Goal: Information Seeking & Learning: Check status

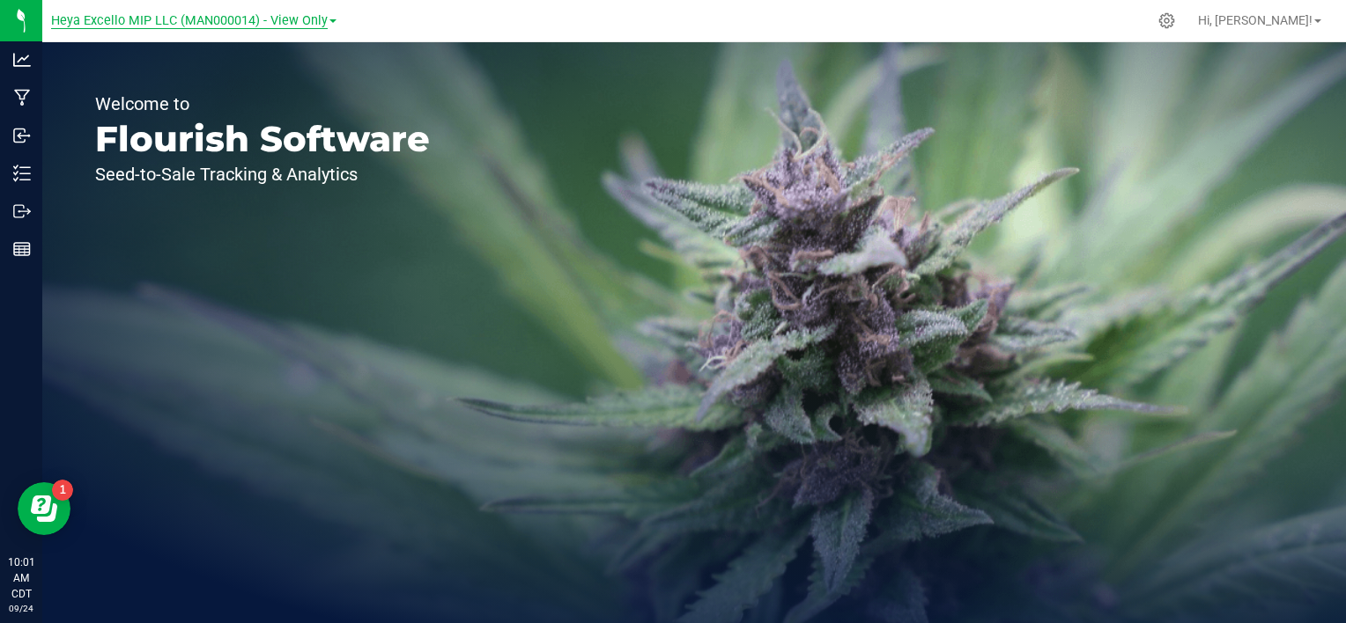
click at [321, 24] on span "Heya Excello MIP LLC (MAN000014) - View Only" at bounding box center [189, 21] width 277 height 16
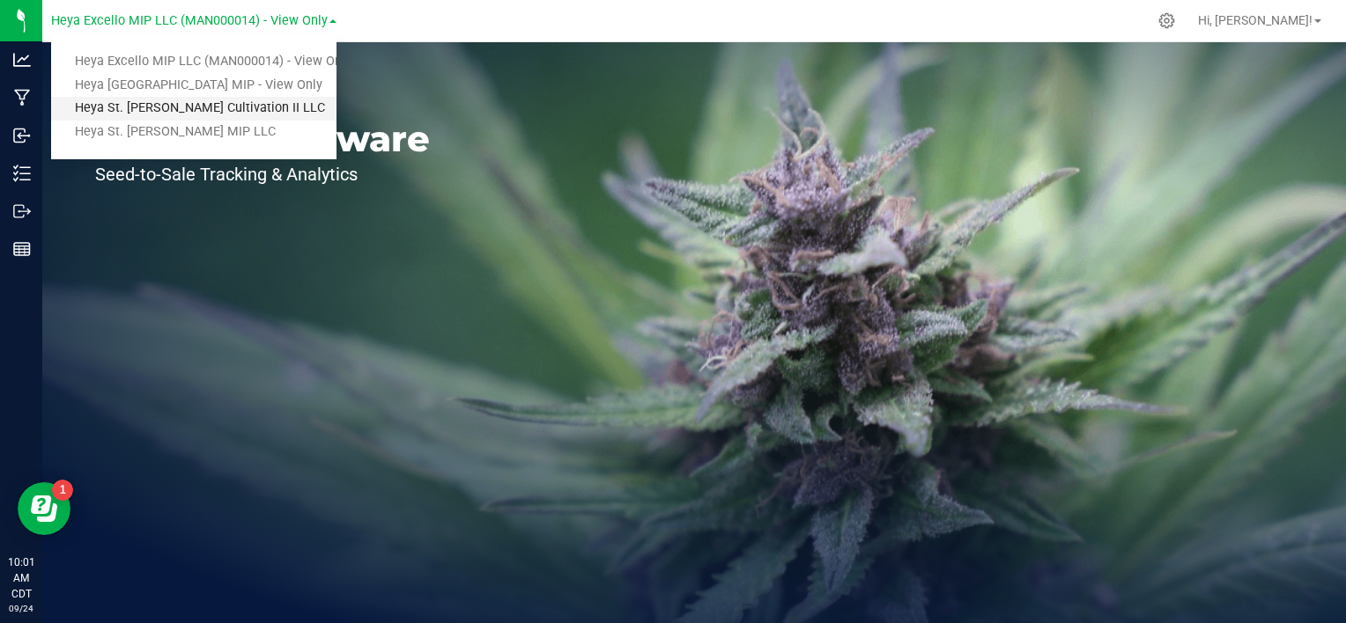
click at [246, 119] on link "Heya St. [PERSON_NAME] Cultivation II LLC" at bounding box center [193, 109] width 285 height 24
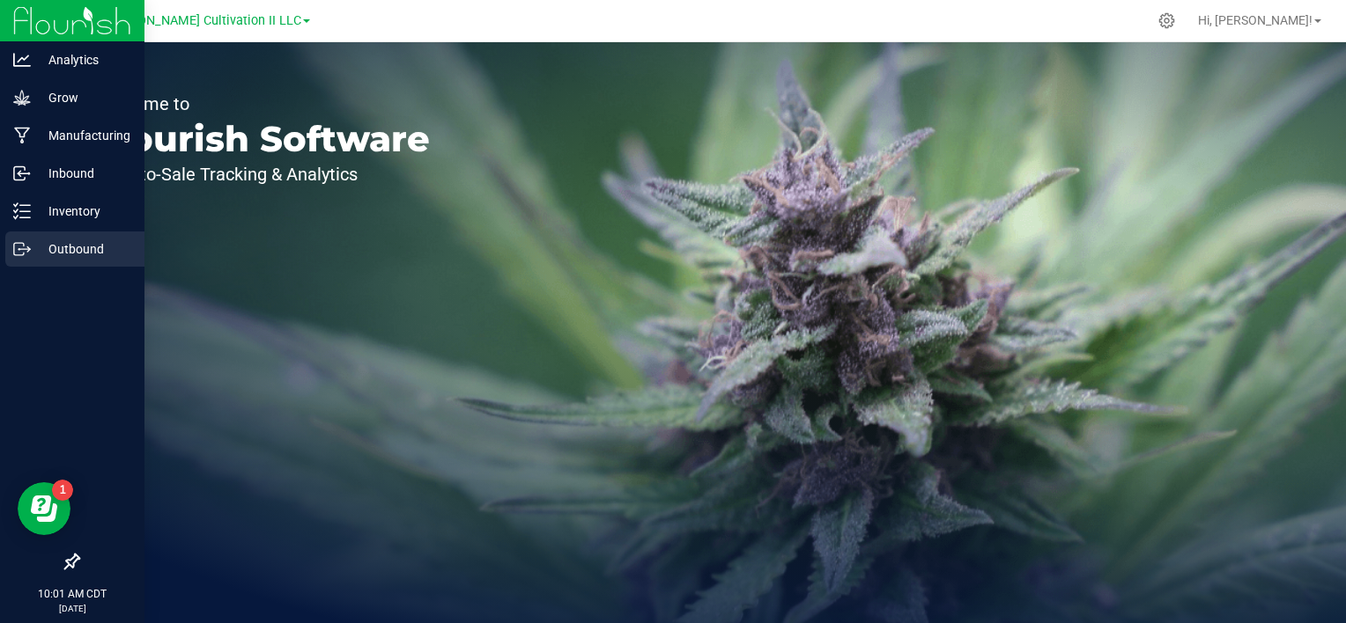
click at [89, 250] on p "Outbound" at bounding box center [84, 249] width 106 height 21
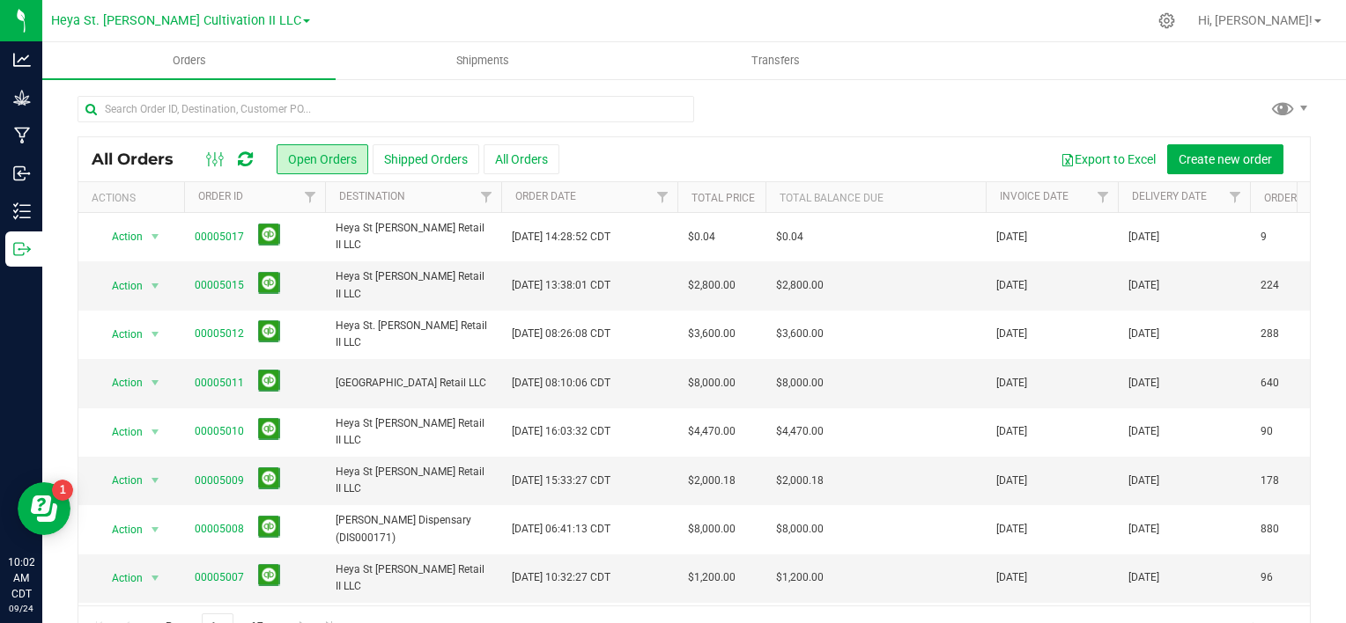
click at [522, 159] on button "All Orders" at bounding box center [521, 159] width 76 height 30
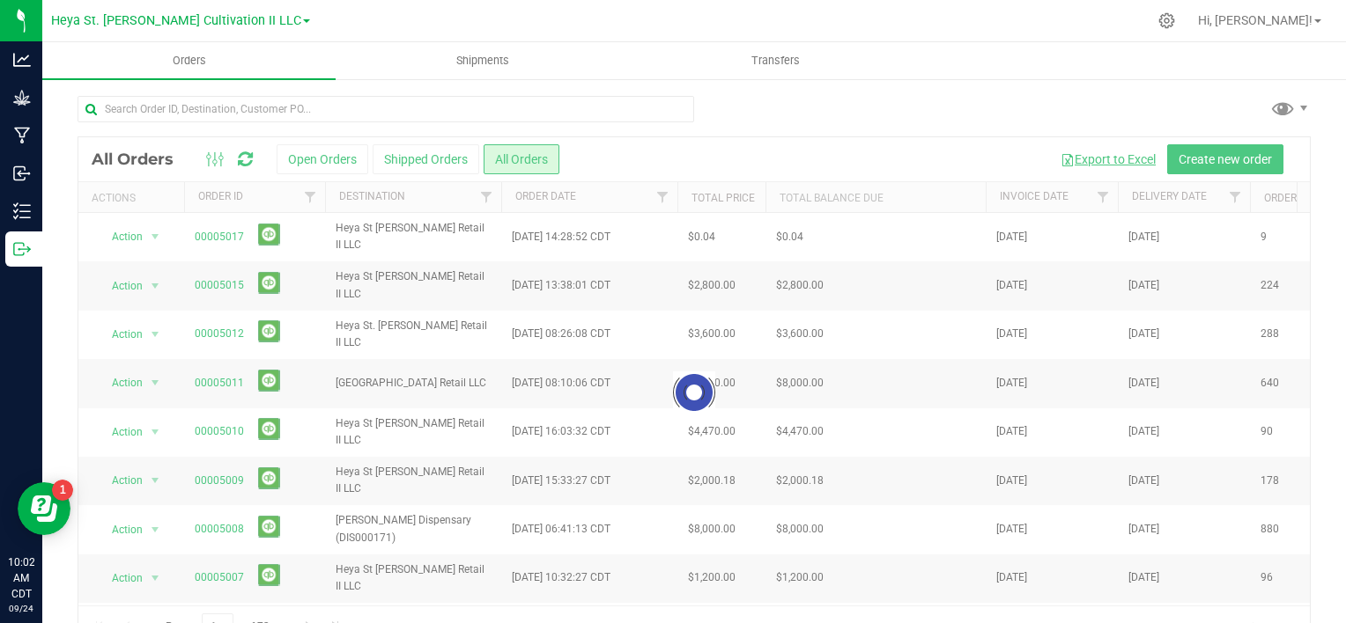
click at [1084, 159] on button "Export to Excel" at bounding box center [1108, 159] width 118 height 30
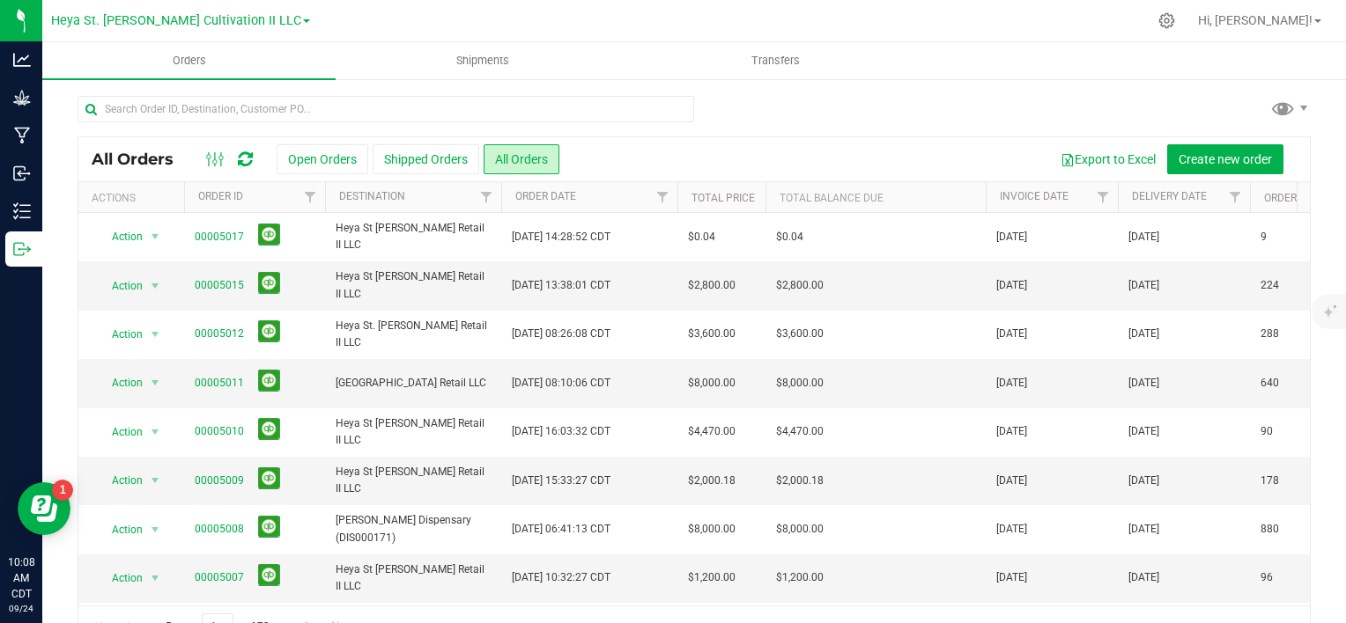
drag, startPoint x: 778, startPoint y: 151, endPoint x: 794, endPoint y: 166, distance: 21.8
click at [778, 151] on div "Export to Excel Create new order" at bounding box center [927, 159] width 737 height 30
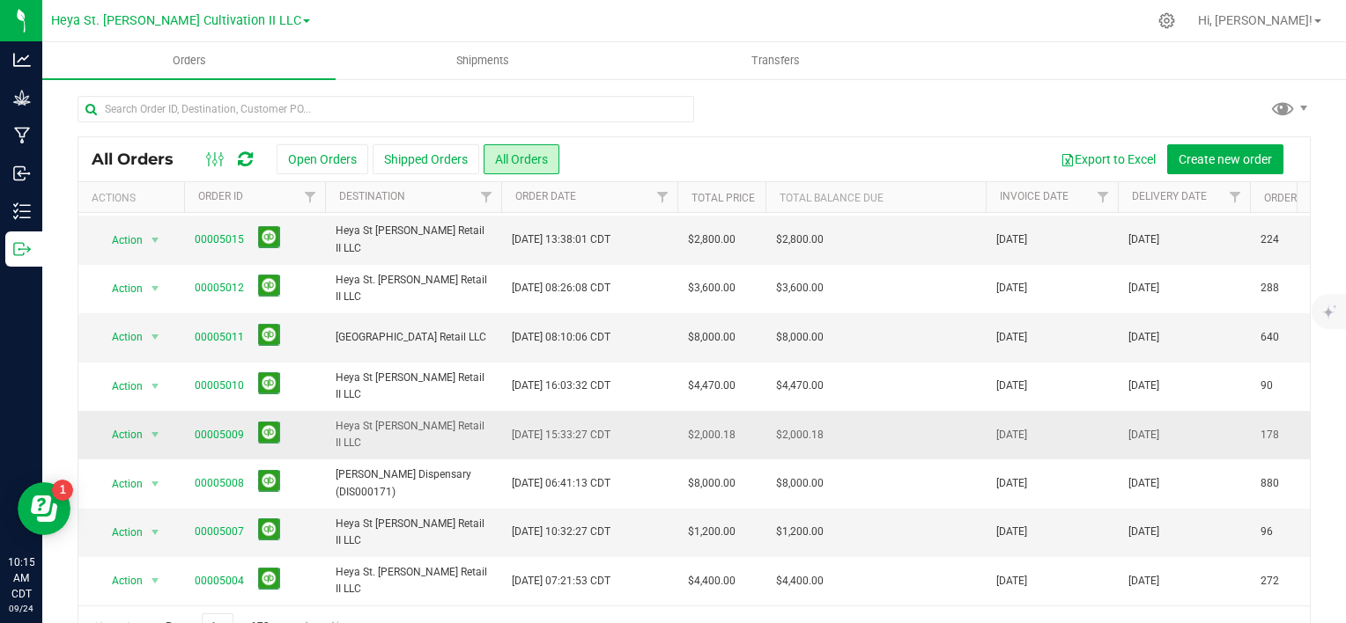
scroll to position [88, 0]
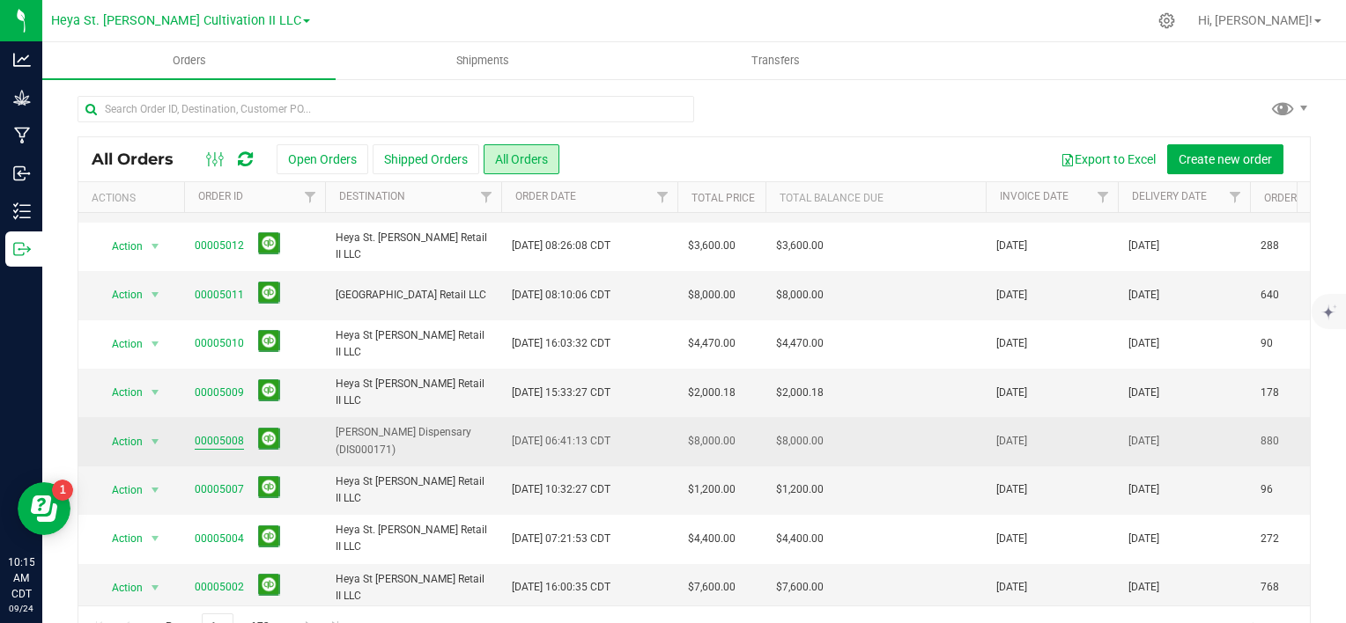
click at [201, 433] on link "00005008" at bounding box center [219, 441] width 49 height 17
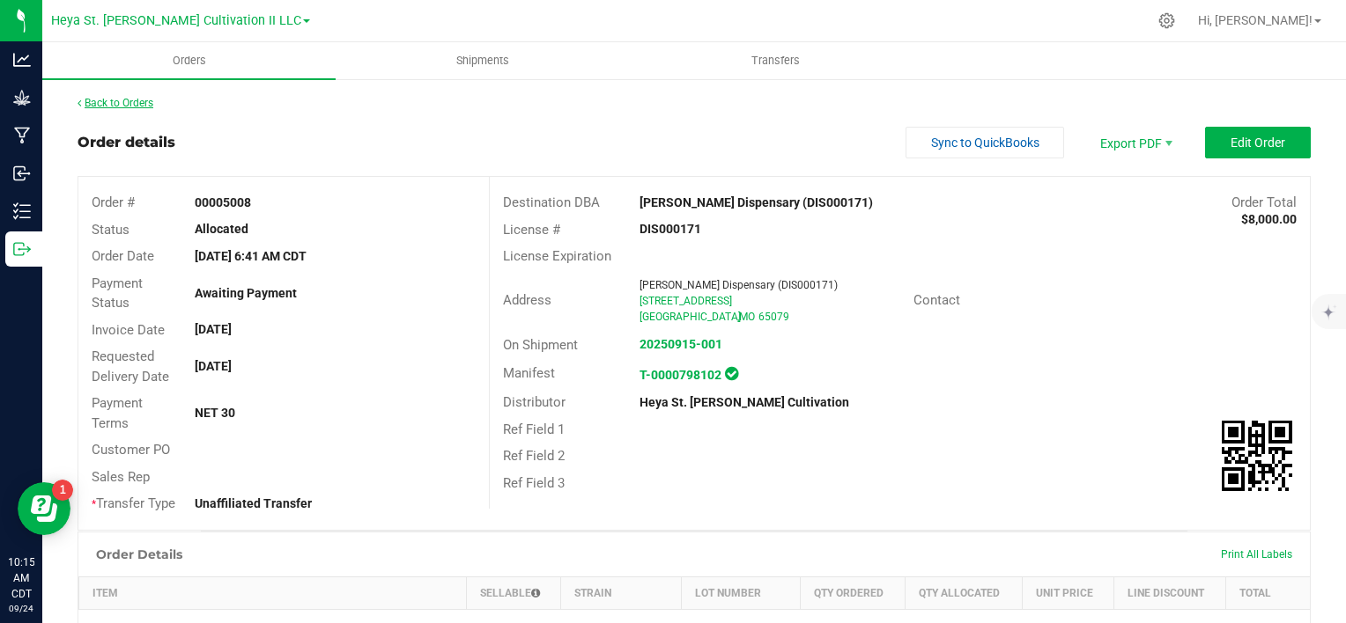
click at [113, 103] on link "Back to Orders" at bounding box center [115, 103] width 76 height 12
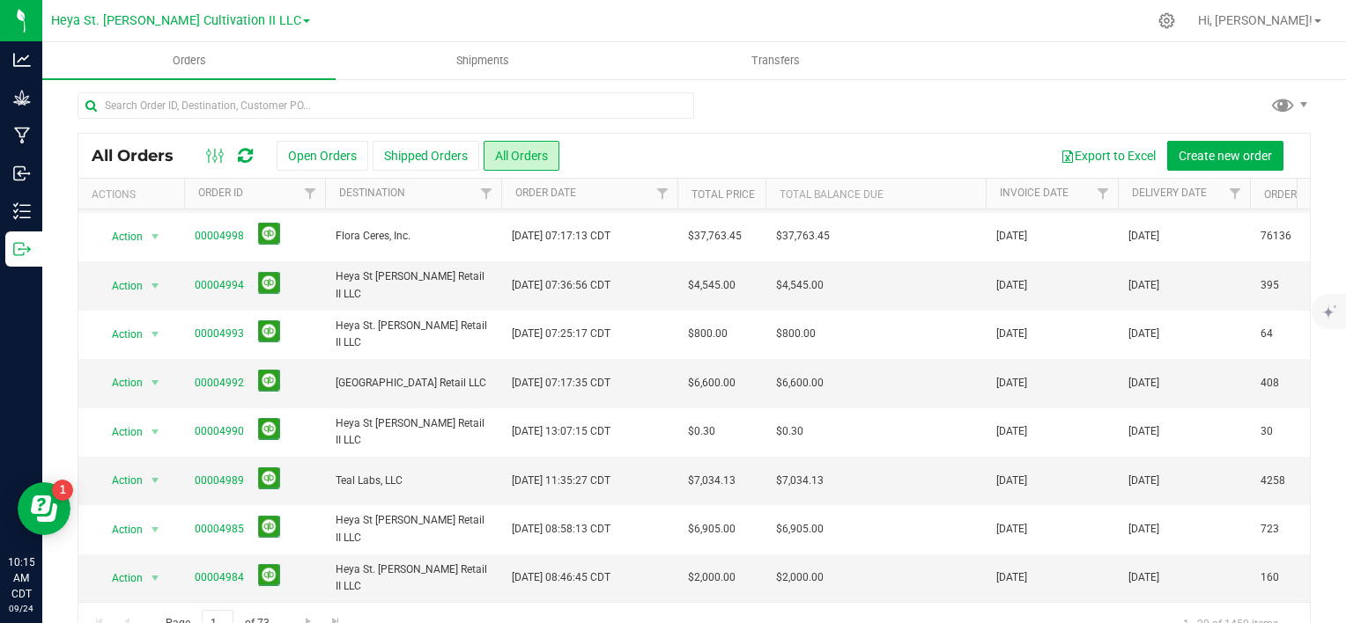
scroll to position [42, 0]
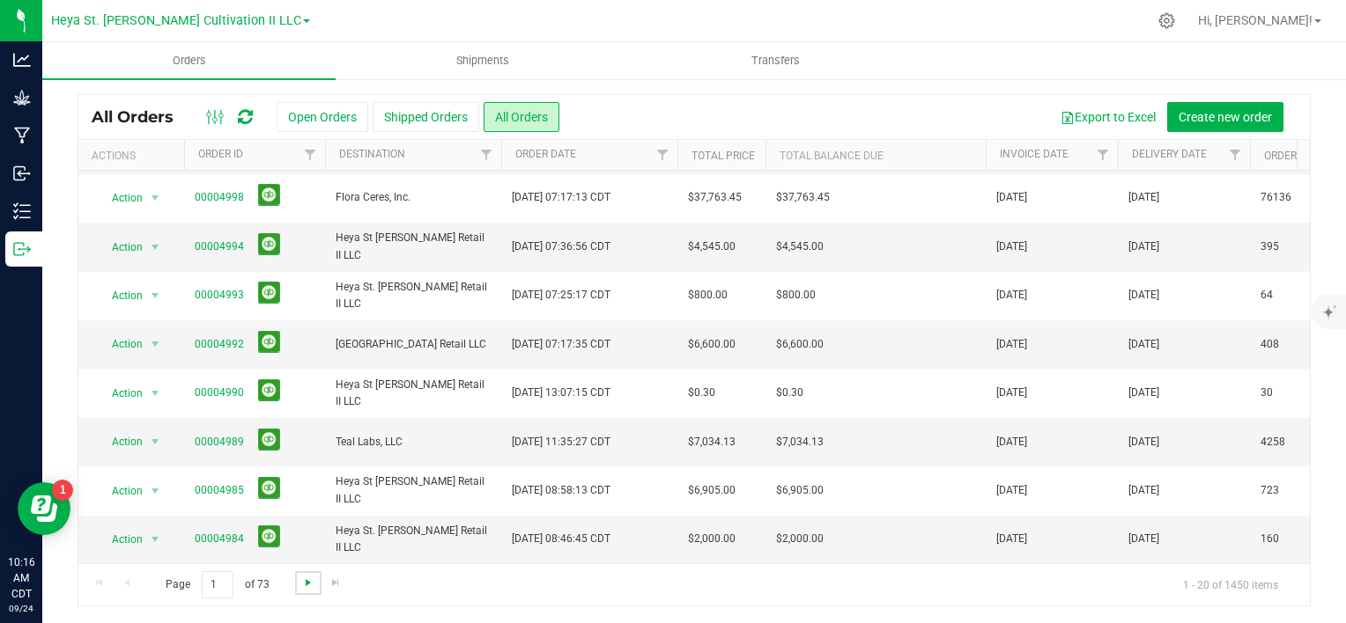
click at [311, 582] on span "Go to the next page" at bounding box center [308, 583] width 14 height 14
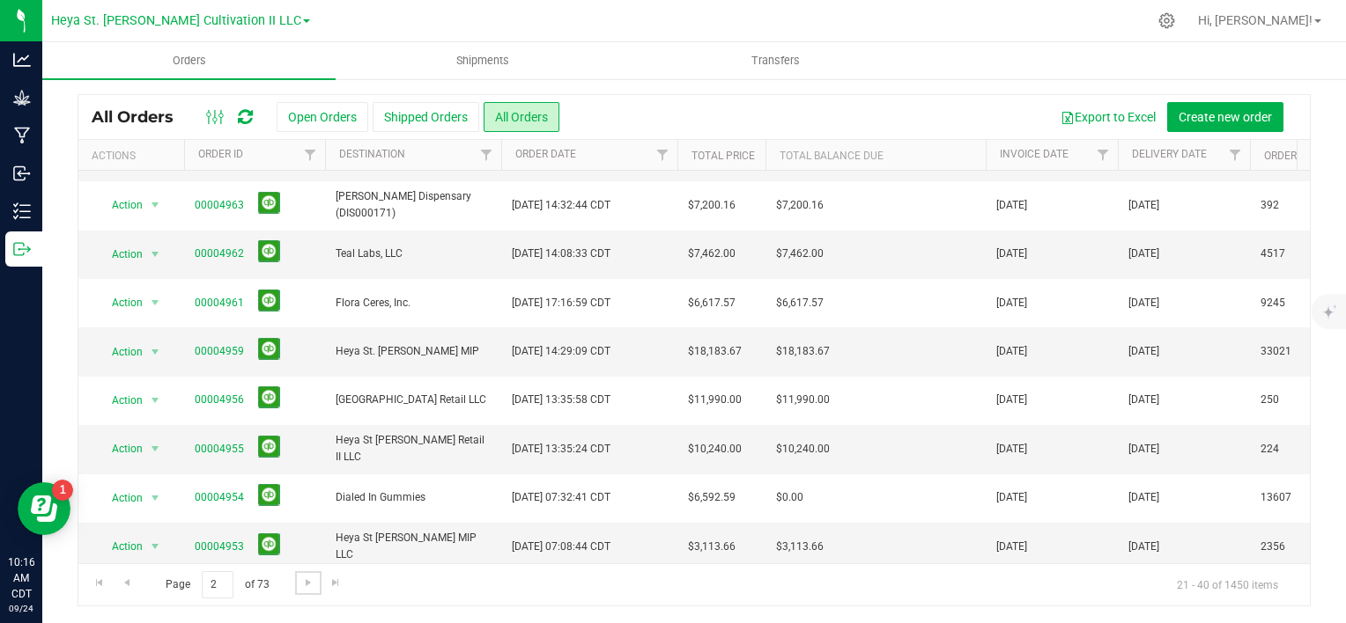
scroll to position [0, 0]
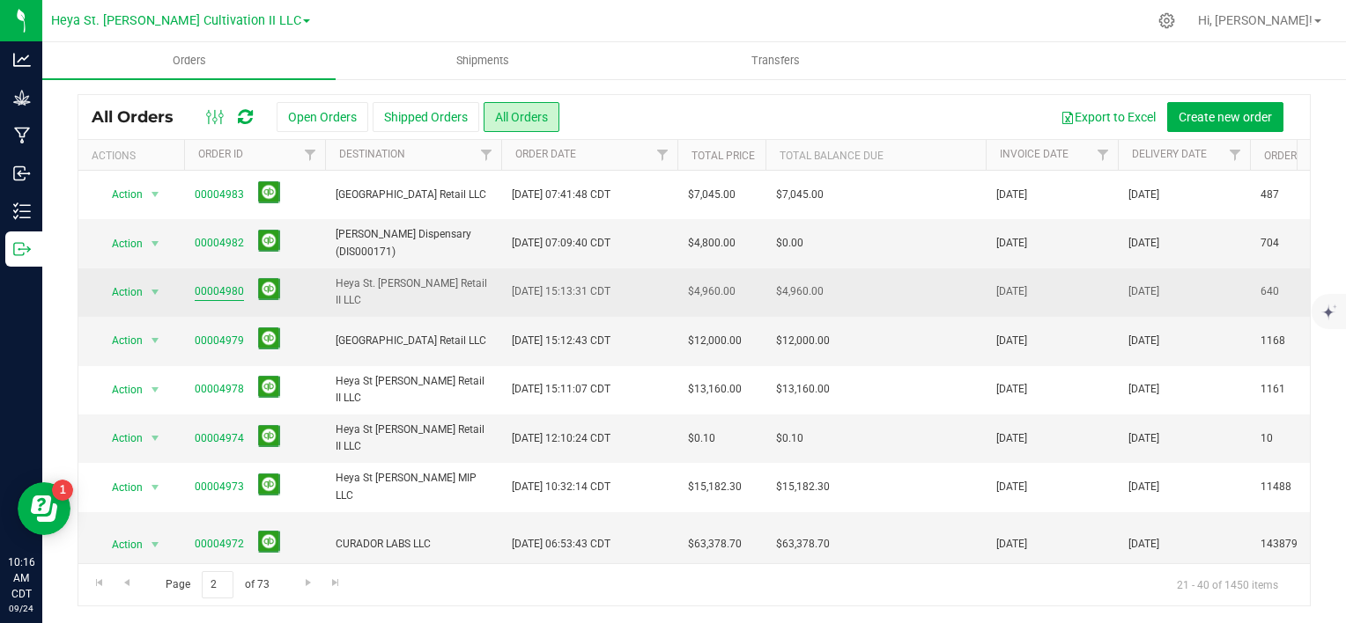
click at [212, 285] on link "00004980" at bounding box center [219, 292] width 49 height 17
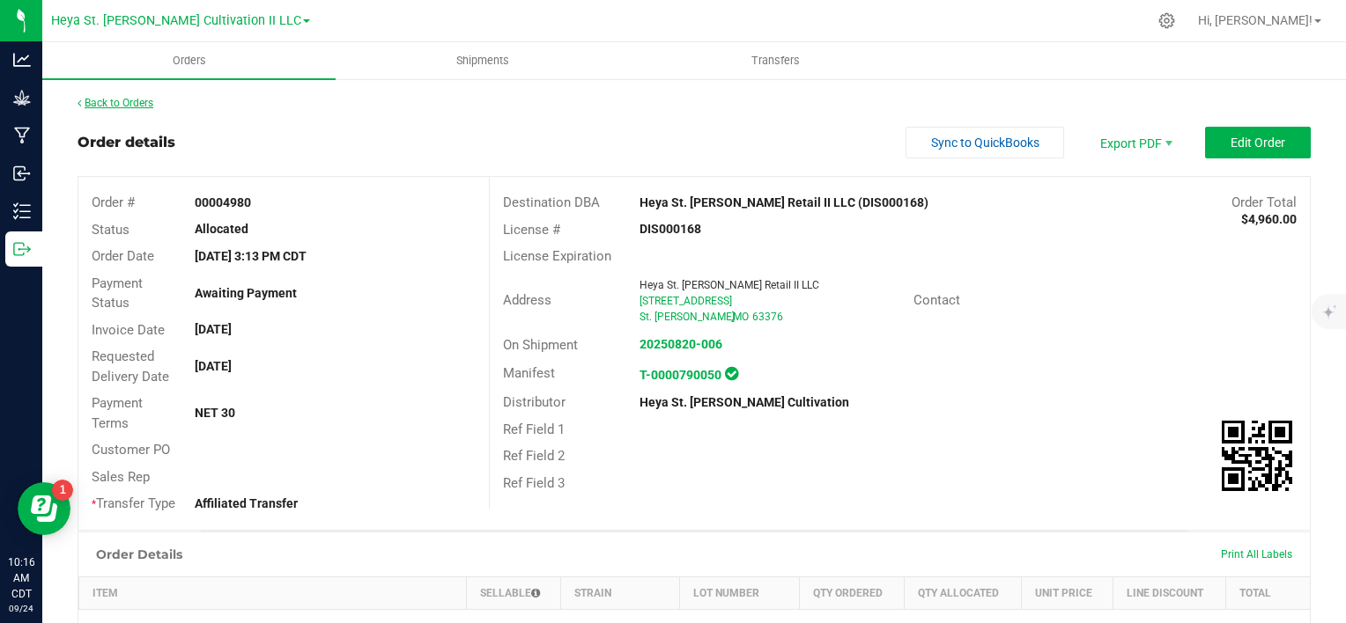
click at [126, 100] on link "Back to Orders" at bounding box center [115, 103] width 76 height 12
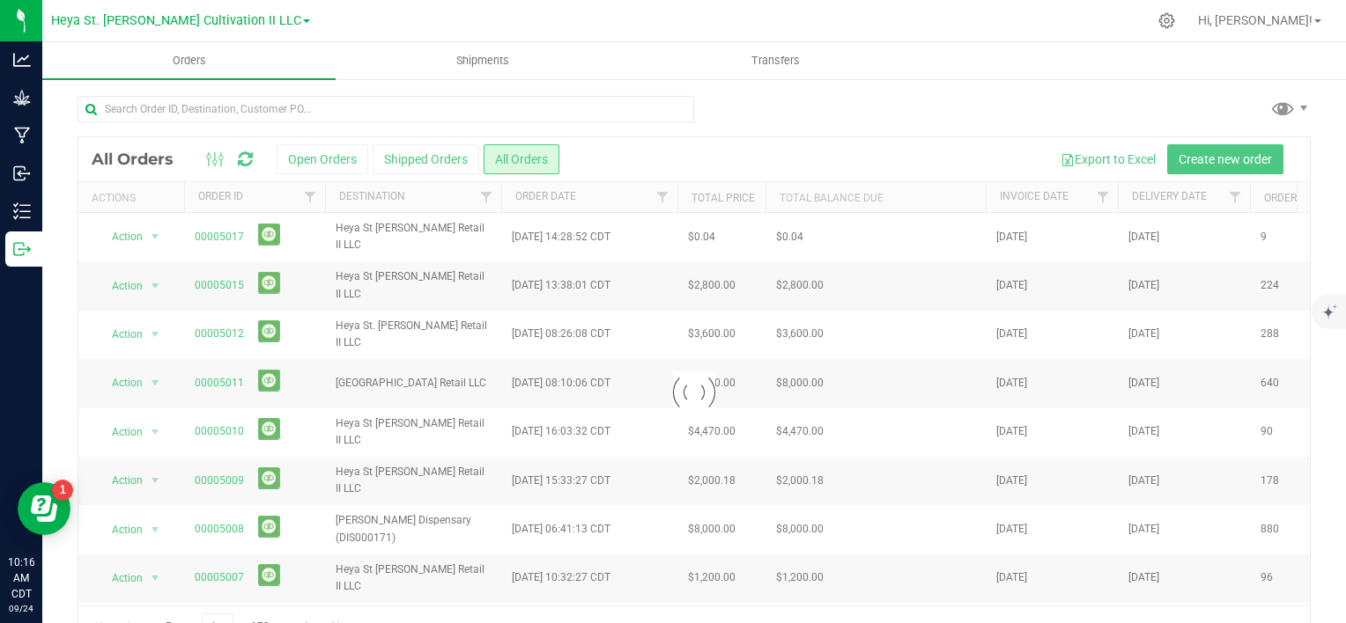
scroll to position [42, 0]
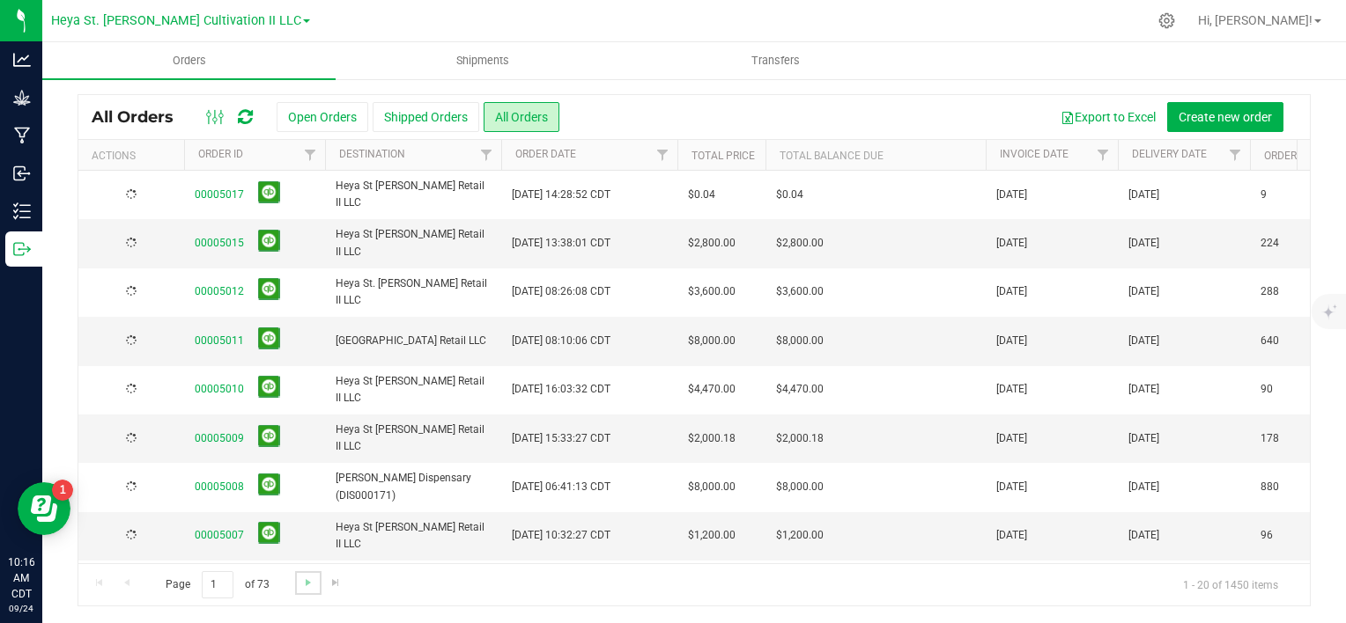
click at [316, 579] on link "Go to the next page" at bounding box center [308, 584] width 26 height 24
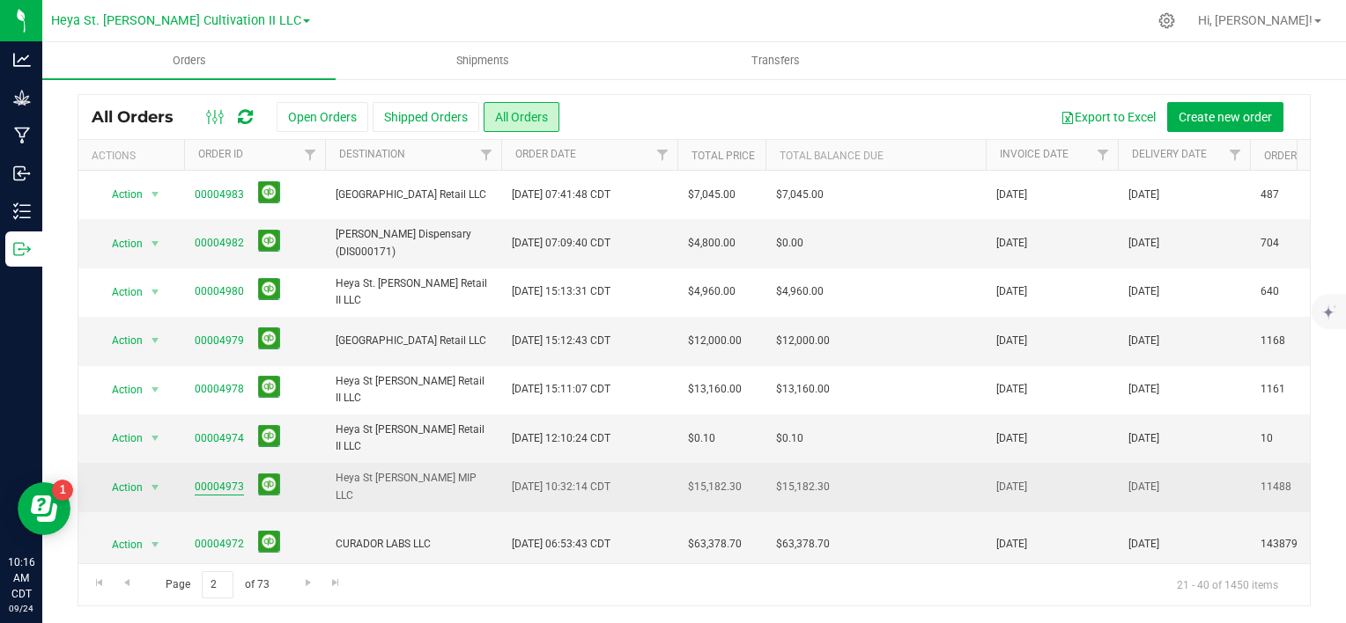
click at [221, 485] on link "00004973" at bounding box center [219, 487] width 49 height 17
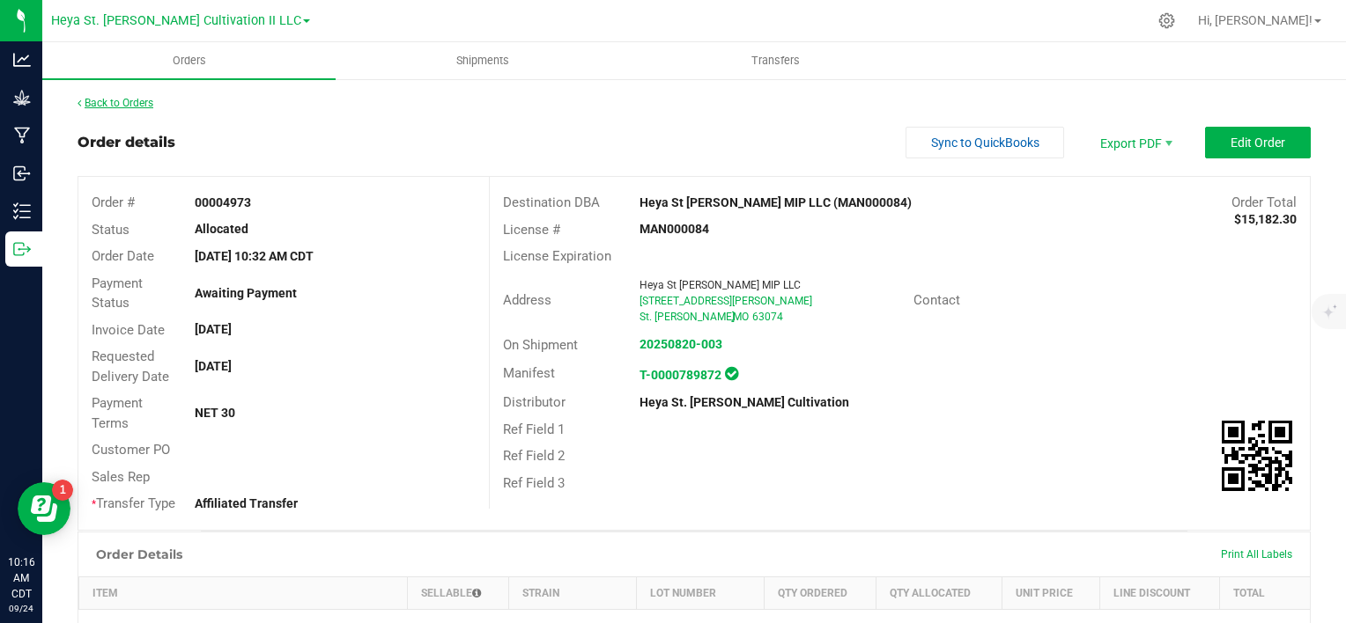
click at [105, 101] on link "Back to Orders" at bounding box center [115, 103] width 76 height 12
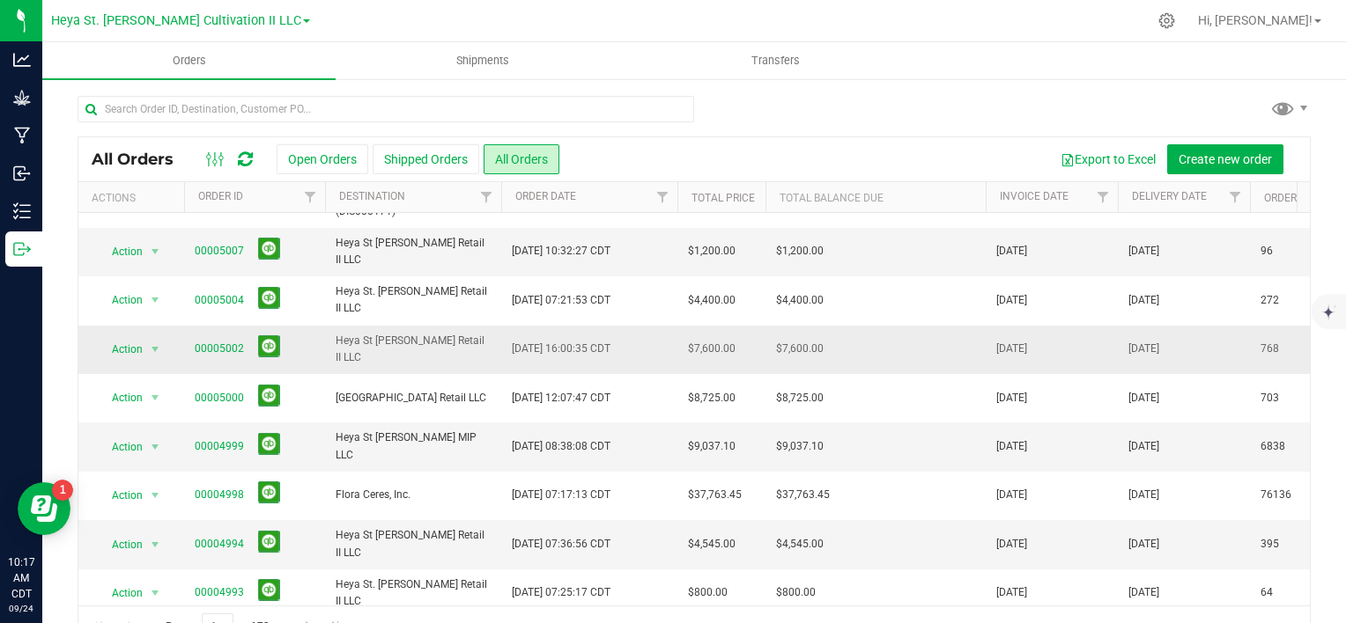
scroll to position [440, 0]
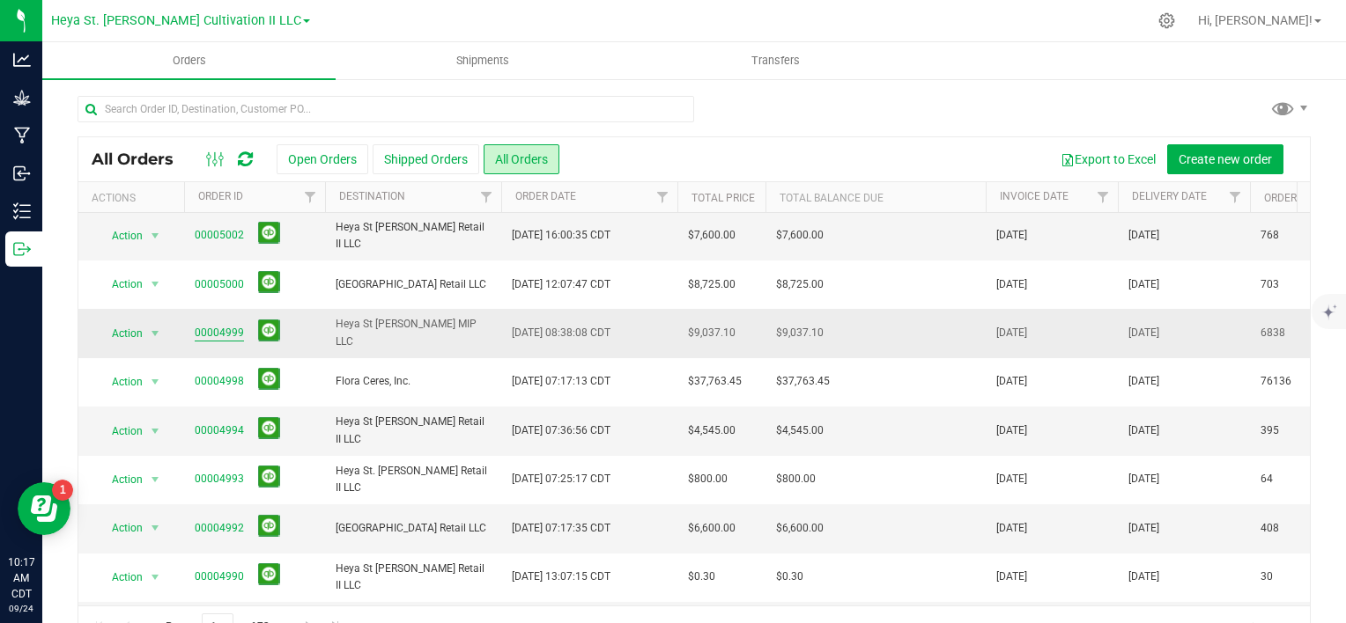
click at [217, 335] on link "00004999" at bounding box center [219, 333] width 49 height 17
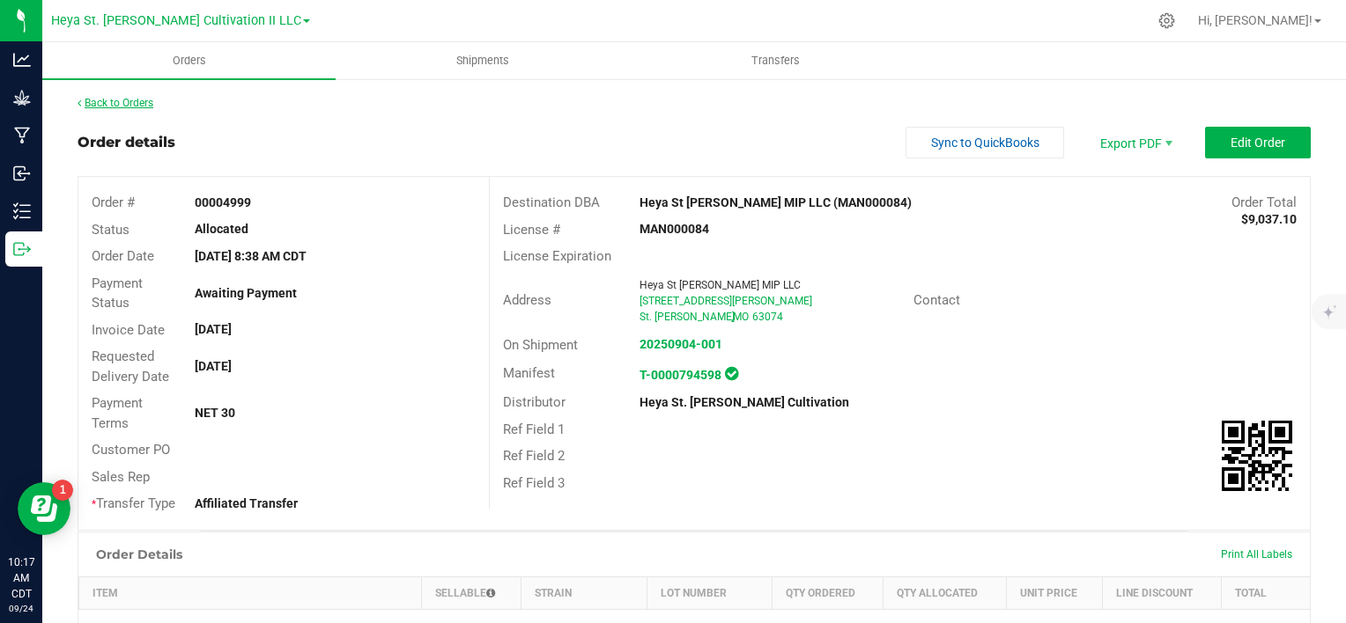
click at [146, 102] on link "Back to Orders" at bounding box center [115, 103] width 76 height 12
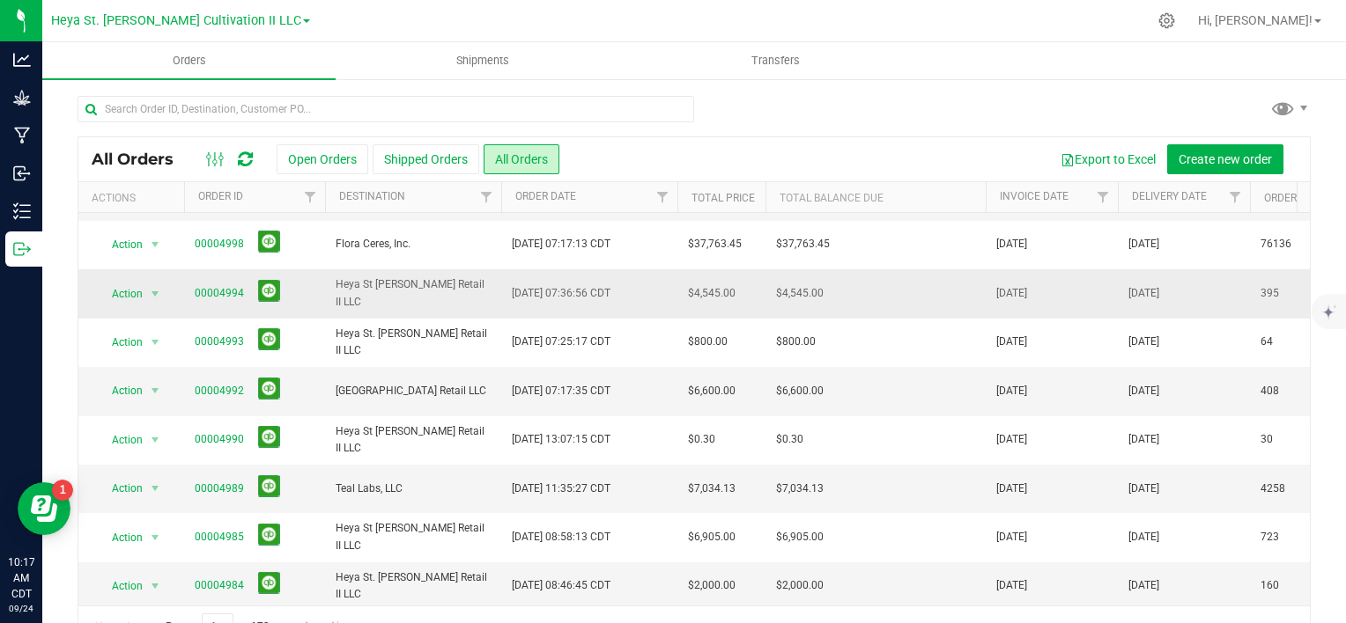
scroll to position [592, 0]
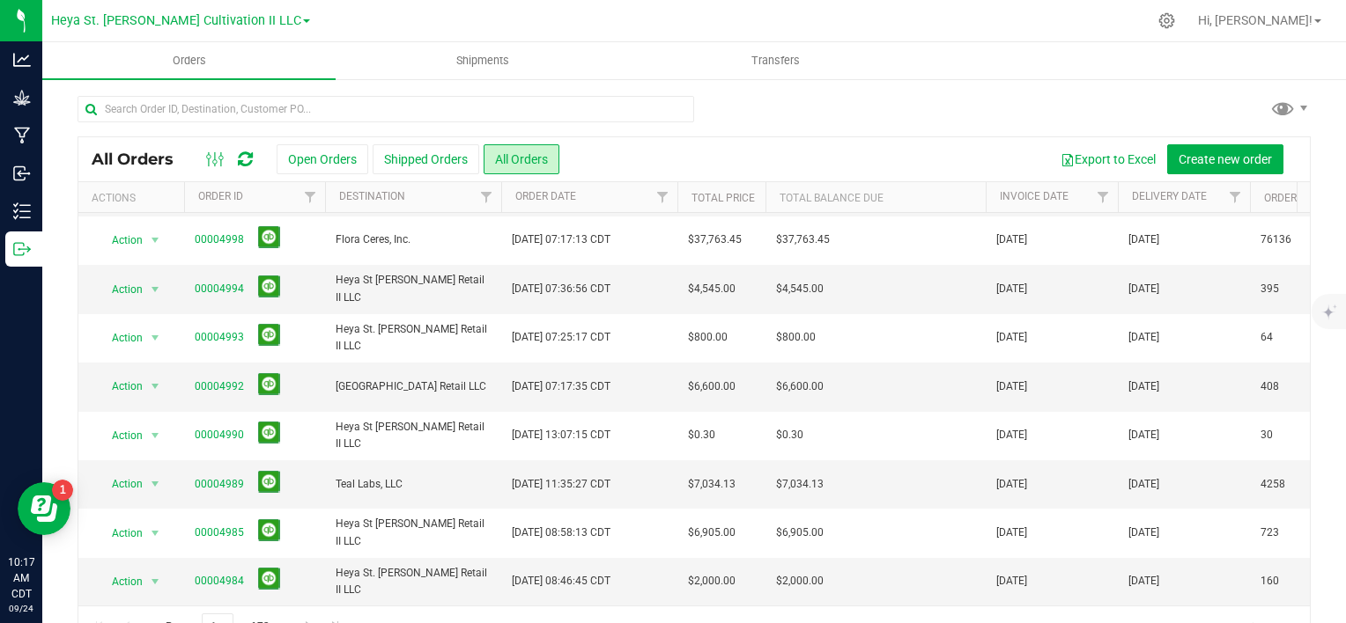
click at [1306, 218] on div "All Orders Open Orders Shipped Orders All Orders Export to Excel Create new ord…" at bounding box center [693, 371] width 1303 height 589
click at [1307, 218] on div "All Orders Open Orders Shipped Orders All Orders Export to Excel Create new ord…" at bounding box center [693, 371] width 1303 height 589
drag, startPoint x: 1307, startPoint y: 218, endPoint x: 1297, endPoint y: 311, distance: 93.8
click at [1297, 311] on div "All Orders Open Orders Shipped Orders All Orders Export to Excel Create new ord…" at bounding box center [693, 371] width 1303 height 589
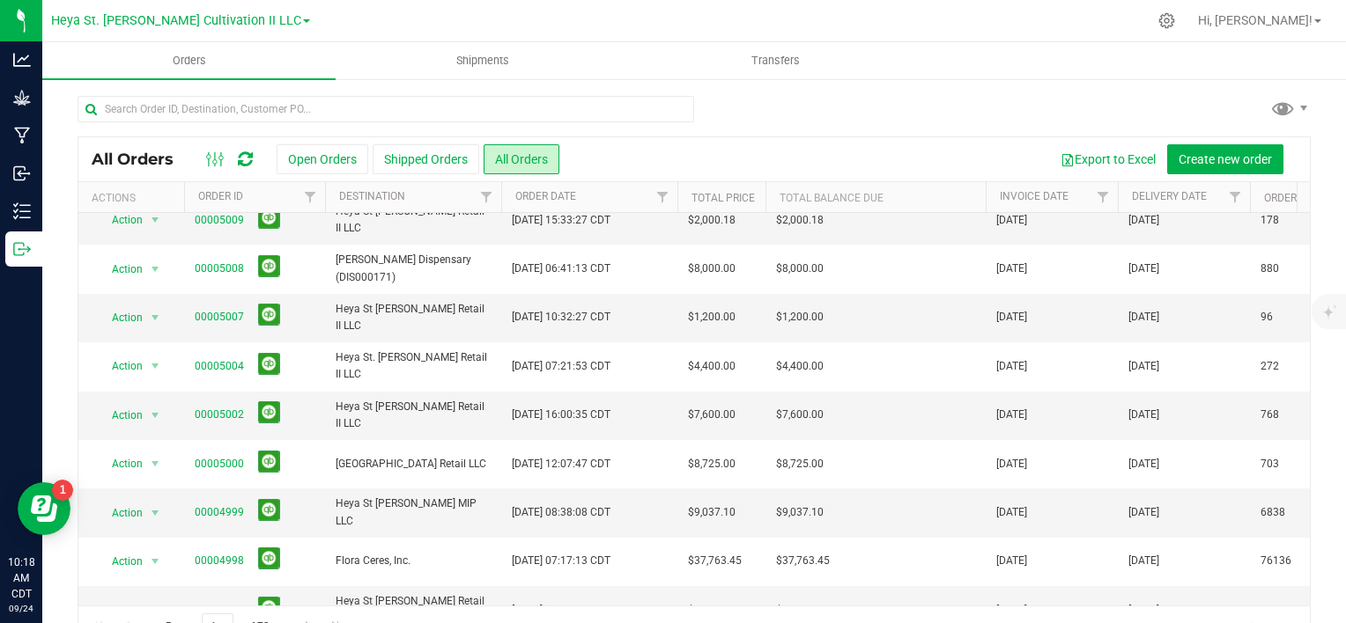
scroll to position [150, 0]
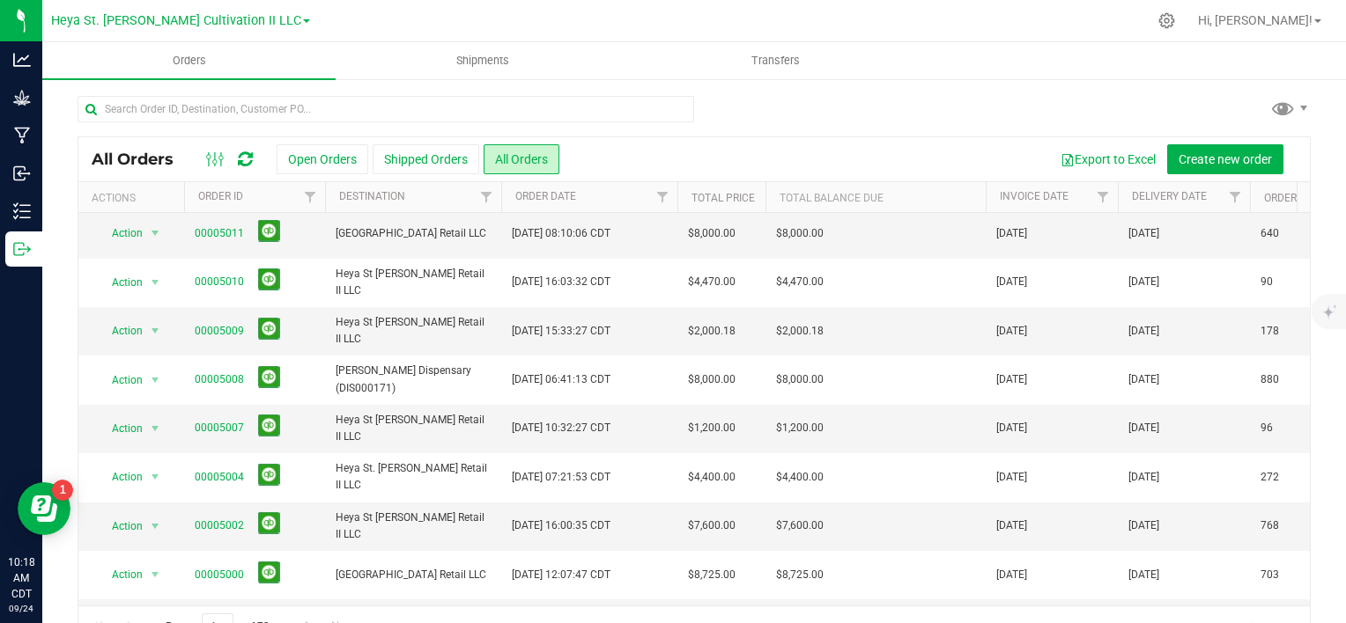
click at [1321, 255] on div "All Orders Open Orders Shipped Orders All Orders Export to Excel Create new ord…" at bounding box center [693, 371] width 1303 height 589
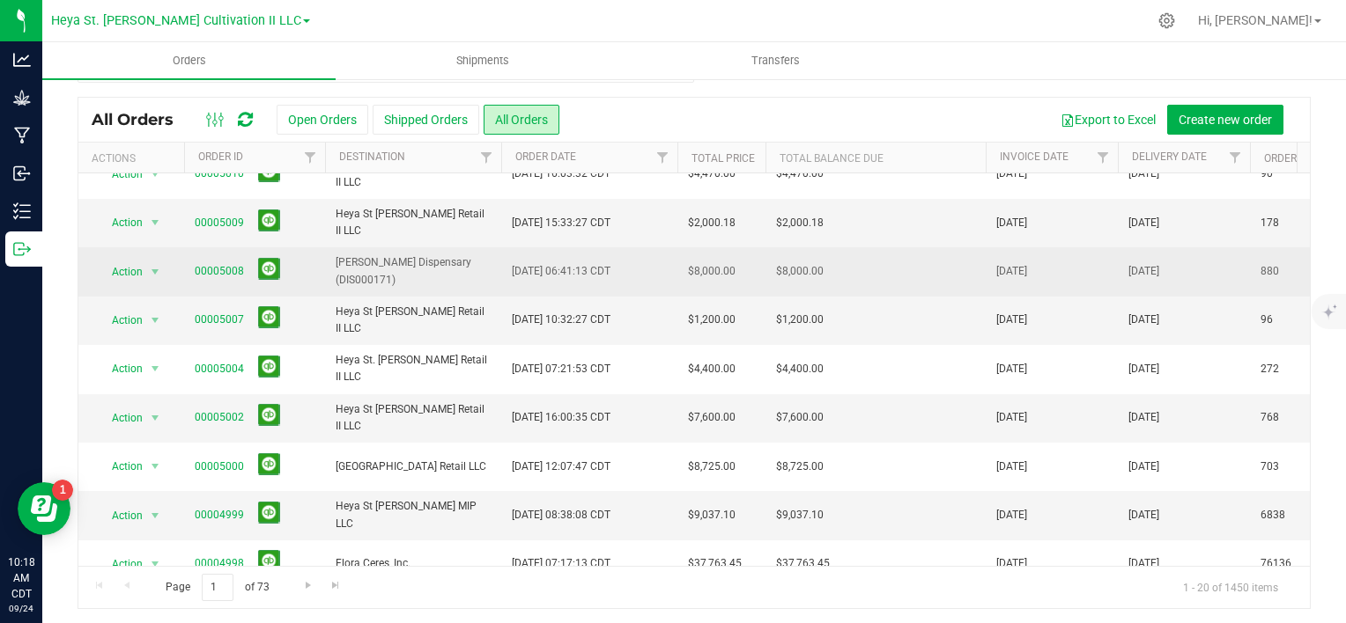
scroll to position [42, 0]
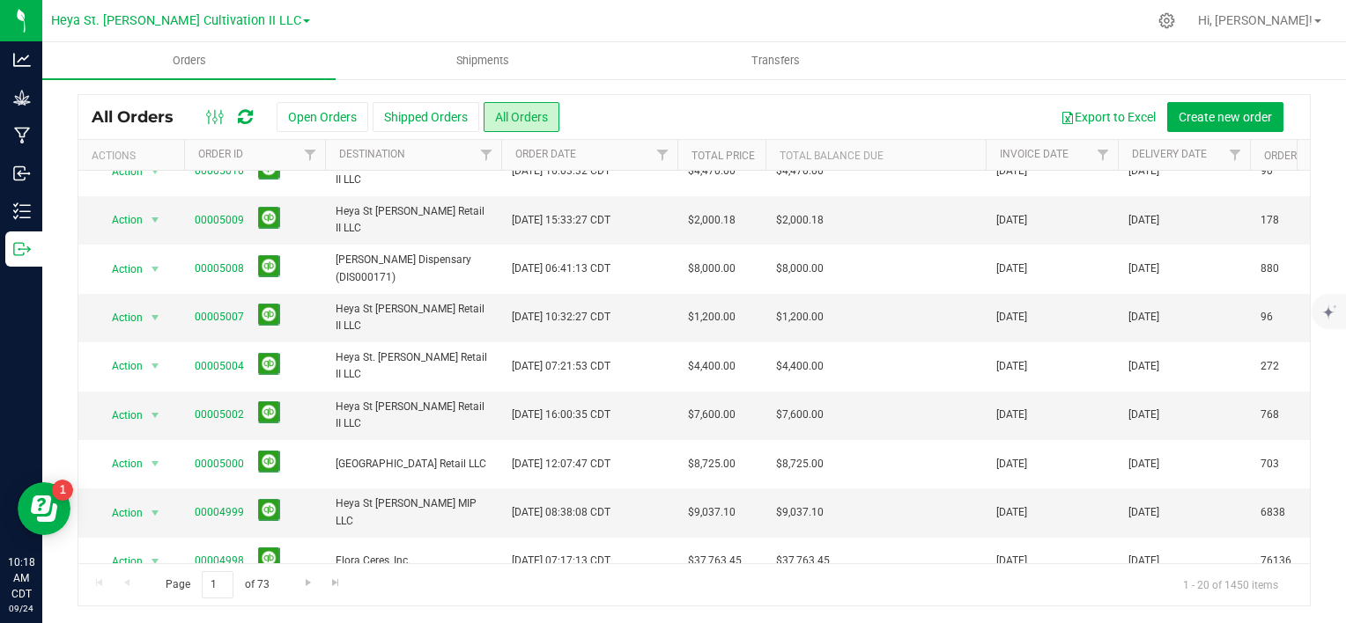
click at [1314, 102] on div "All Orders Open Orders Shipped Orders All Orders Export to Excel Create new ord…" at bounding box center [693, 329] width 1303 height 589
click at [1309, 106] on div "All Orders Open Orders Shipped Orders All Orders Export to Excel Create new ord…" at bounding box center [693, 329] width 1303 height 589
click at [1308, 106] on div "All Orders Open Orders Shipped Orders All Orders Export to Excel Create new ord…" at bounding box center [693, 329] width 1303 height 589
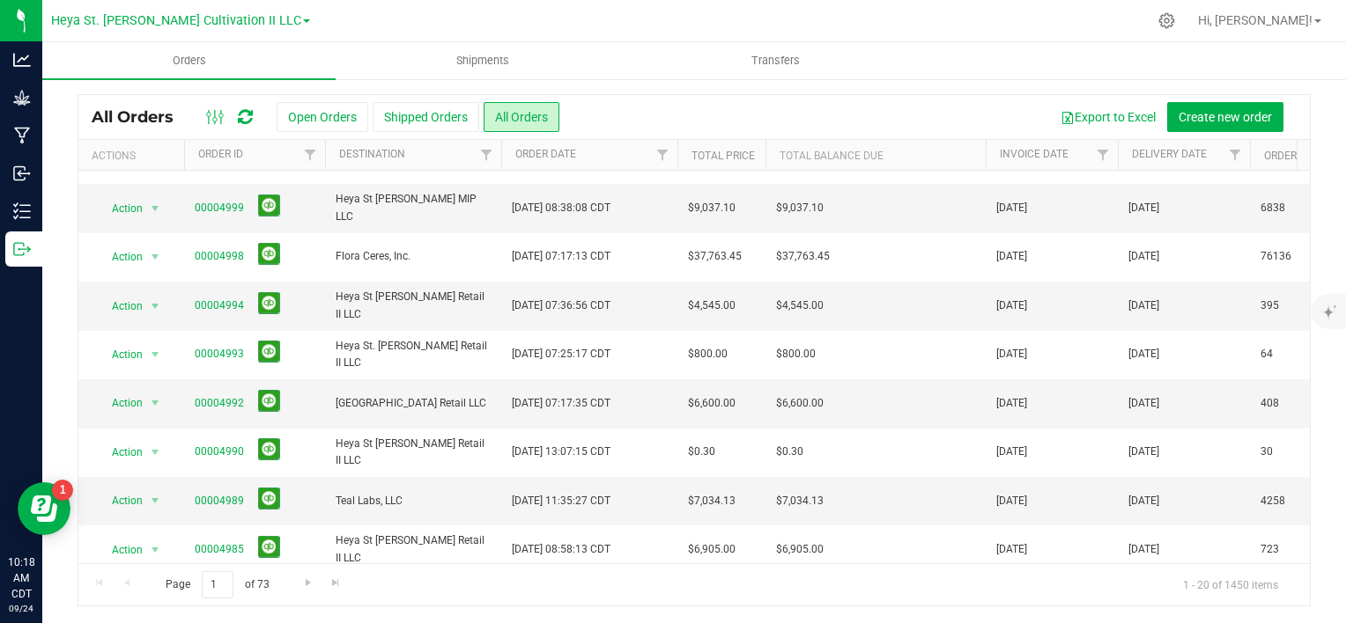
scroll to position [592, 0]
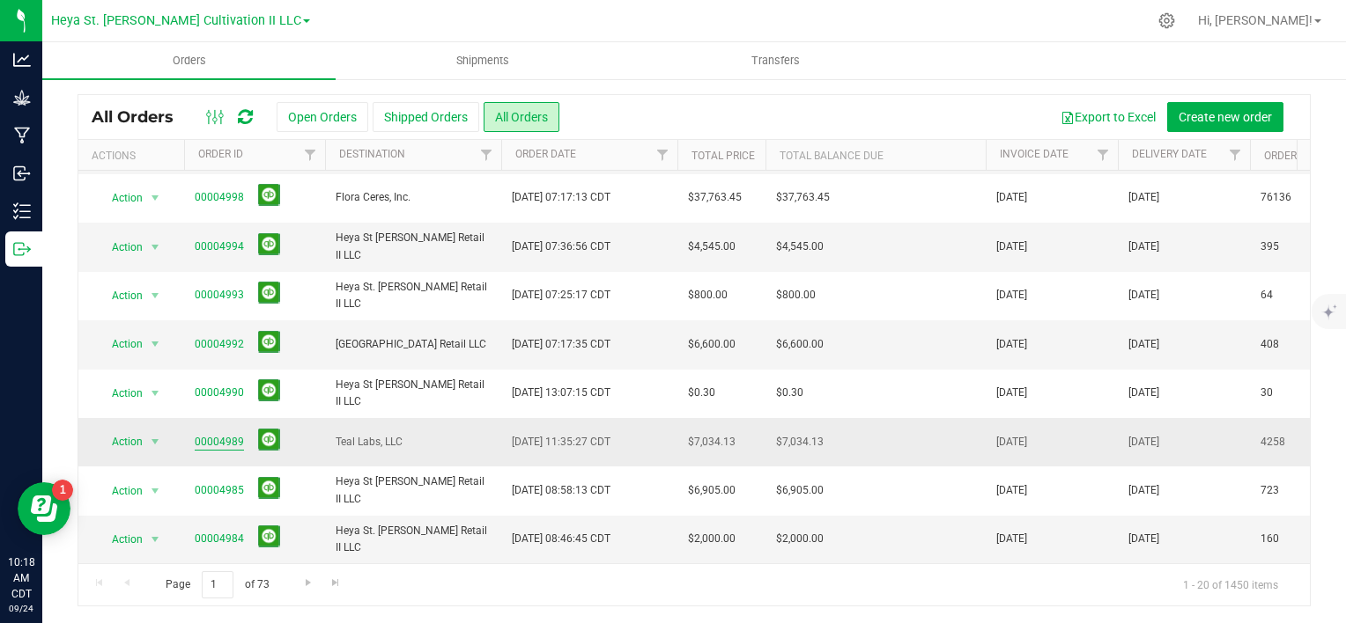
click at [227, 434] on link "00004989" at bounding box center [219, 442] width 49 height 17
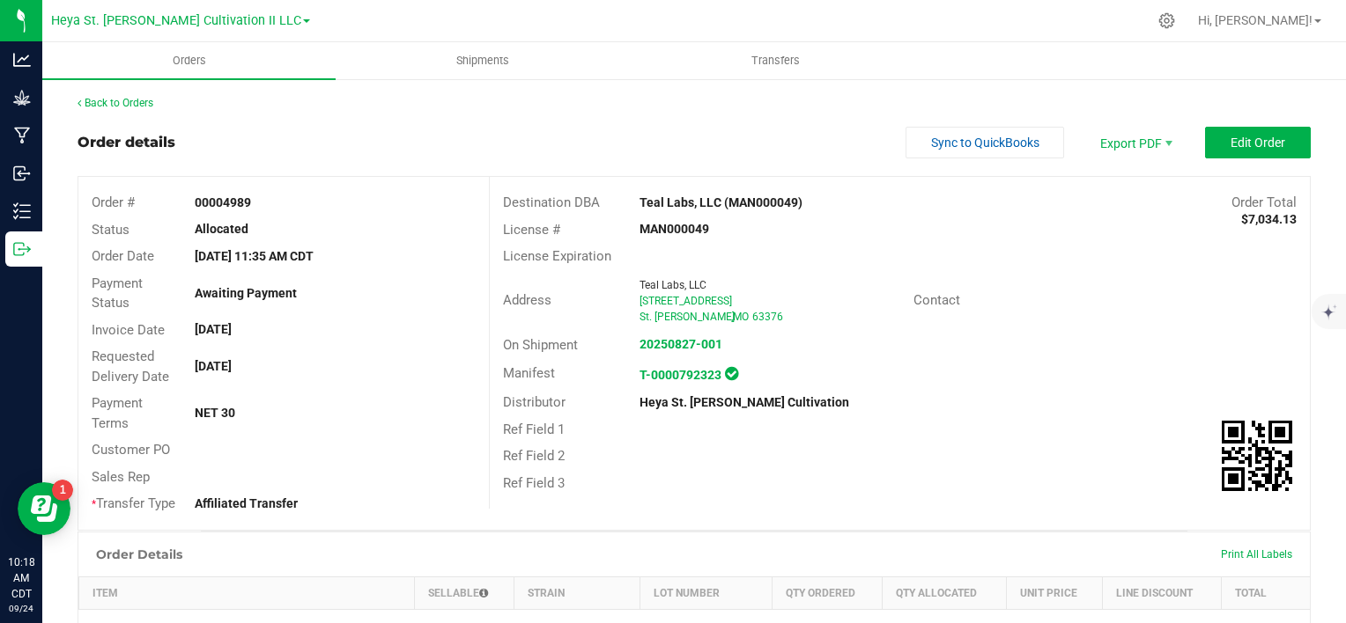
click at [125, 109] on div "Back to Orders" at bounding box center [693, 103] width 1233 height 16
click at [123, 104] on link "Back to Orders" at bounding box center [115, 103] width 76 height 12
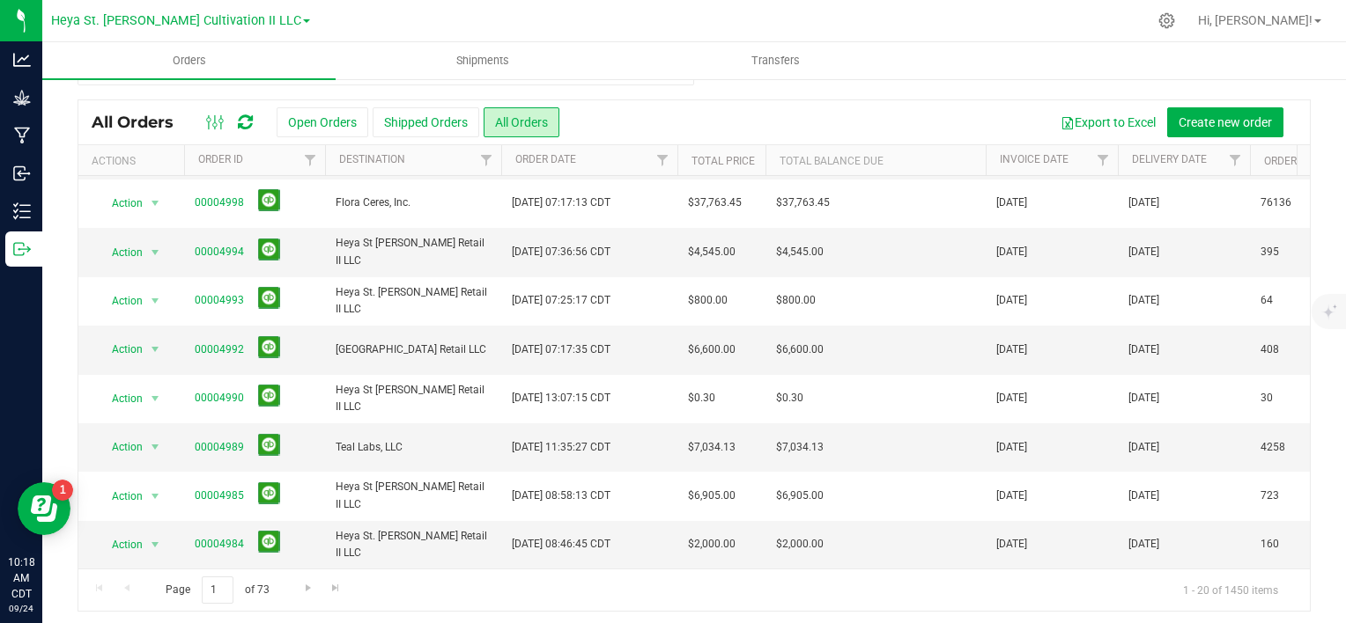
scroll to position [42, 0]
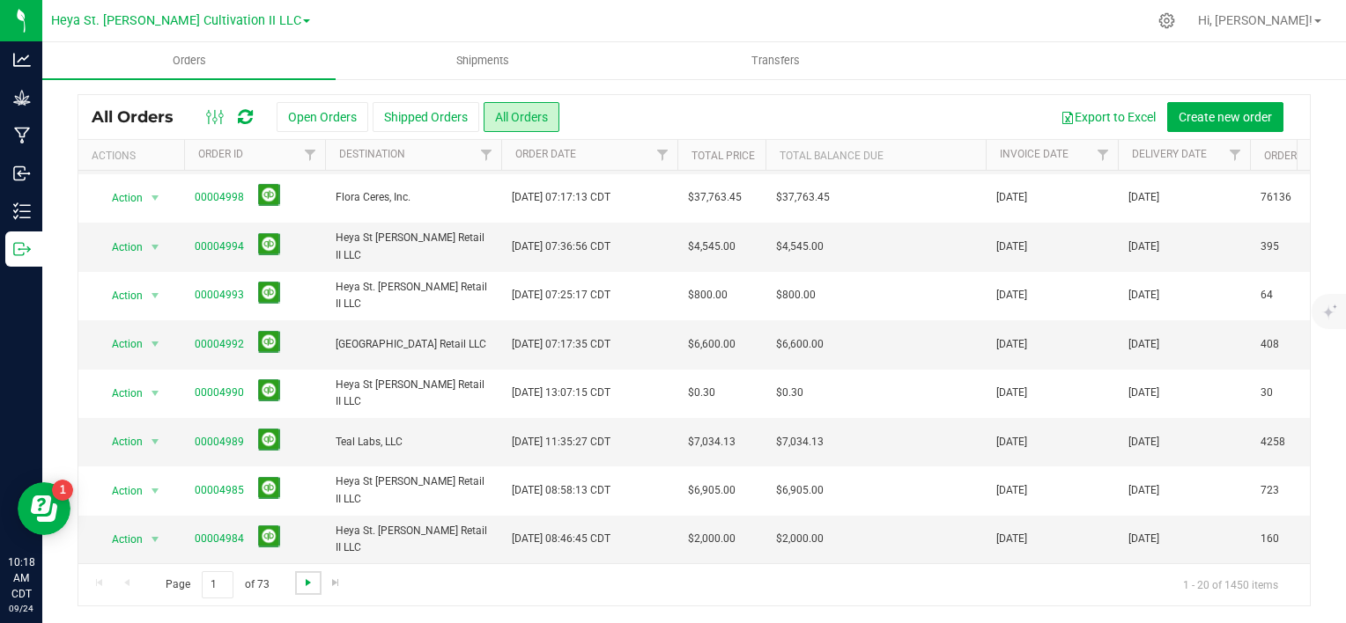
click at [306, 581] on span "Go to the next page" at bounding box center [308, 583] width 14 height 14
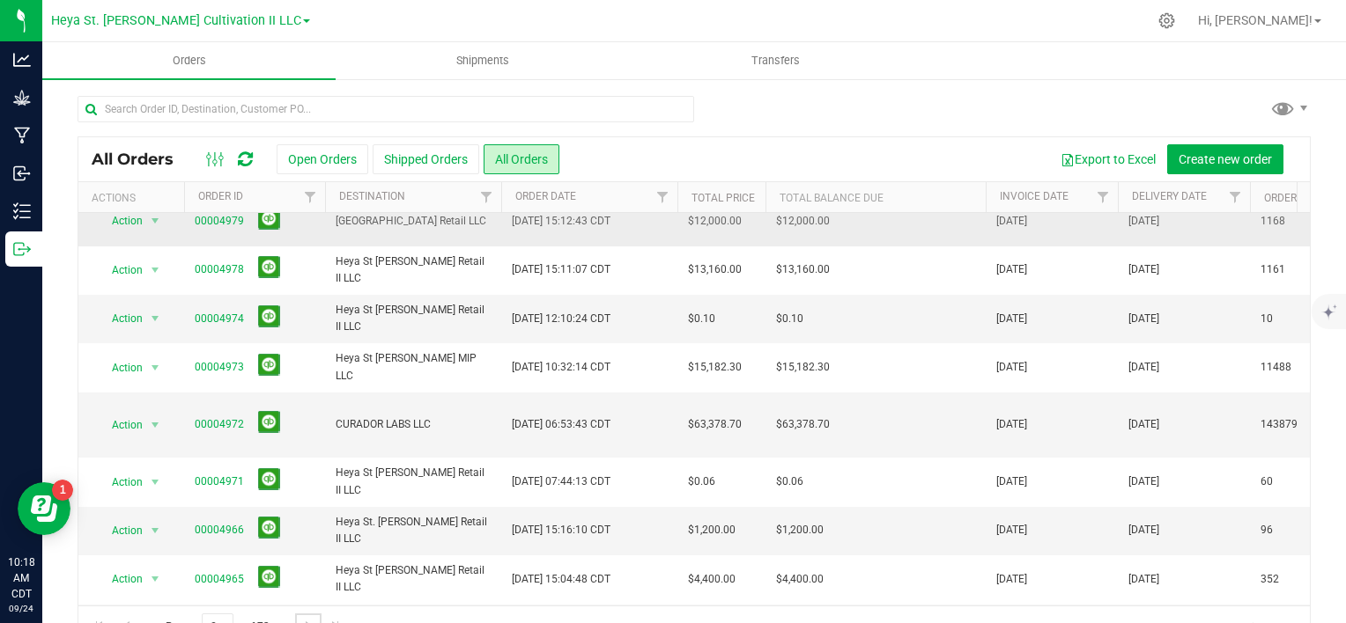
scroll to position [176, 0]
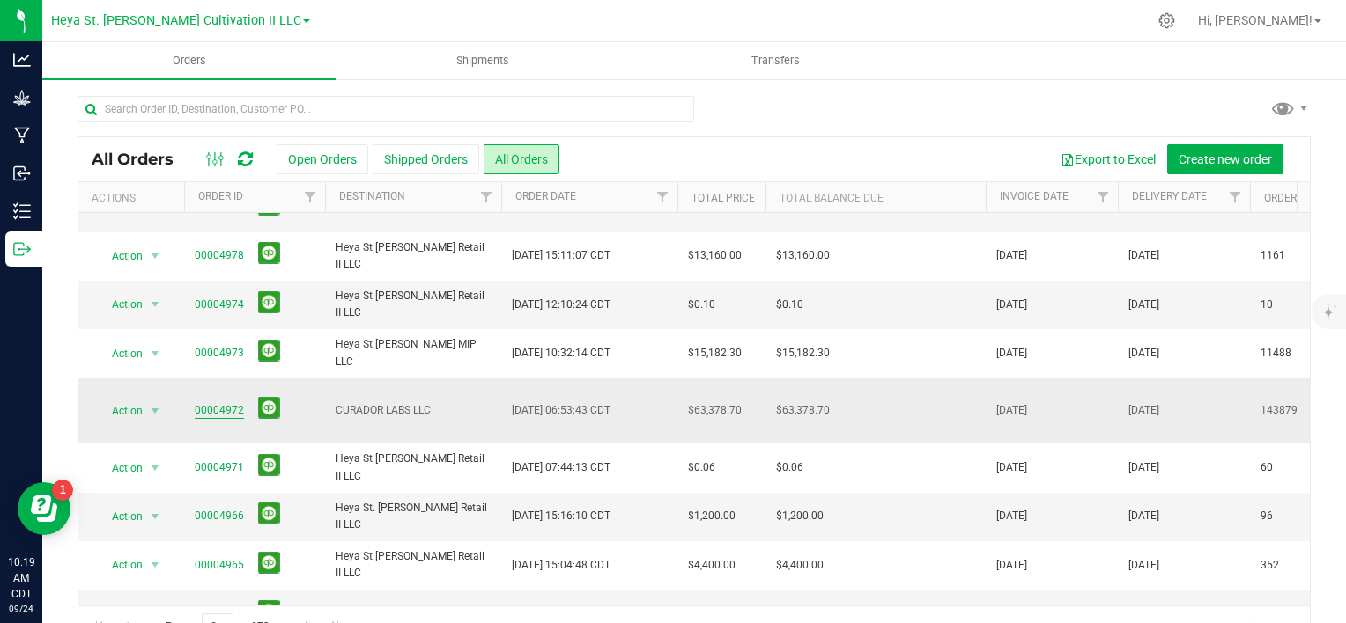
click at [210, 402] on link "00004972" at bounding box center [219, 410] width 49 height 17
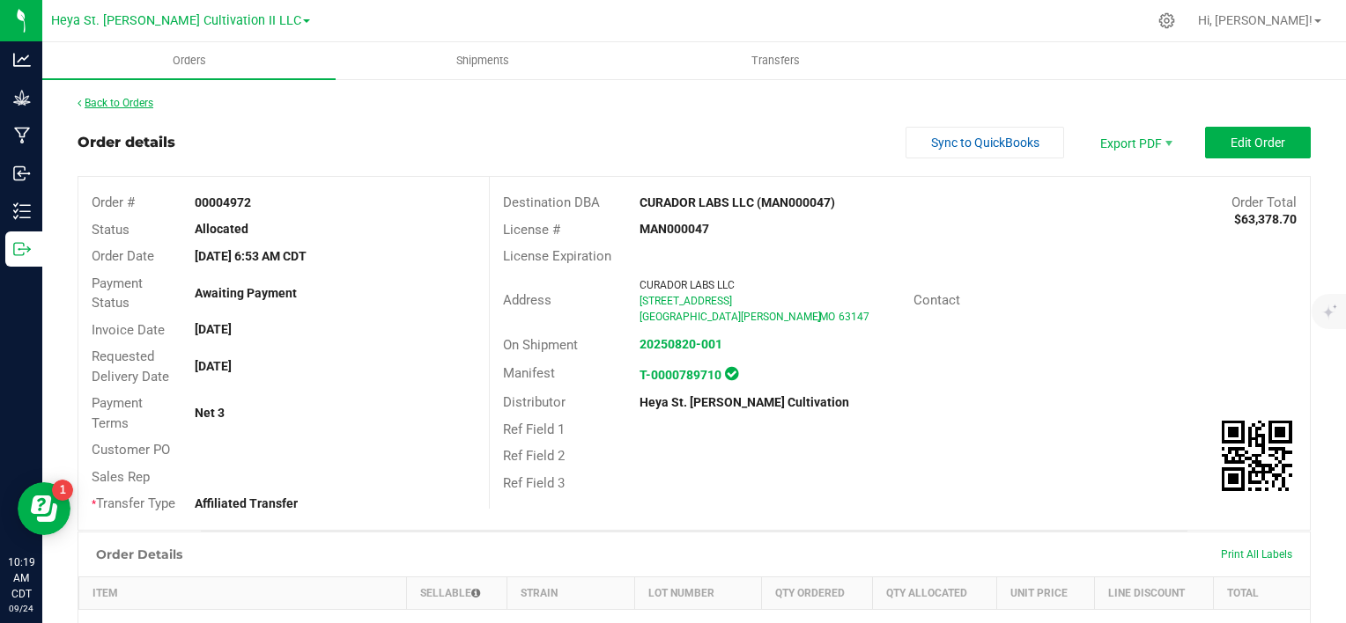
click at [127, 101] on link "Back to Orders" at bounding box center [115, 103] width 76 height 12
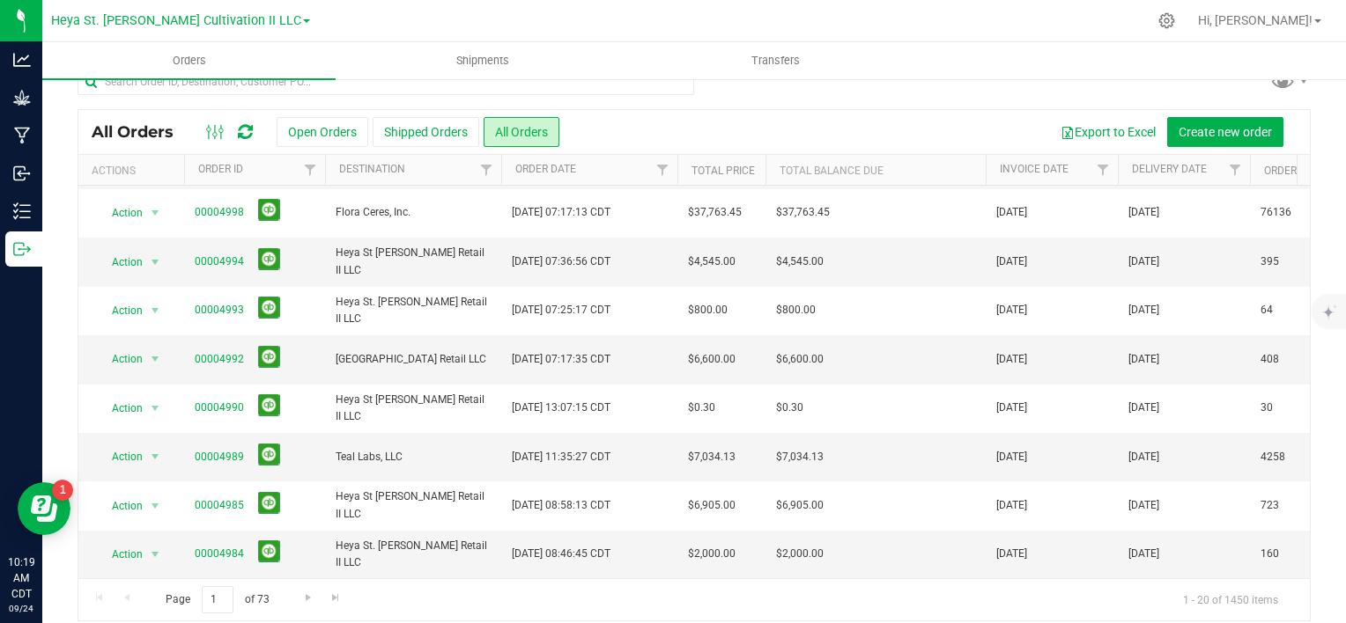
scroll to position [42, 0]
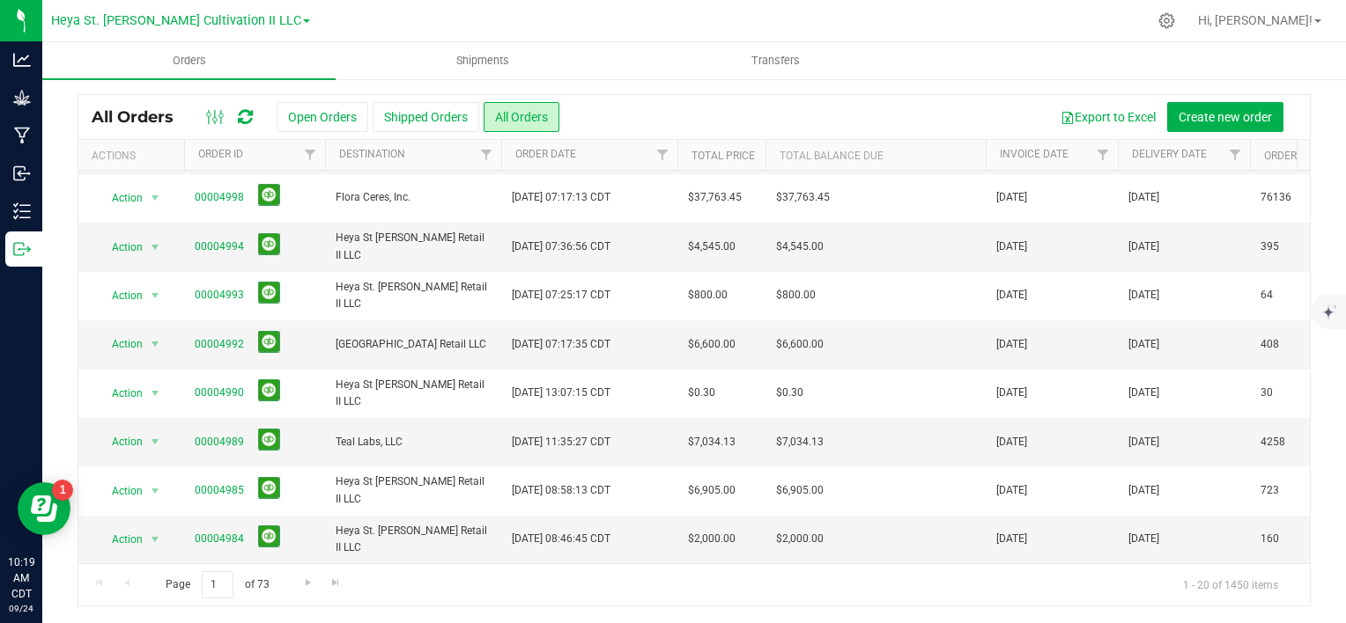
click at [1321, 225] on div "All Orders Open Orders Shipped Orders All Orders Export to Excel Create new ord…" at bounding box center [693, 329] width 1303 height 589
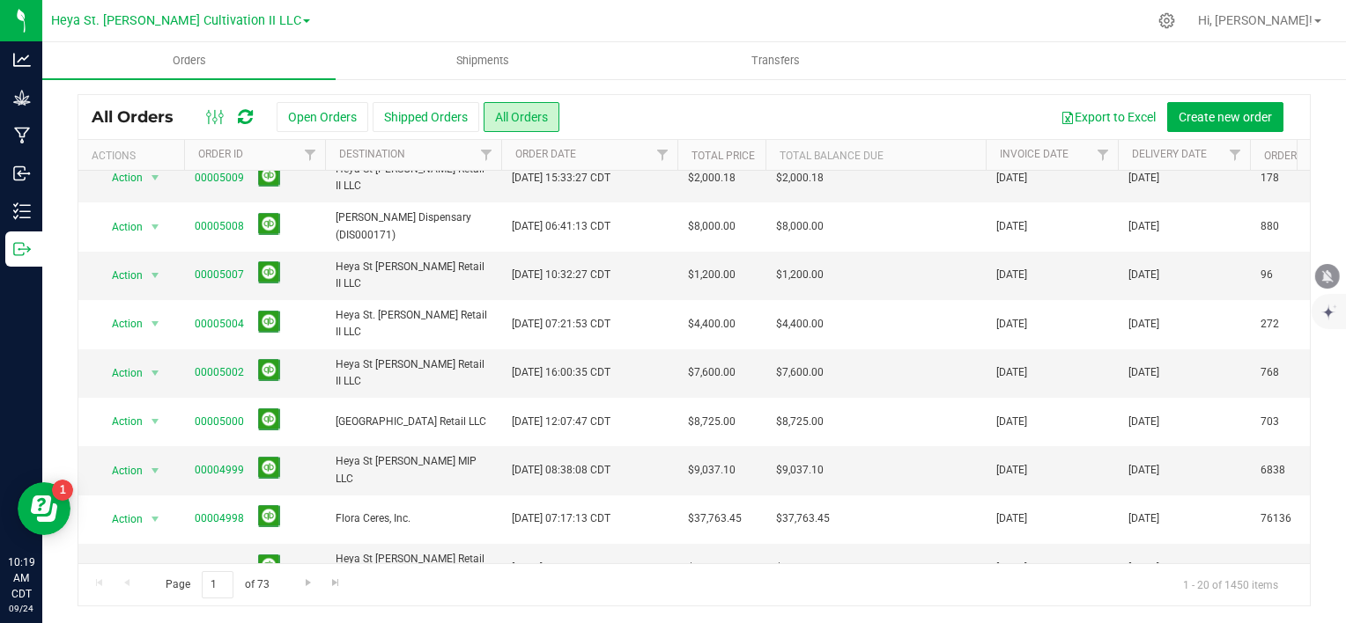
click at [1327, 212] on div "All Orders Open Orders Shipped Orders All Orders Export to Excel Create new ord…" at bounding box center [693, 329] width 1303 height 589
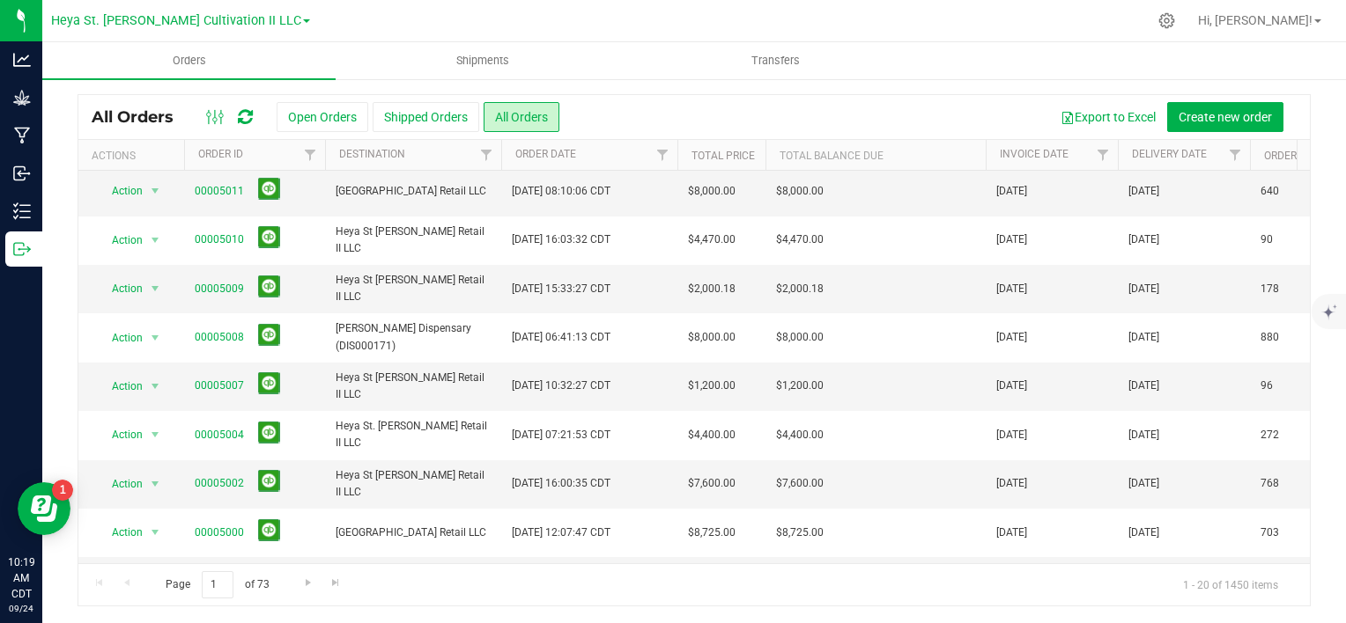
click at [1300, 323] on div "All Orders Open Orders Shipped Orders All Orders Export to Excel Create new ord…" at bounding box center [693, 329] width 1303 height 589
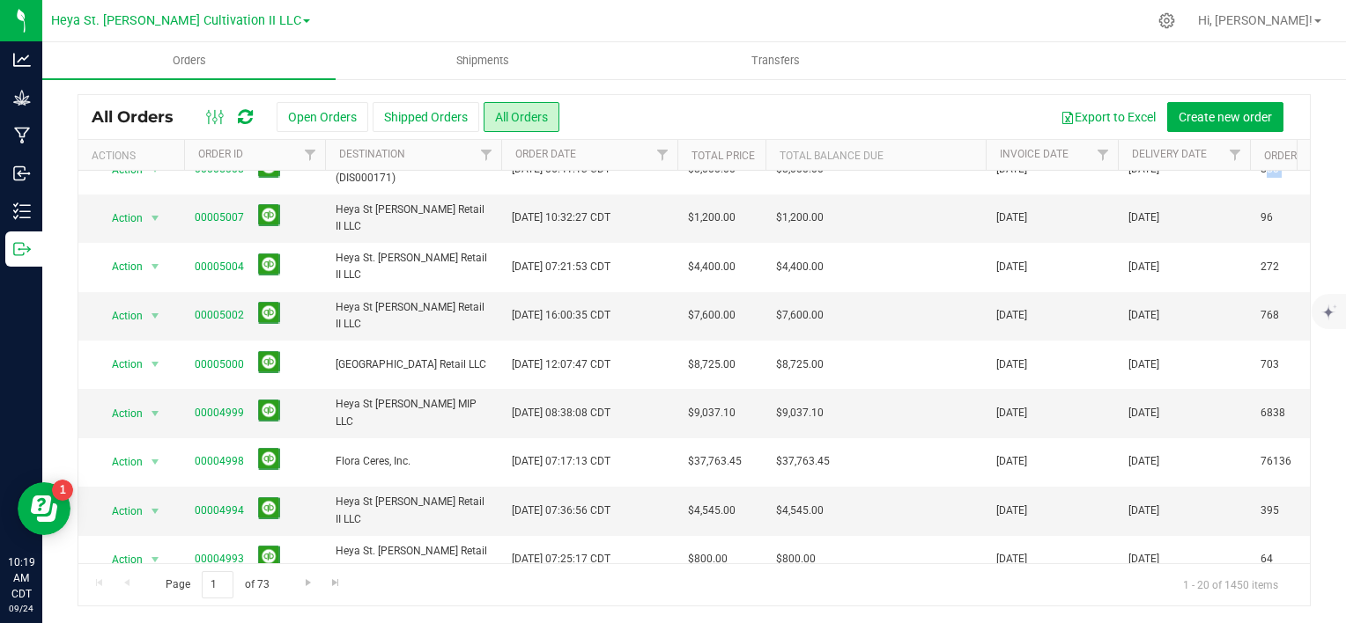
scroll to position [592, 0]
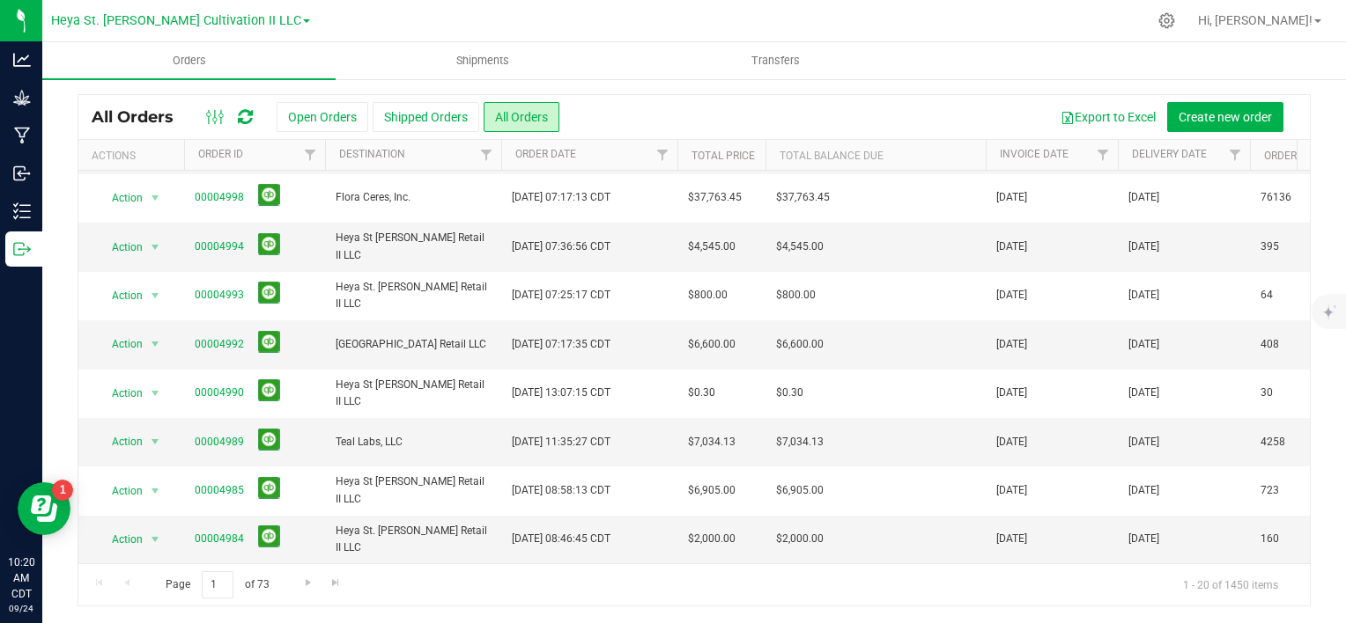
click at [1328, 211] on div "All Orders Open Orders Shipped Orders All Orders Export to Excel Create new ord…" at bounding box center [693, 329] width 1303 height 589
click at [1328, 225] on div "All Orders Open Orders Shipped Orders All Orders Export to Excel Create new ord…" at bounding box center [693, 329] width 1303 height 589
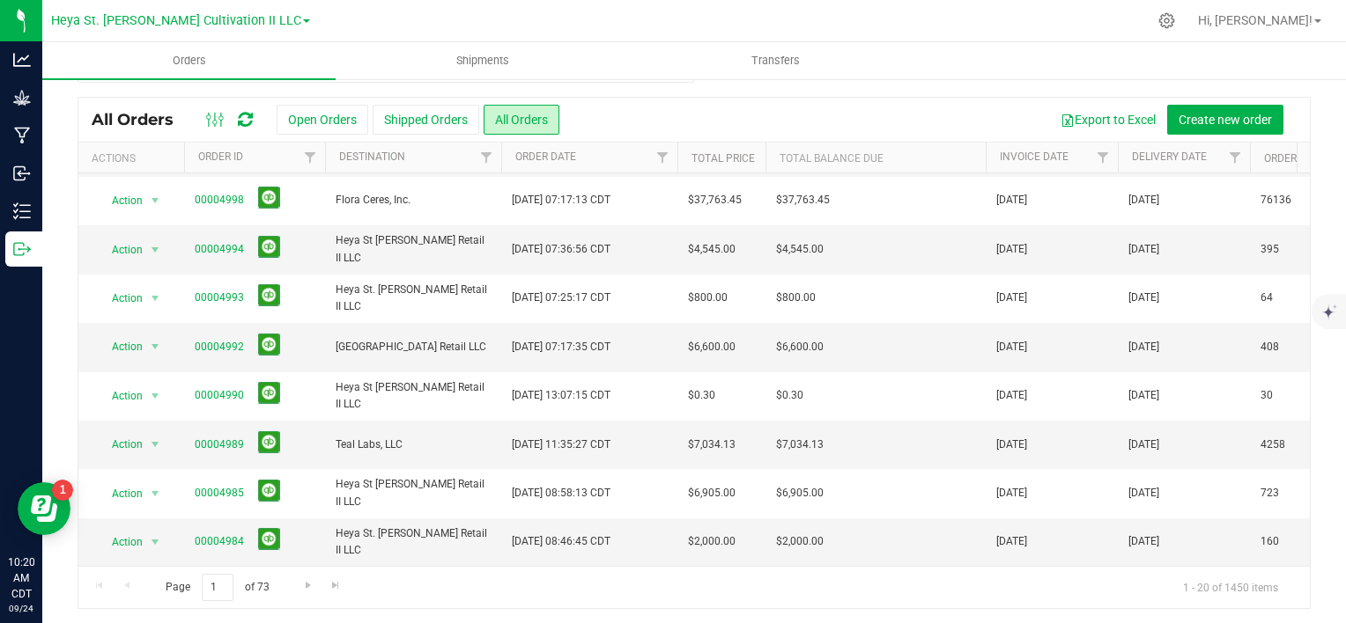
scroll to position [42, 0]
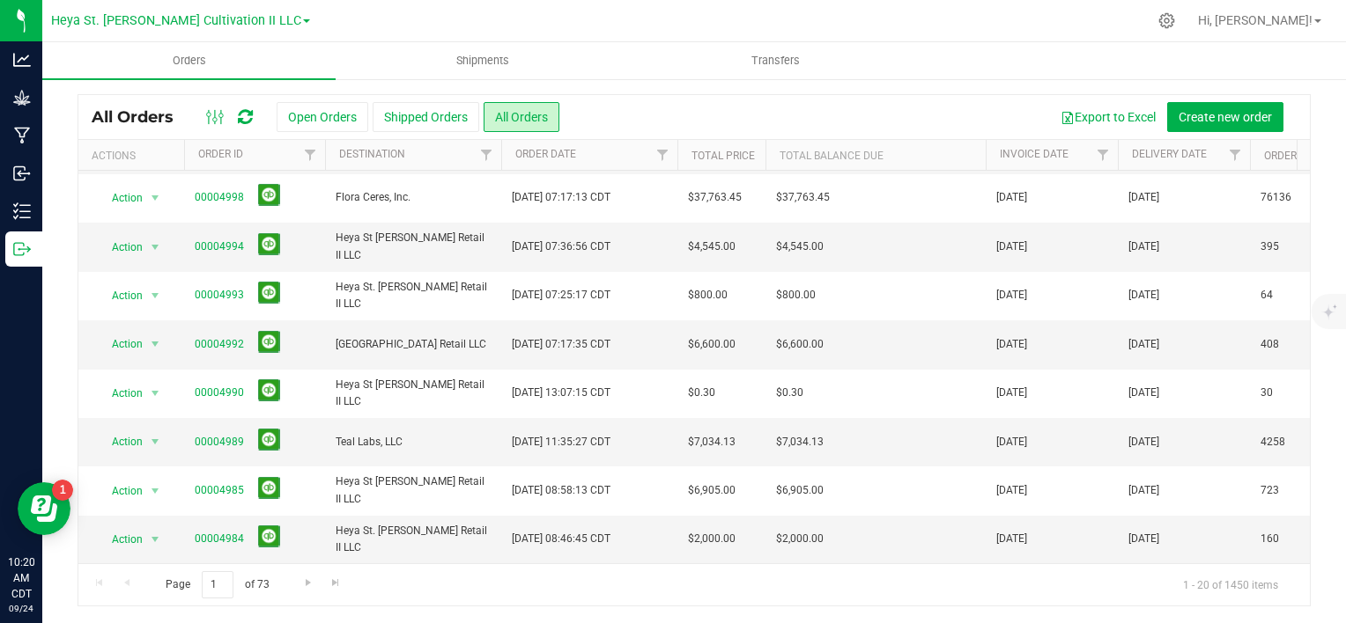
click at [1046, 48] on ul "Orders Shipments Transfers" at bounding box center [715, 61] width 1346 height 38
drag, startPoint x: 1044, startPoint y: 48, endPoint x: 970, endPoint y: 12, distance: 81.9
click at [971, 12] on div at bounding box center [732, 21] width 830 height 34
click at [947, 50] on ul "Orders Shipments Transfers" at bounding box center [715, 61] width 1346 height 38
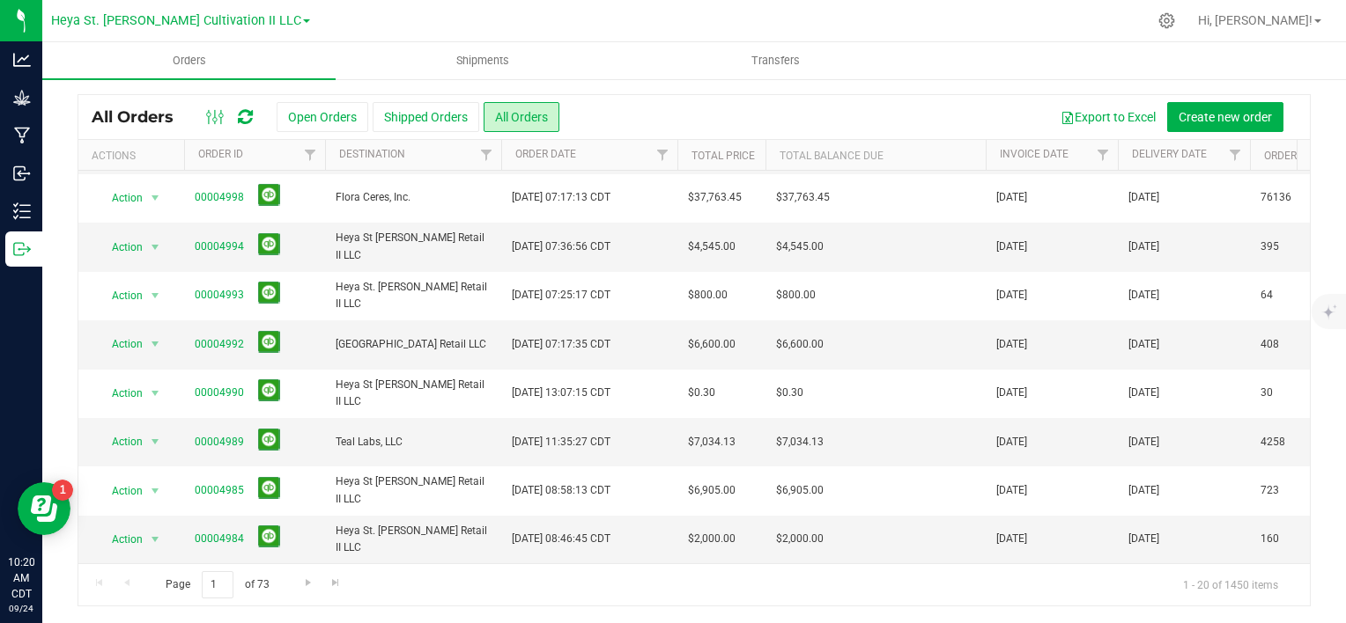
click at [1309, 376] on div "All Orders Open Orders Shipped Orders All Orders Export to Excel Create new ord…" at bounding box center [693, 329] width 1303 height 589
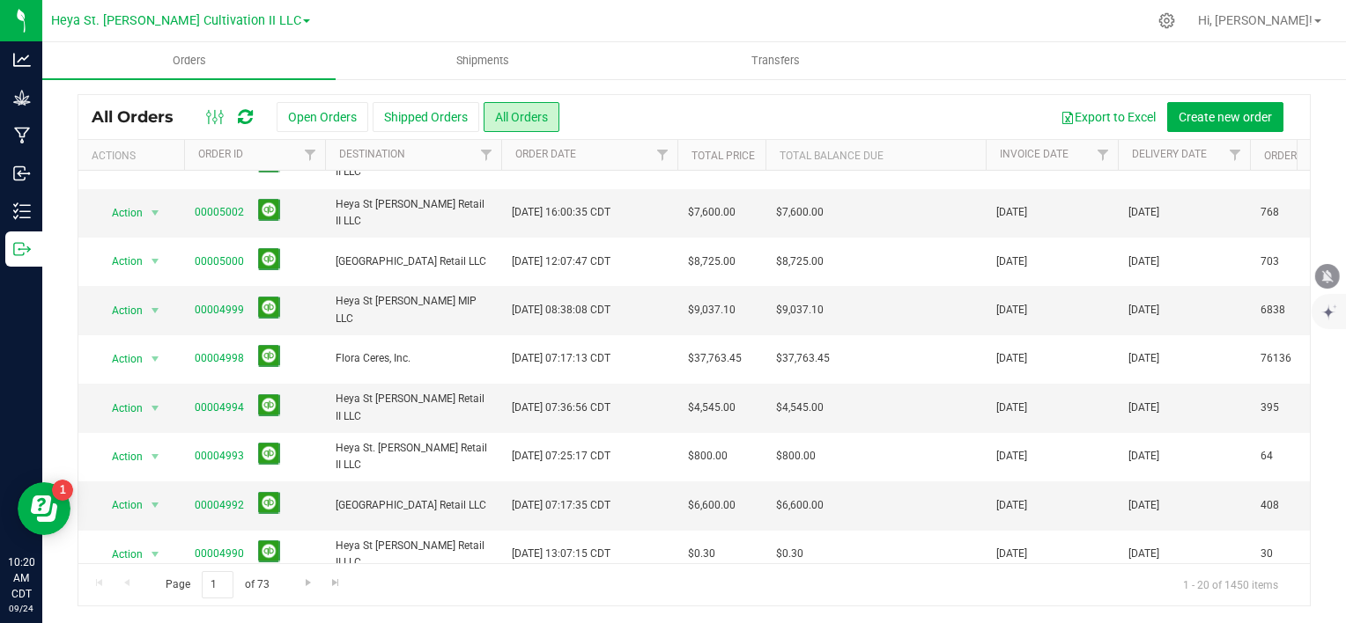
scroll to position [592, 0]
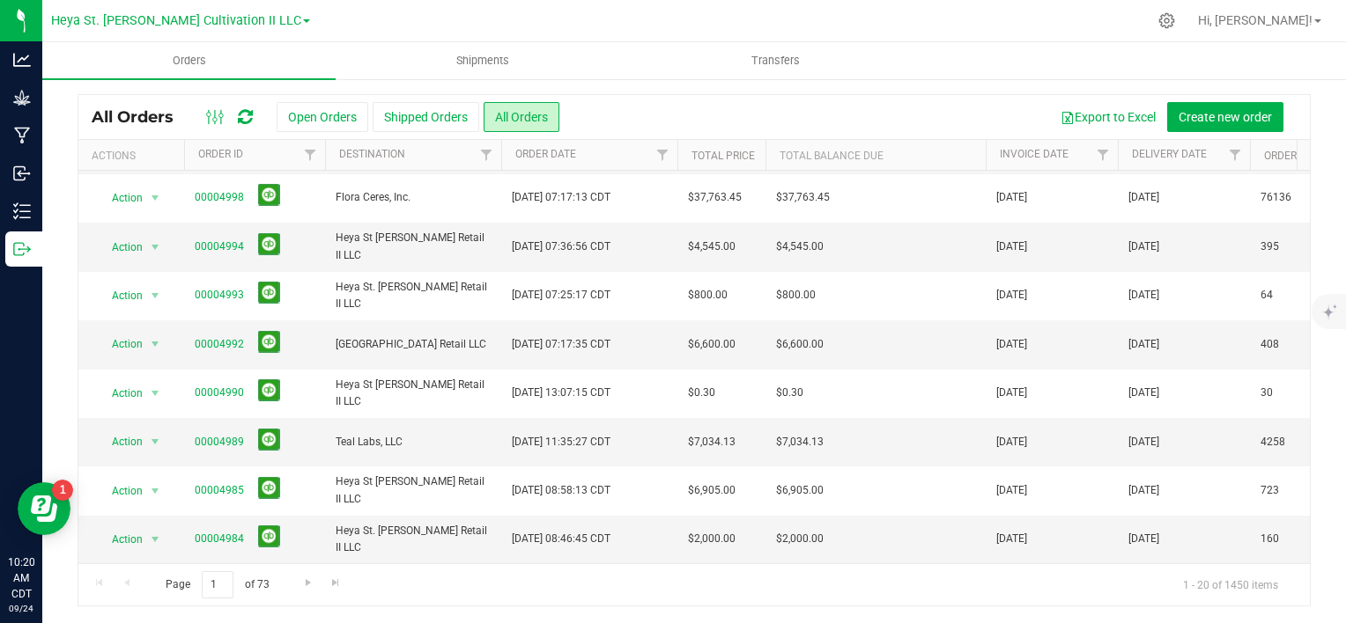
click at [1321, 440] on div "All Orders Open Orders Shipped Orders All Orders Export to Excel Create new ord…" at bounding box center [693, 329] width 1303 height 589
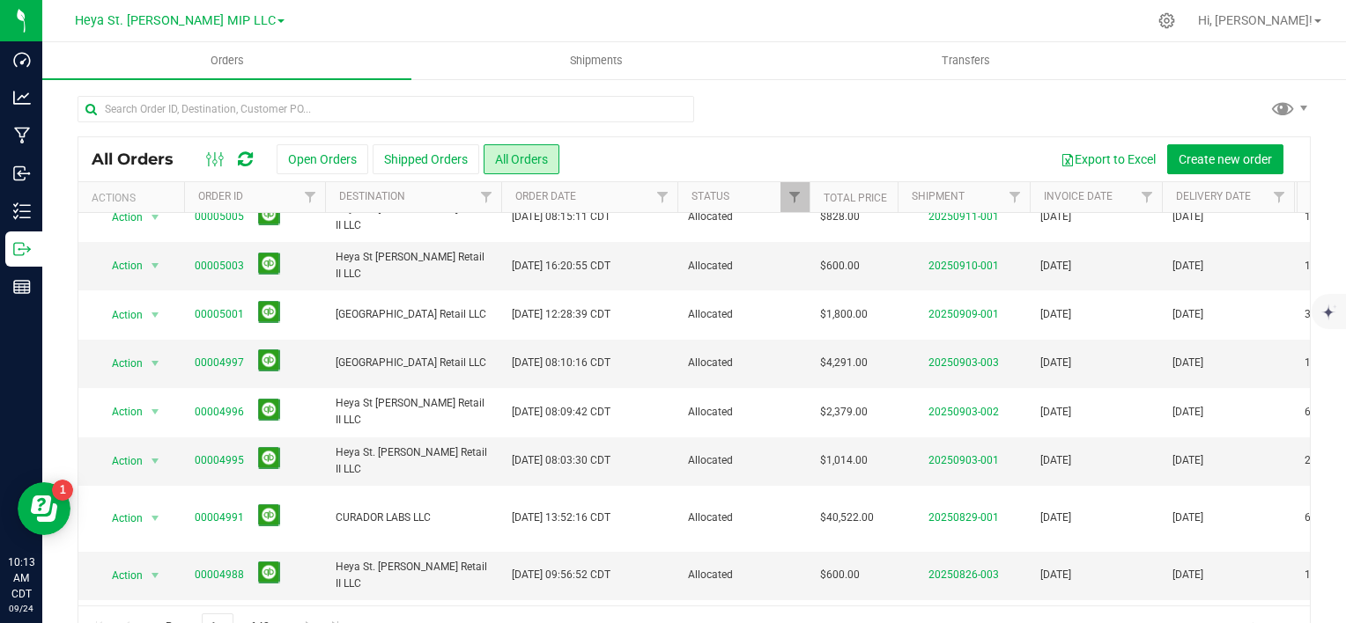
scroll to position [440, 0]
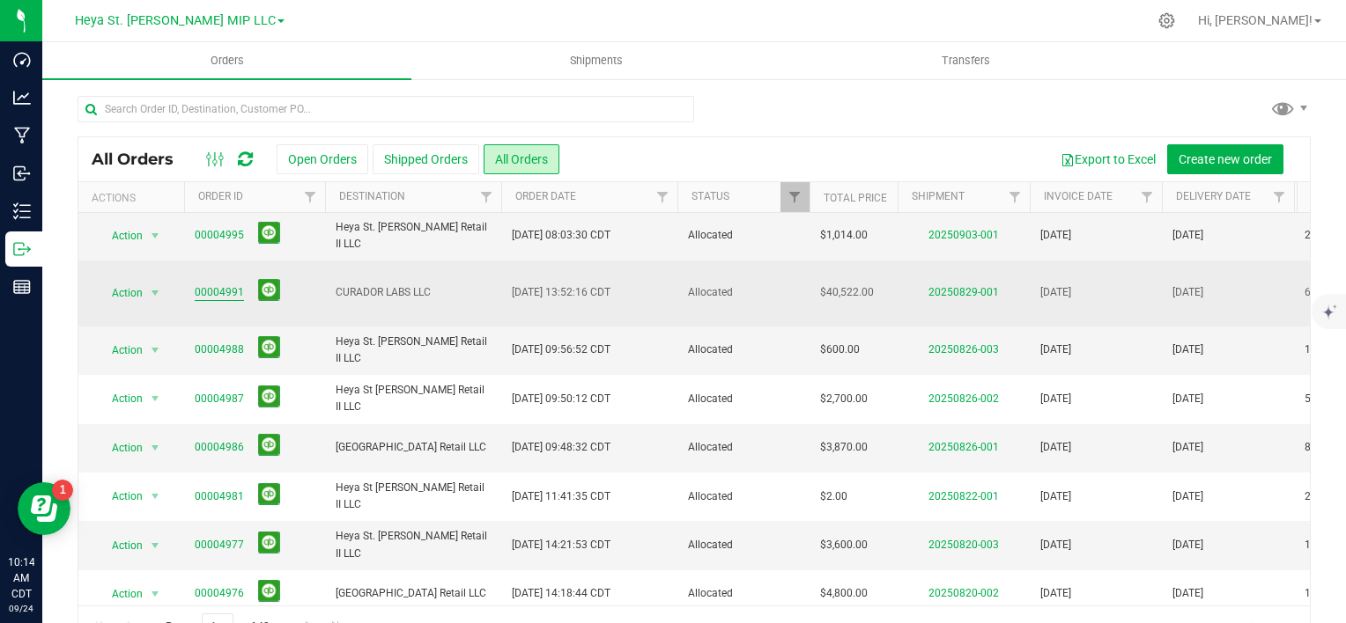
click at [218, 284] on link "00004991" at bounding box center [219, 292] width 49 height 17
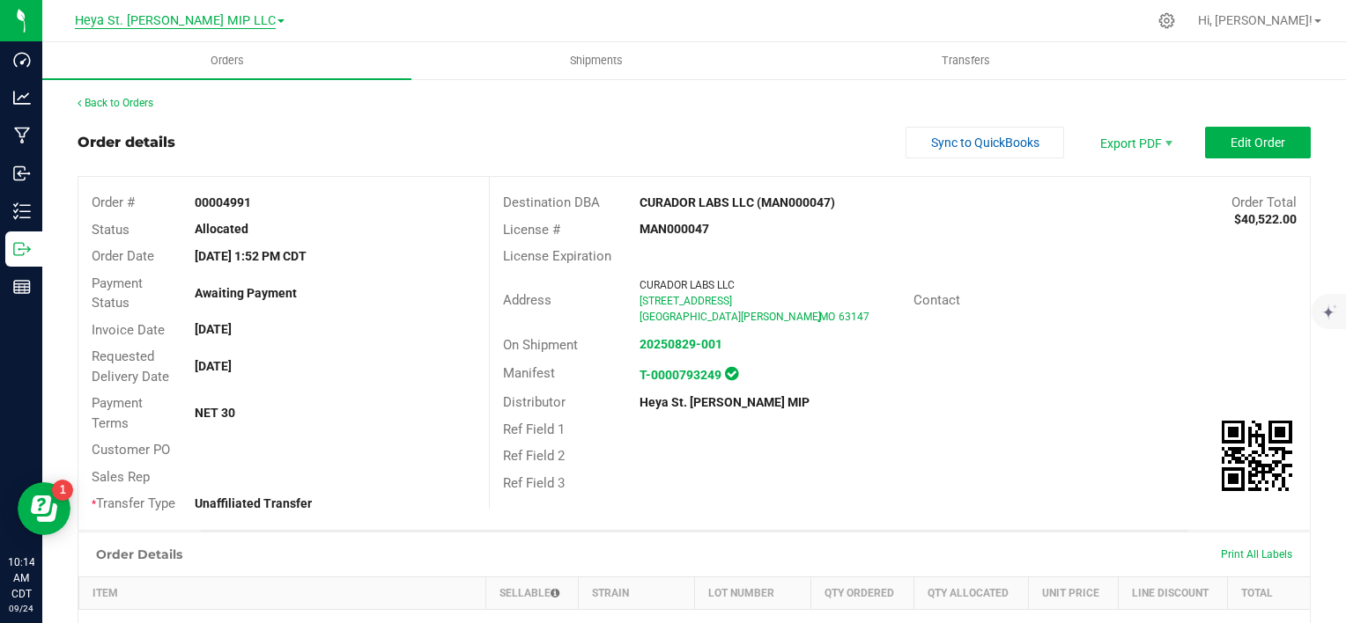
click at [230, 21] on span "Heya St. [PERSON_NAME] MIP LLC" at bounding box center [175, 21] width 201 height 16
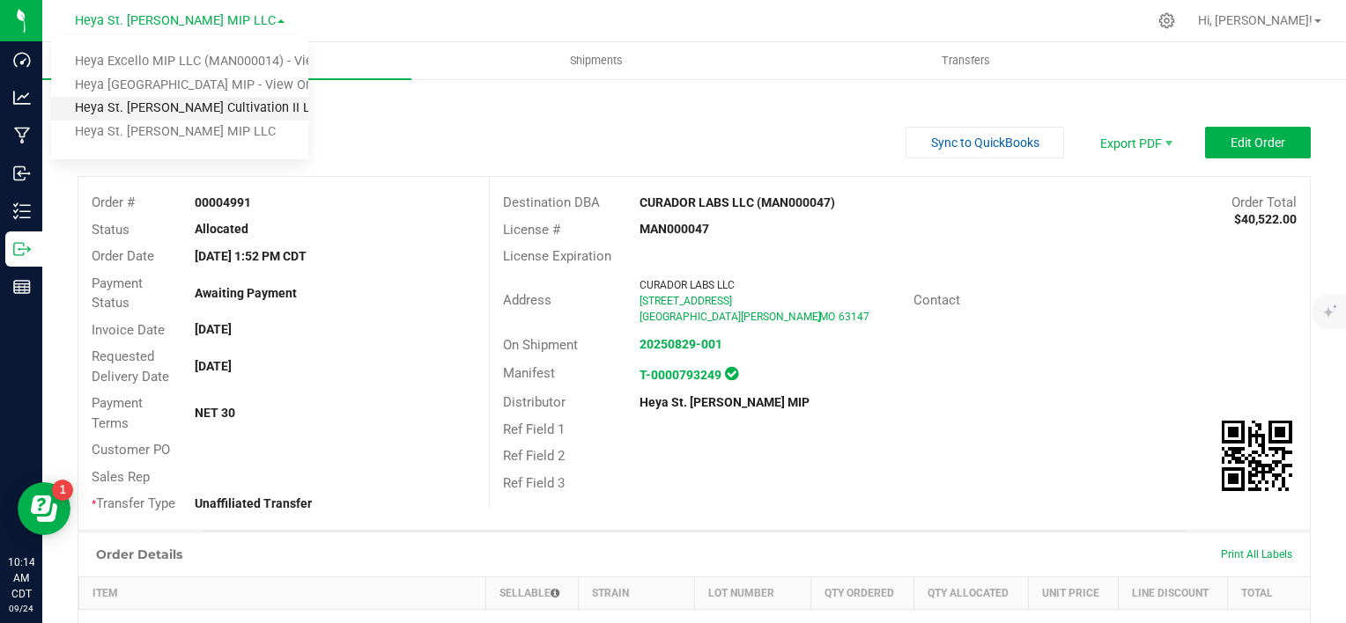
click at [208, 106] on link "Heya St. [PERSON_NAME] Cultivation II LLC" at bounding box center [179, 109] width 257 height 24
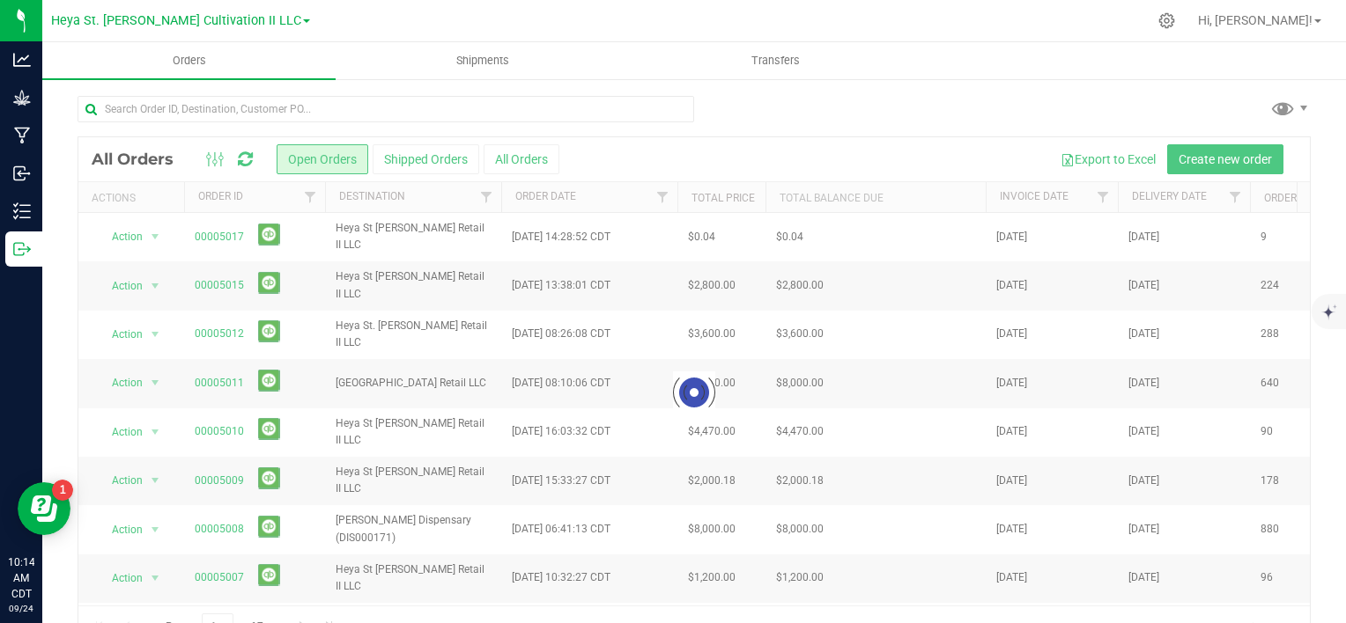
click at [520, 154] on button "All Orders" at bounding box center [521, 159] width 76 height 30
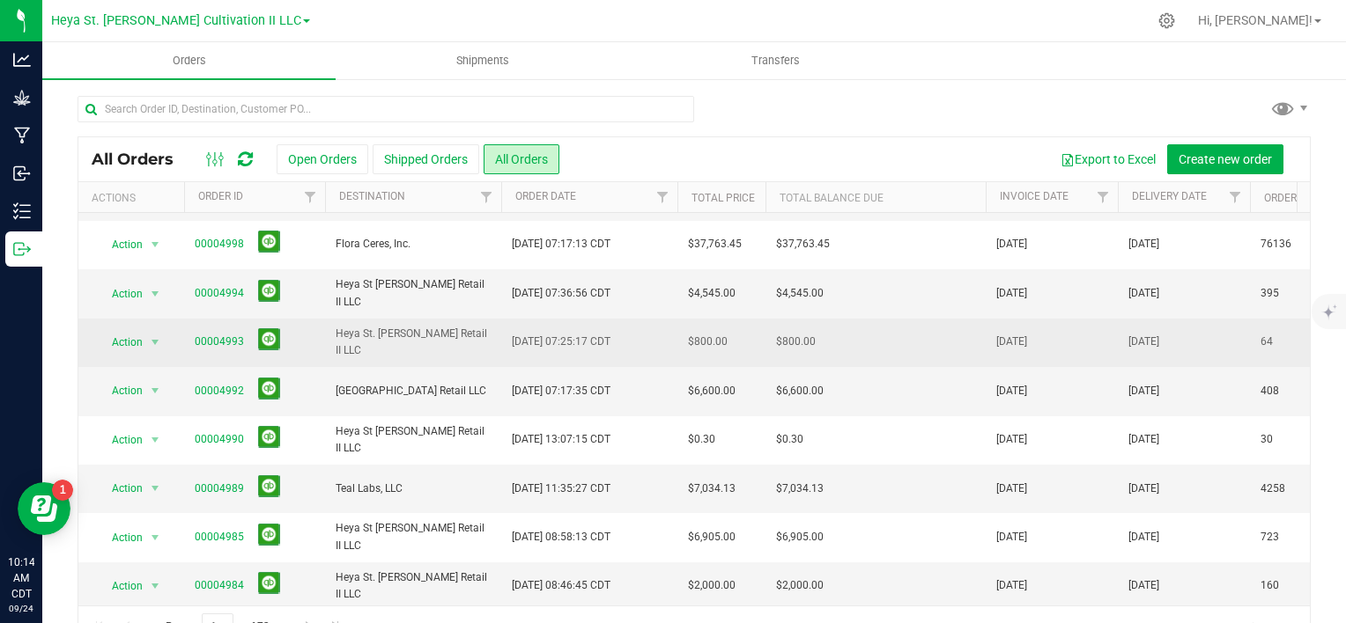
scroll to position [592, 0]
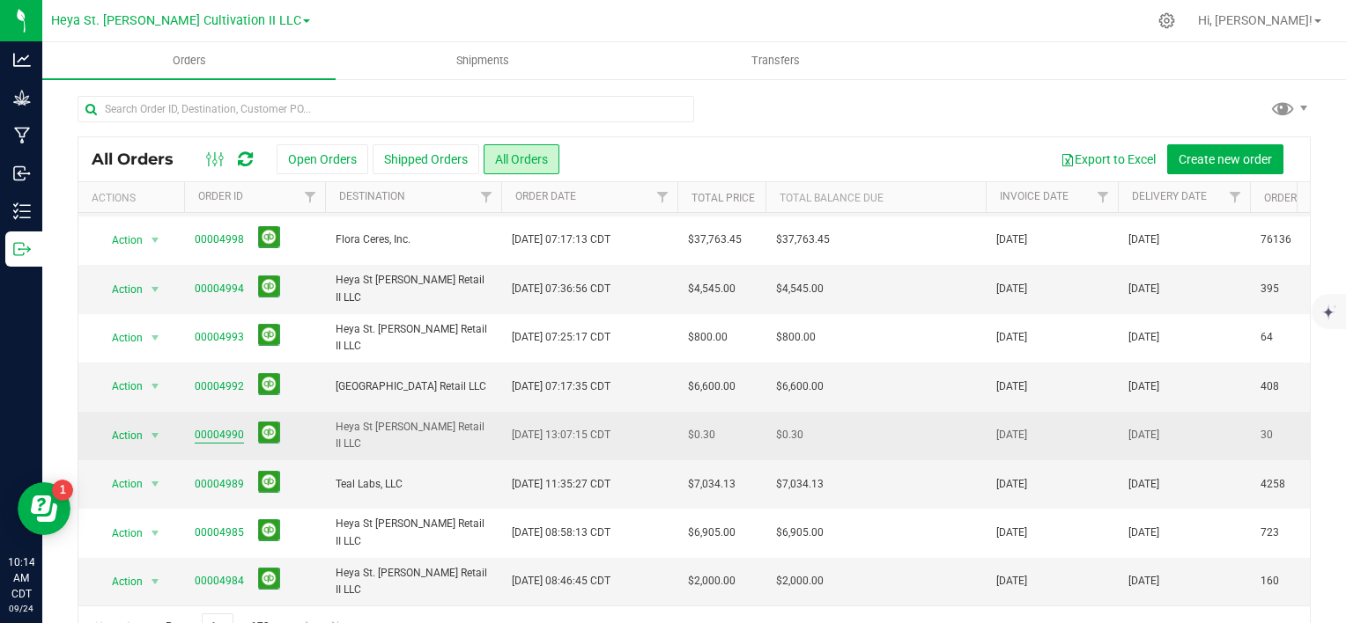
click at [210, 427] on link "00004990" at bounding box center [219, 435] width 49 height 17
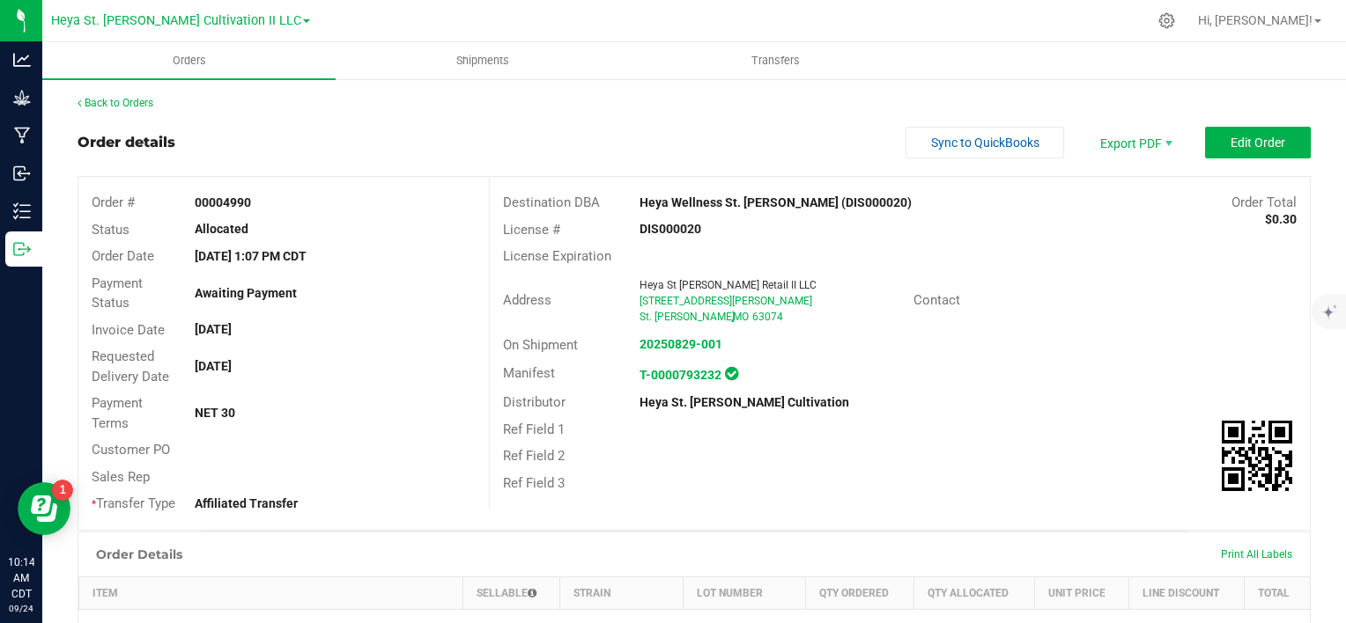
click at [140, 109] on div "Back to Orders" at bounding box center [693, 103] width 1233 height 16
click at [139, 106] on link "Back to Orders" at bounding box center [115, 103] width 76 height 12
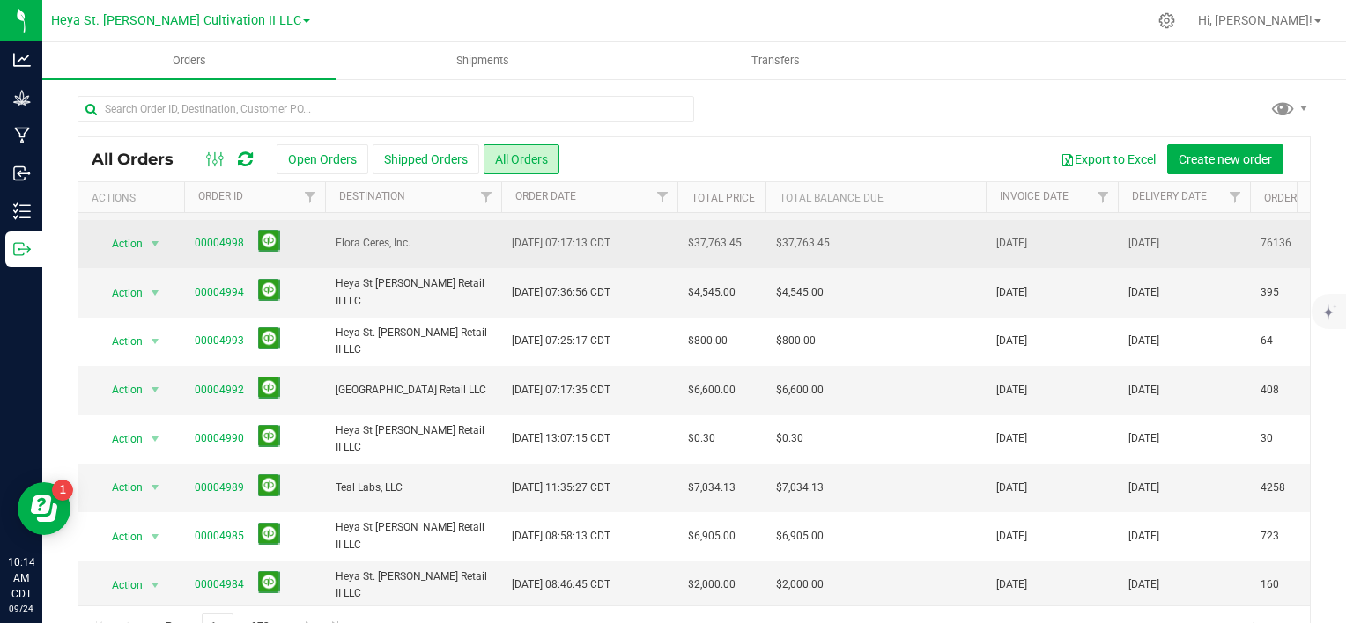
scroll to position [592, 0]
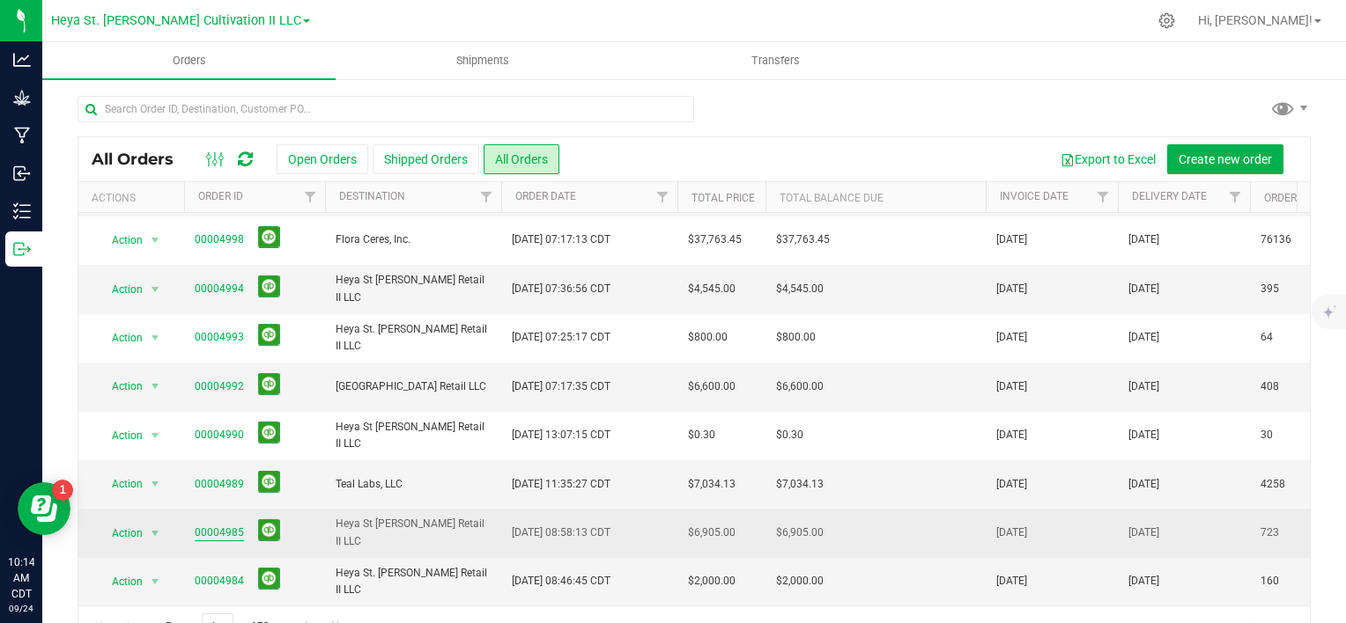
click at [215, 525] on link "00004985" at bounding box center [219, 533] width 49 height 17
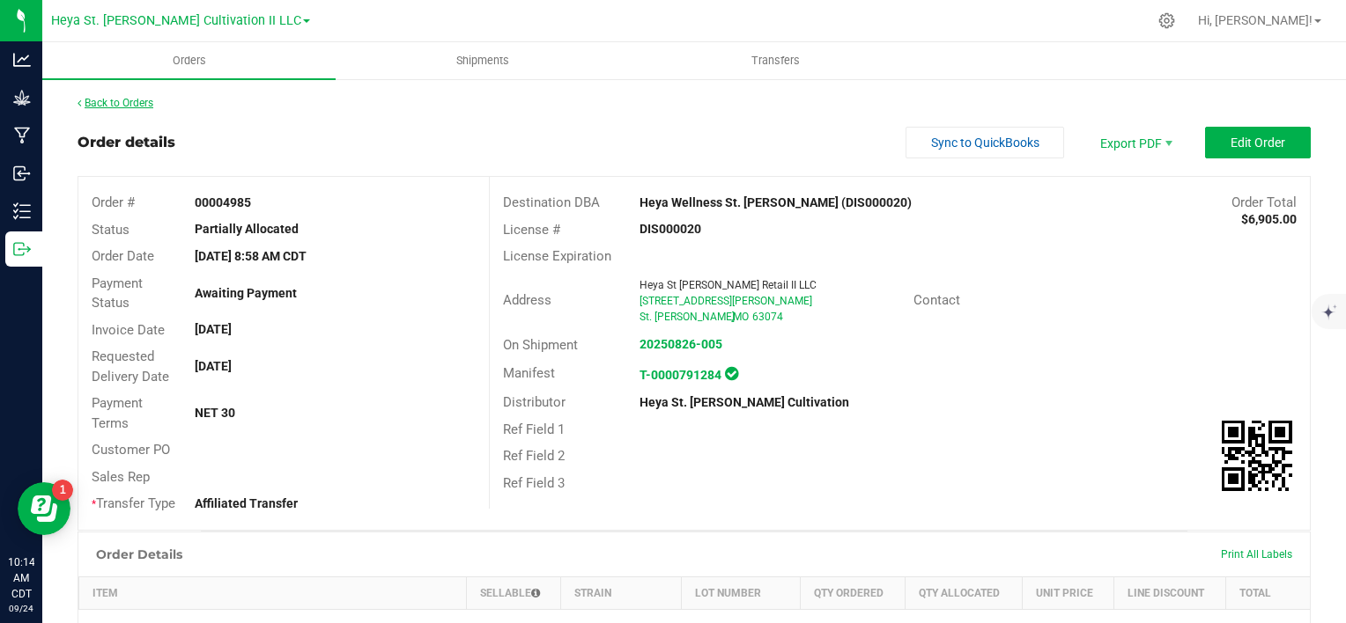
click at [105, 105] on link "Back to Orders" at bounding box center [115, 103] width 76 height 12
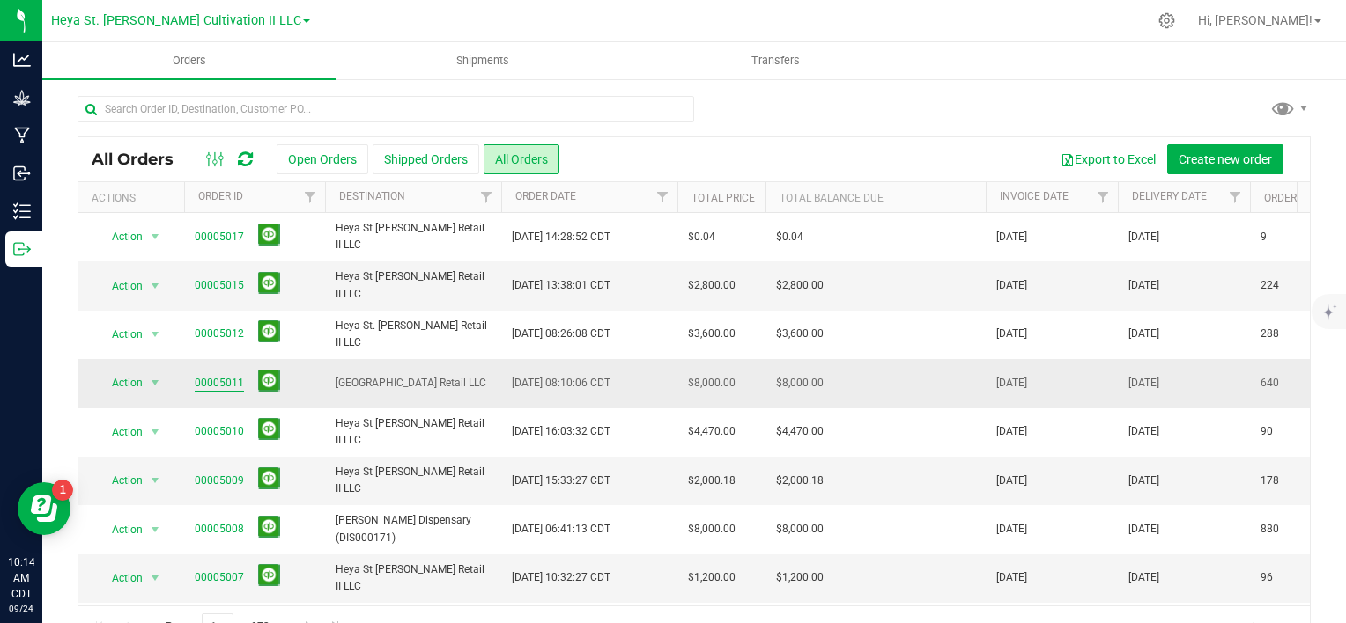
click at [214, 380] on link "00005011" at bounding box center [219, 383] width 49 height 17
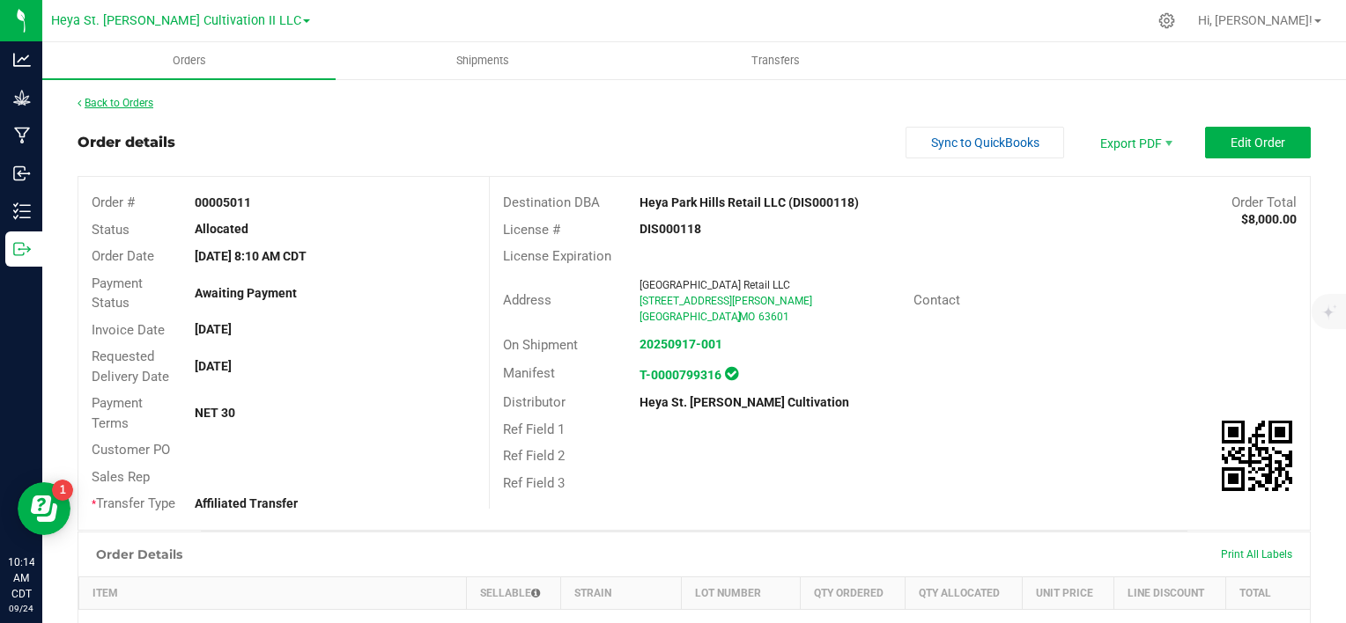
click at [104, 104] on link "Back to Orders" at bounding box center [115, 103] width 76 height 12
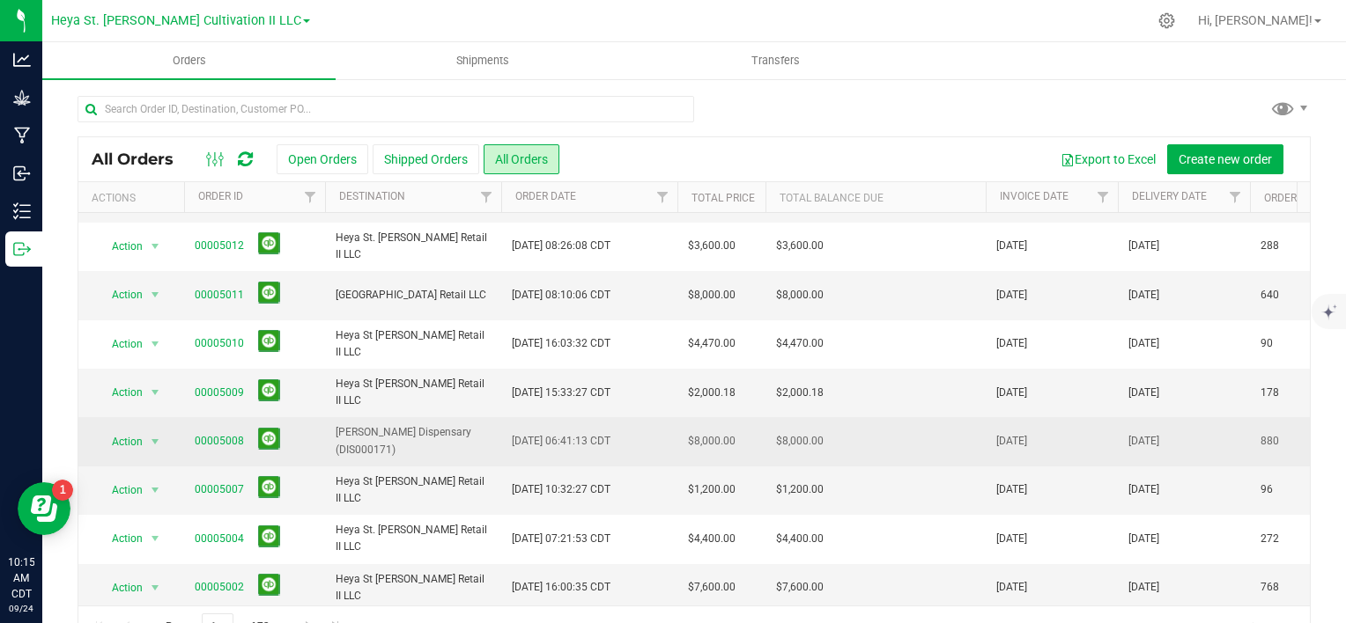
scroll to position [176, 0]
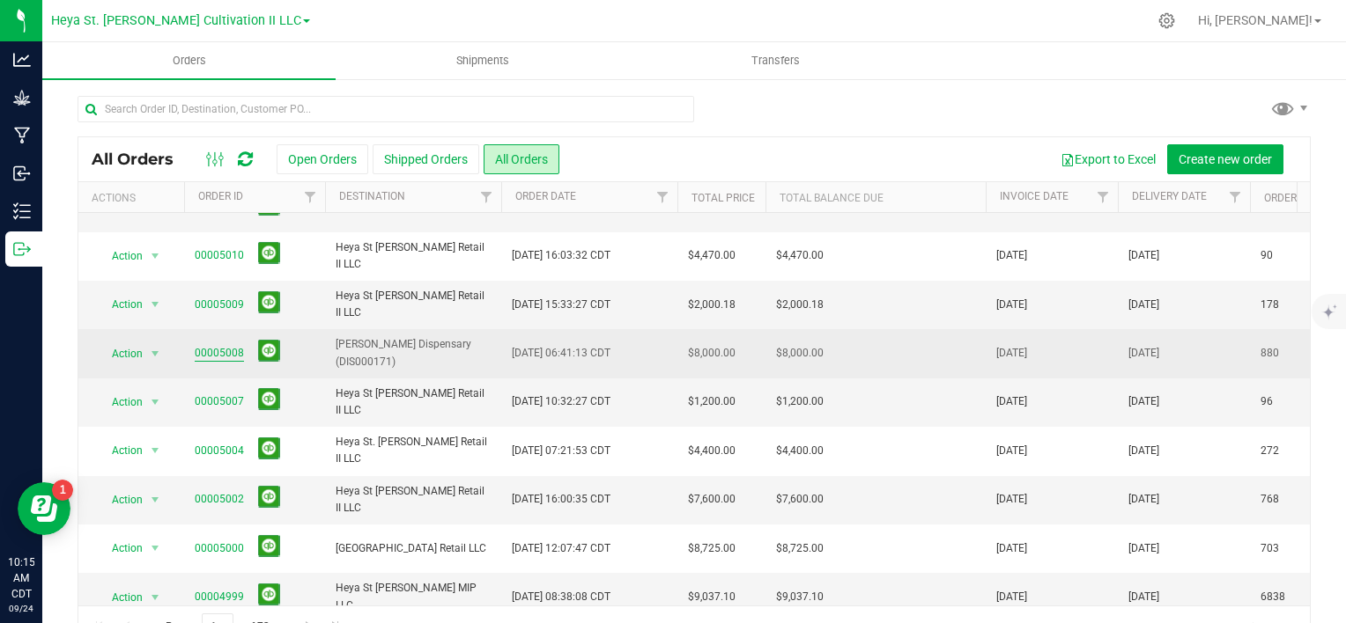
click at [203, 352] on link "00005008" at bounding box center [219, 353] width 49 height 17
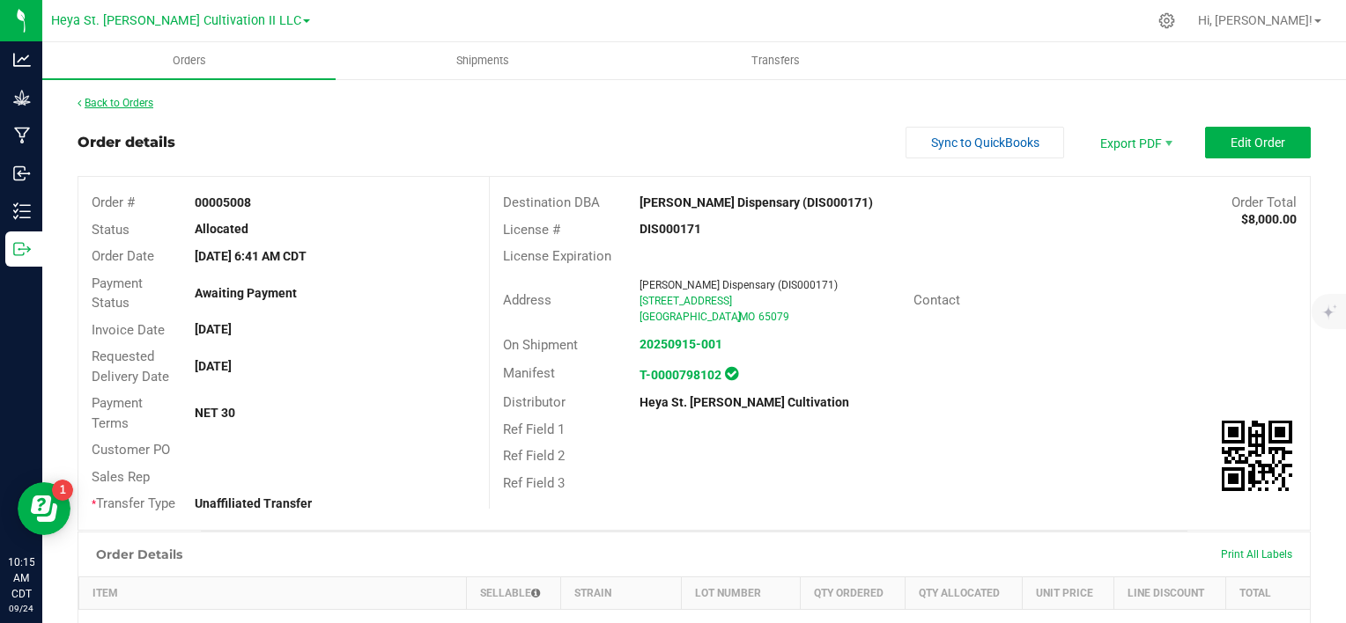
click at [126, 102] on link "Back to Orders" at bounding box center [115, 103] width 76 height 12
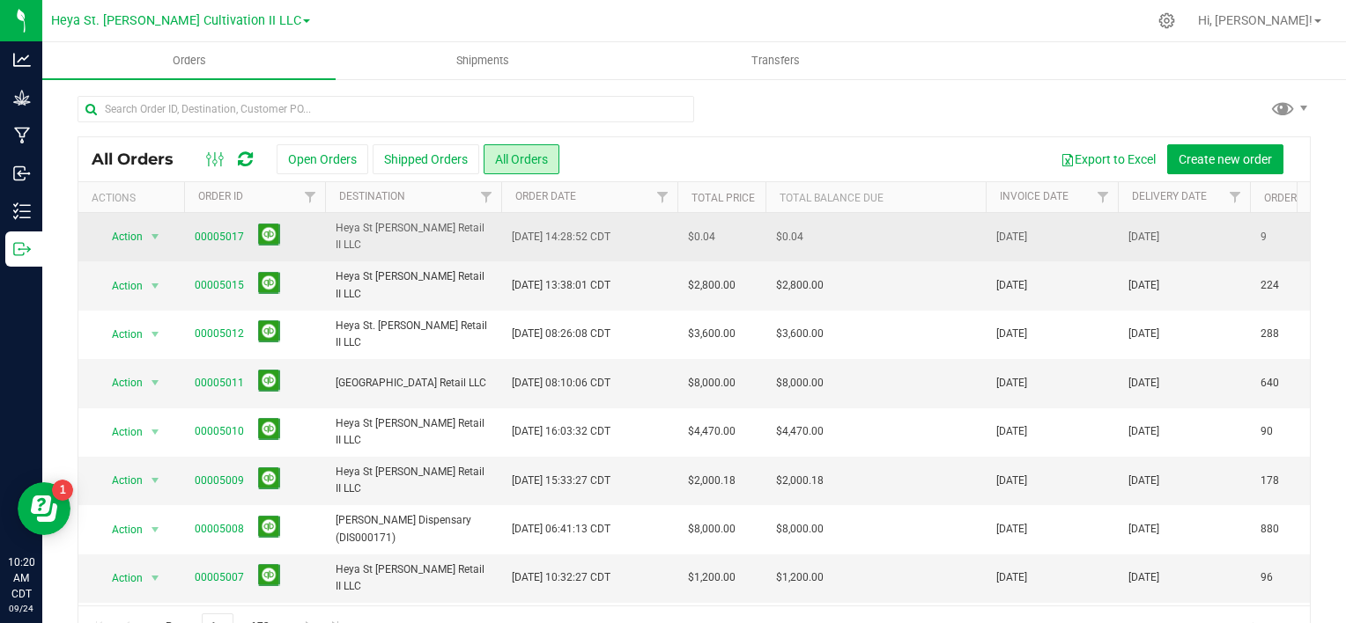
click at [1282, 255] on td "9" at bounding box center [1294, 237] width 88 height 48
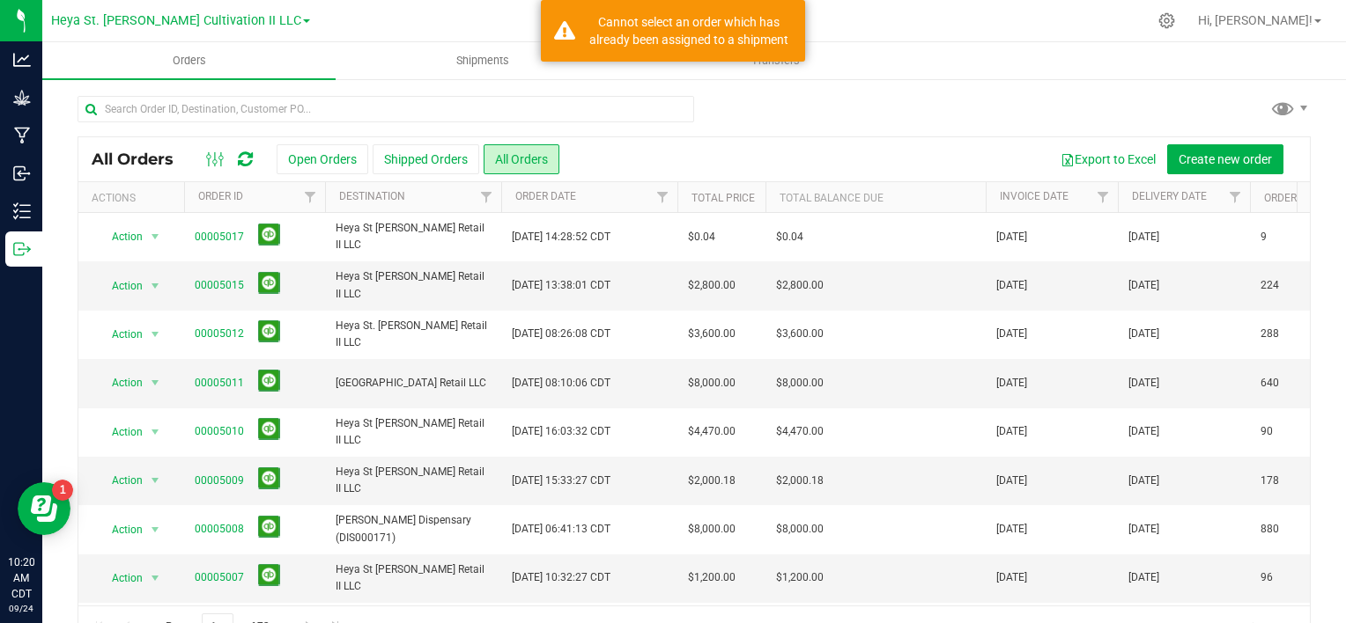
click at [831, 18] on div at bounding box center [732, 21] width 830 height 34
click at [809, 15] on div at bounding box center [732, 21] width 830 height 34
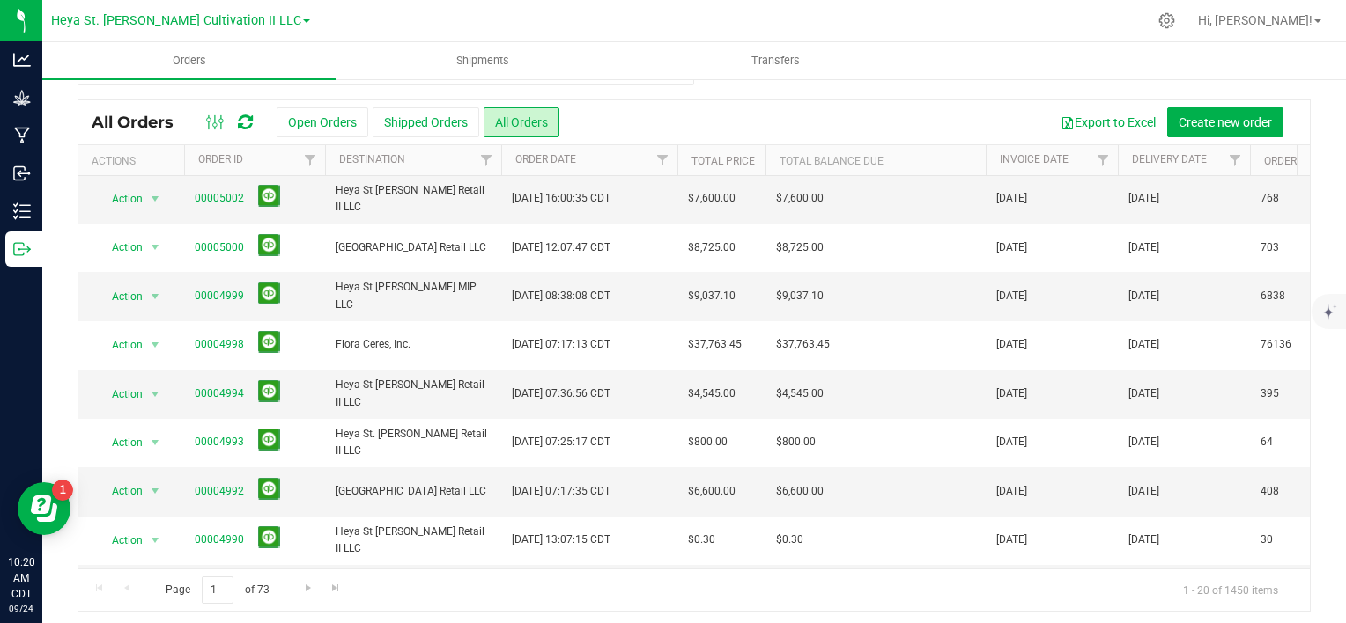
scroll to position [42, 0]
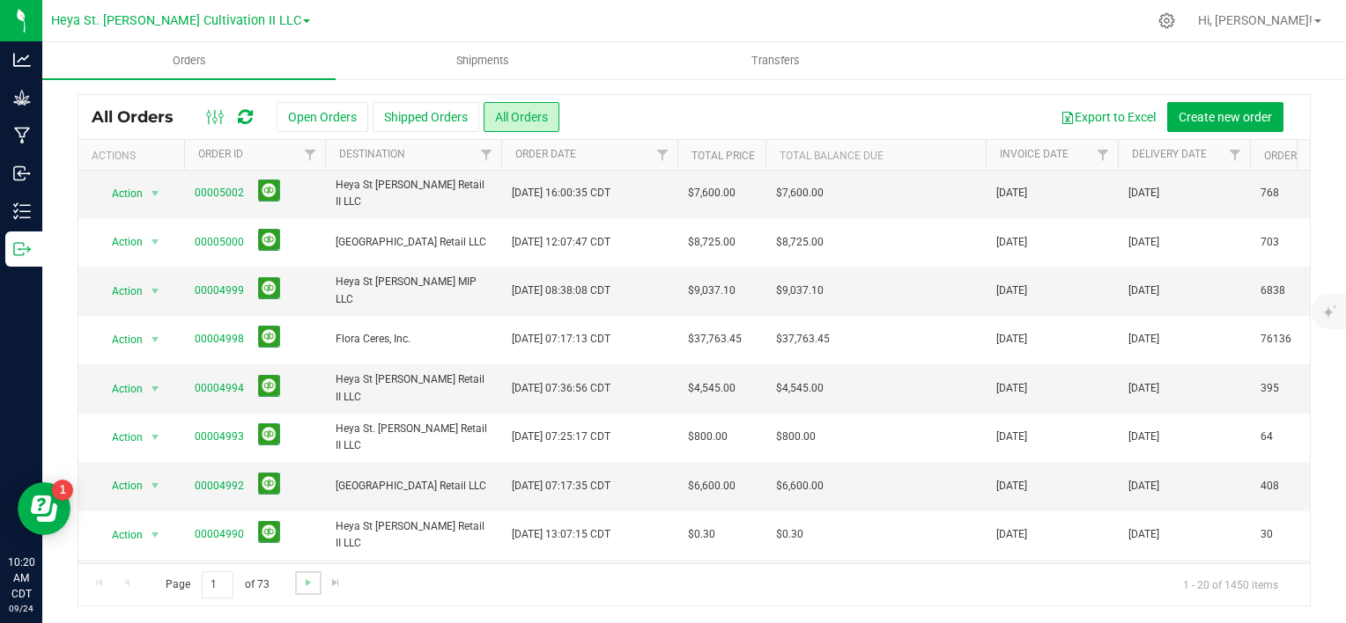
click at [310, 588] on link "Go to the next page" at bounding box center [308, 584] width 26 height 24
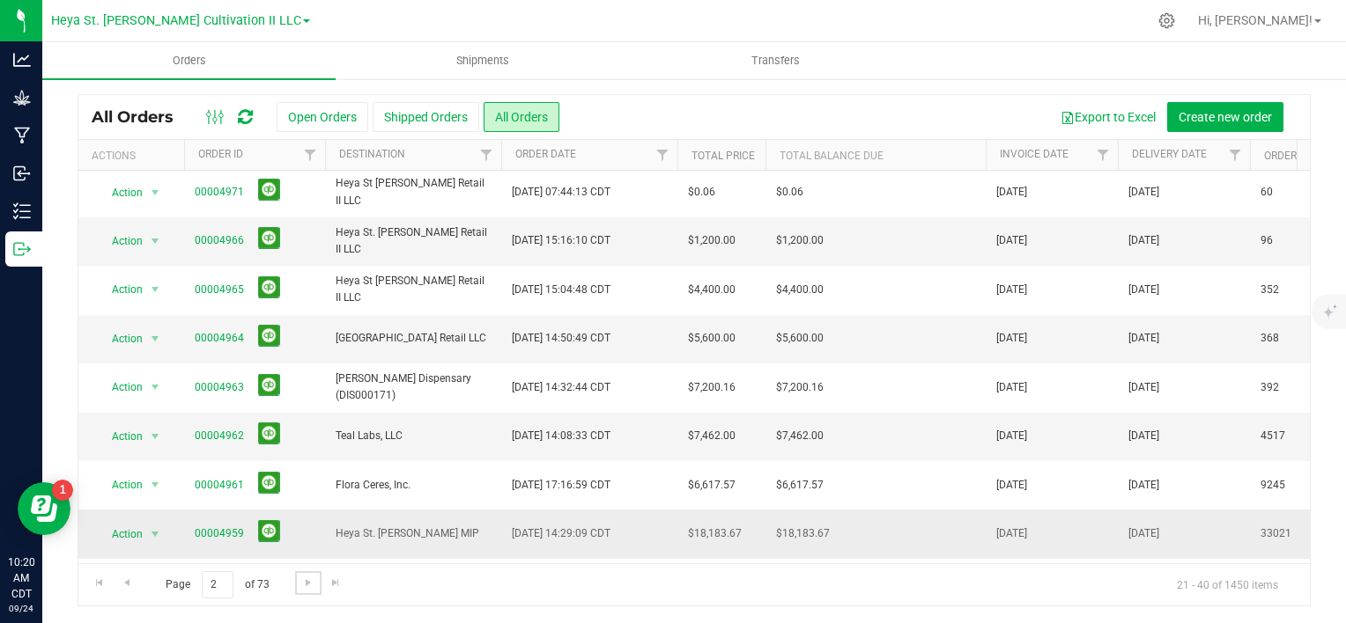
scroll to position [440, 0]
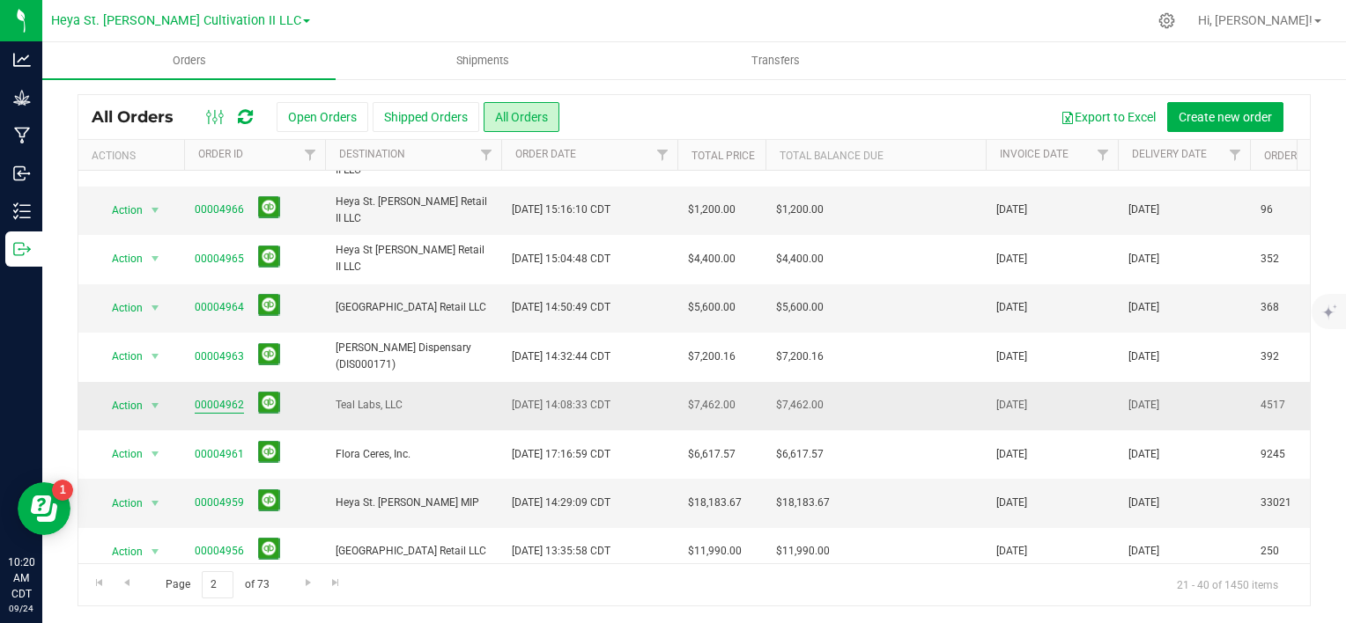
click at [225, 397] on link "00004962" at bounding box center [219, 405] width 49 height 17
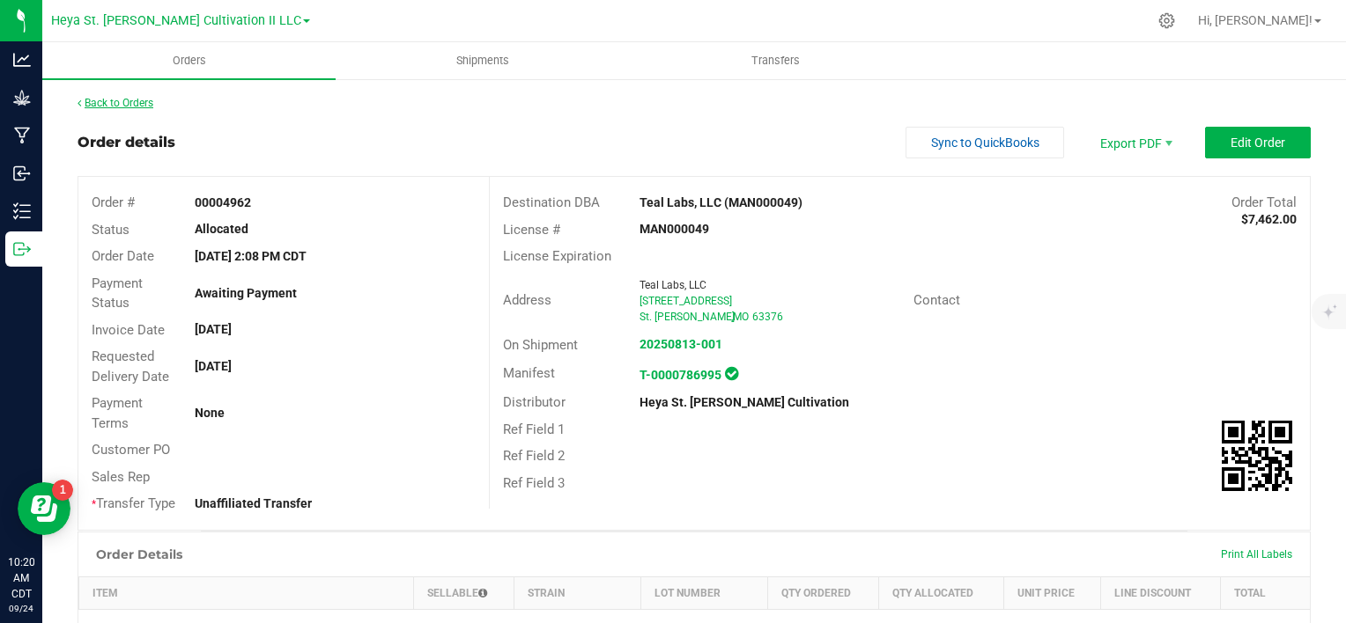
click at [92, 101] on link "Back to Orders" at bounding box center [115, 103] width 76 height 12
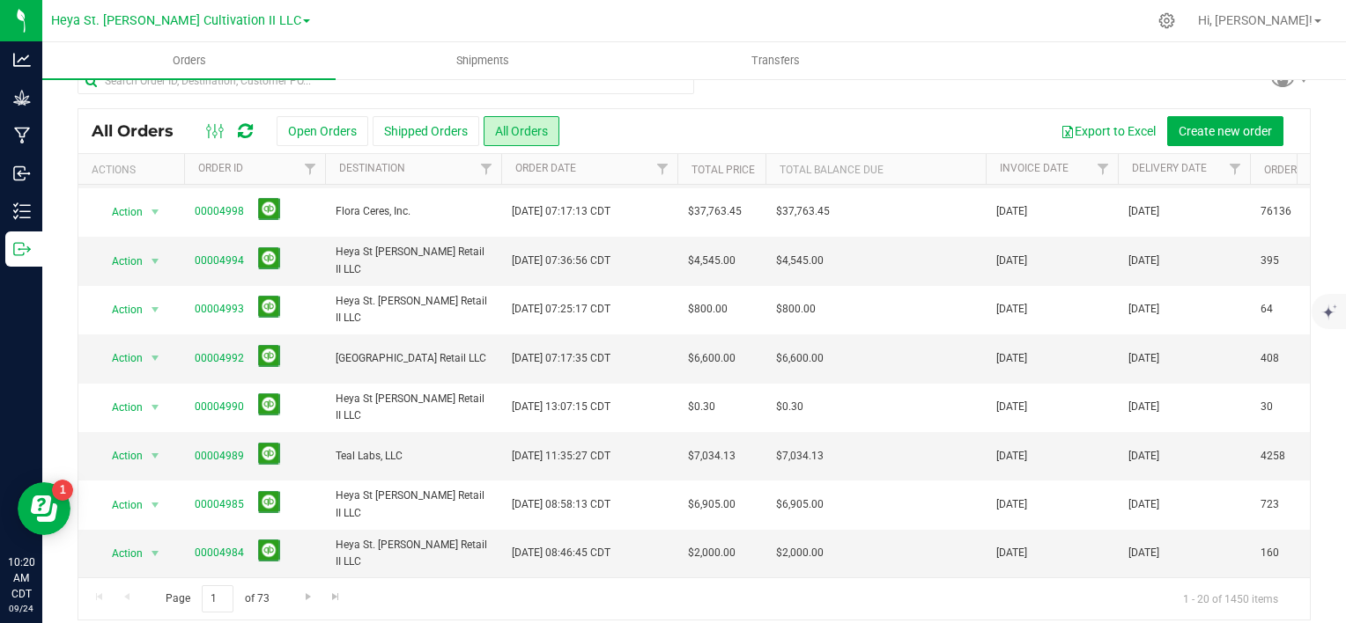
scroll to position [42, 0]
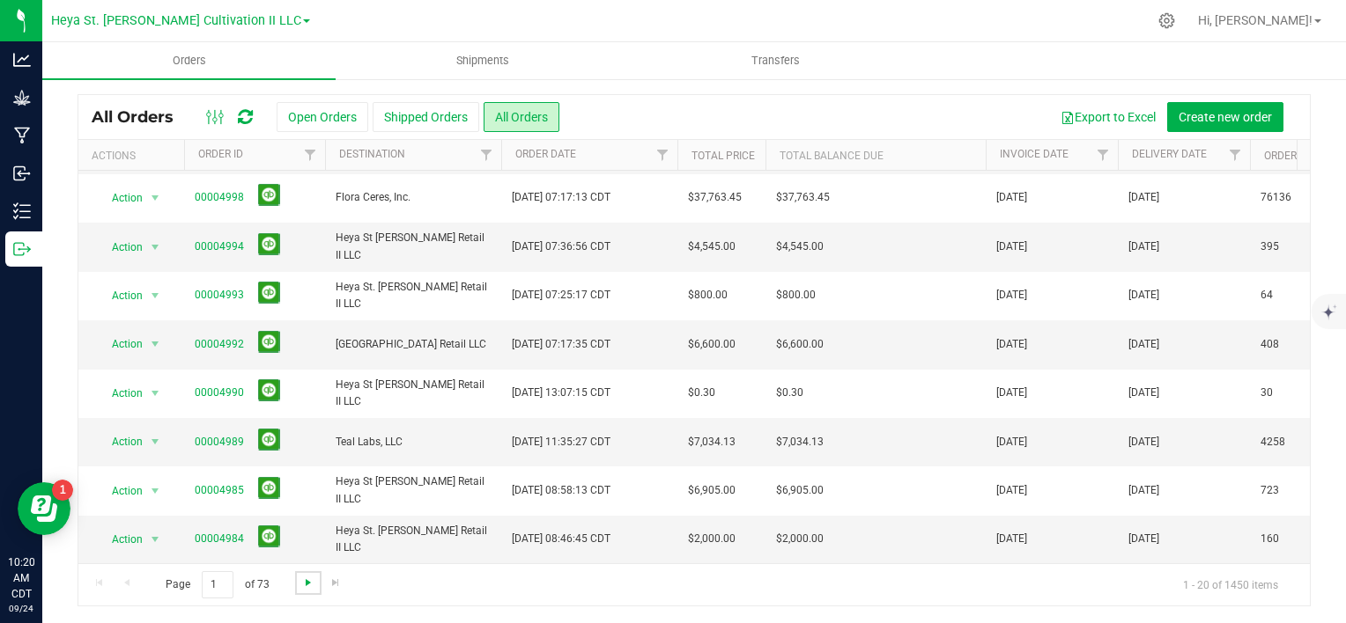
click at [301, 578] on span "Go to the next page" at bounding box center [308, 583] width 14 height 14
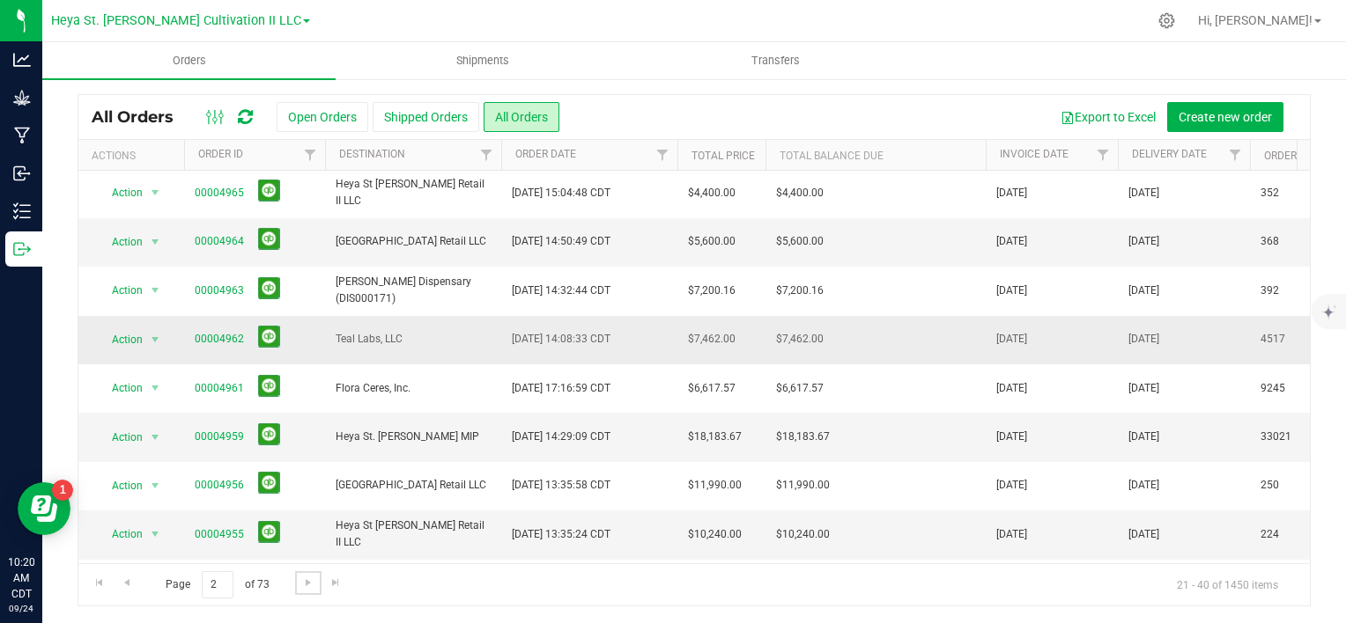
scroll to position [528, 0]
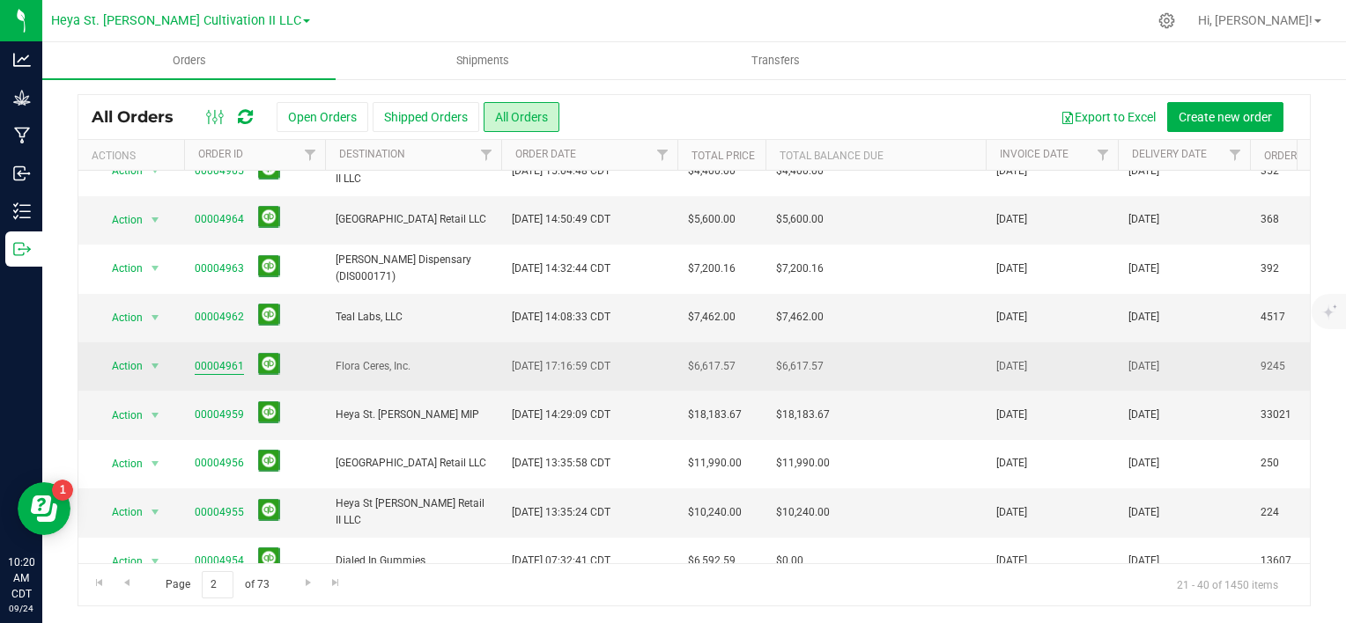
click at [211, 358] on link "00004961" at bounding box center [219, 366] width 49 height 17
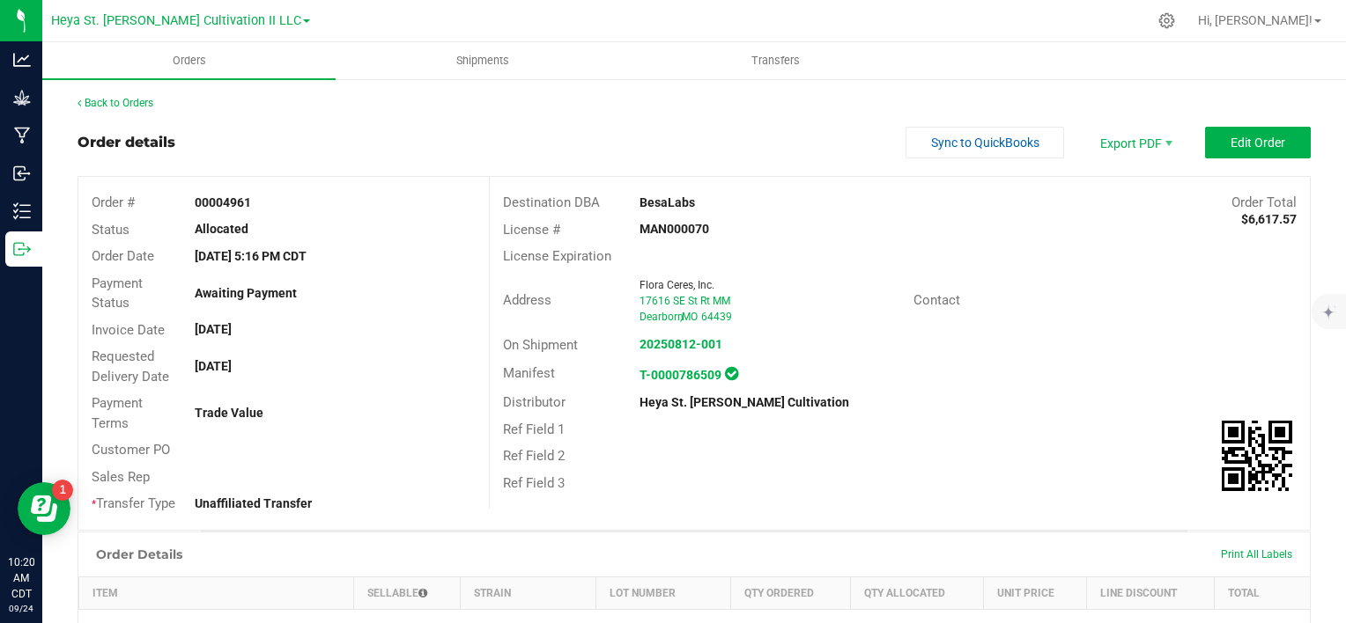
click at [116, 90] on div "Back to Orders Order details Sync to QuickBooks Export PDF Edit Order Order # 0…" at bounding box center [693, 534] width 1303 height 914
click at [115, 99] on link "Back to Orders" at bounding box center [115, 103] width 76 height 12
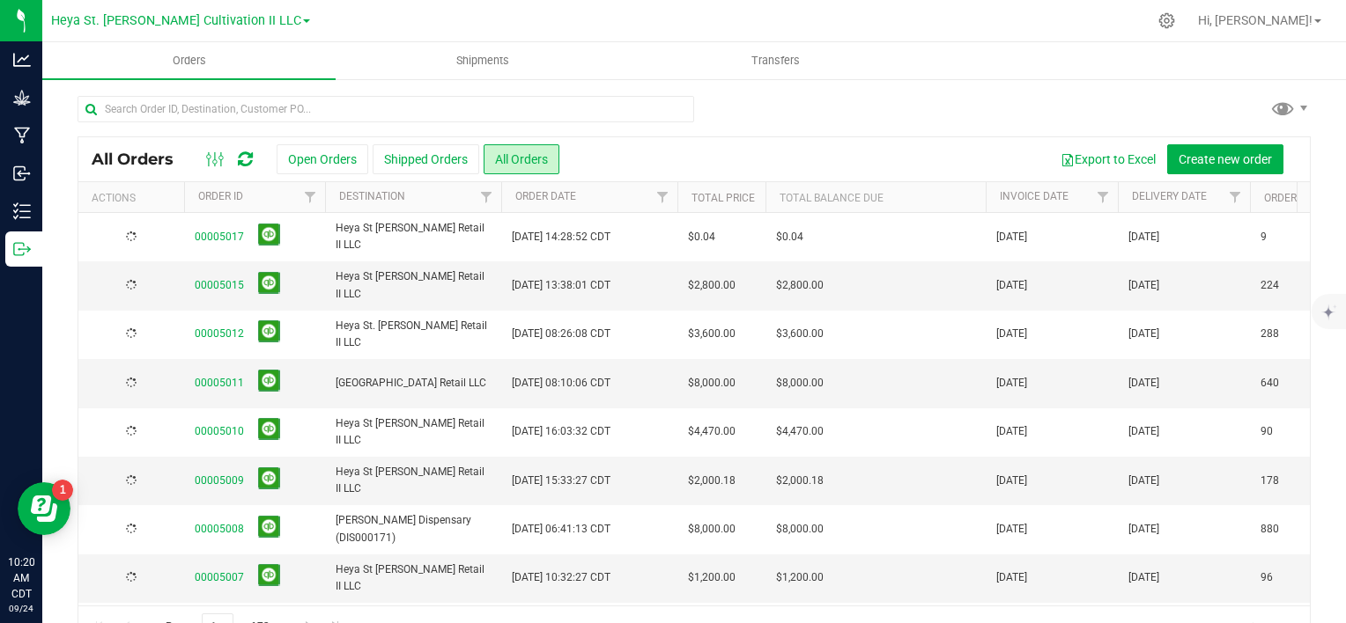
scroll to position [42, 0]
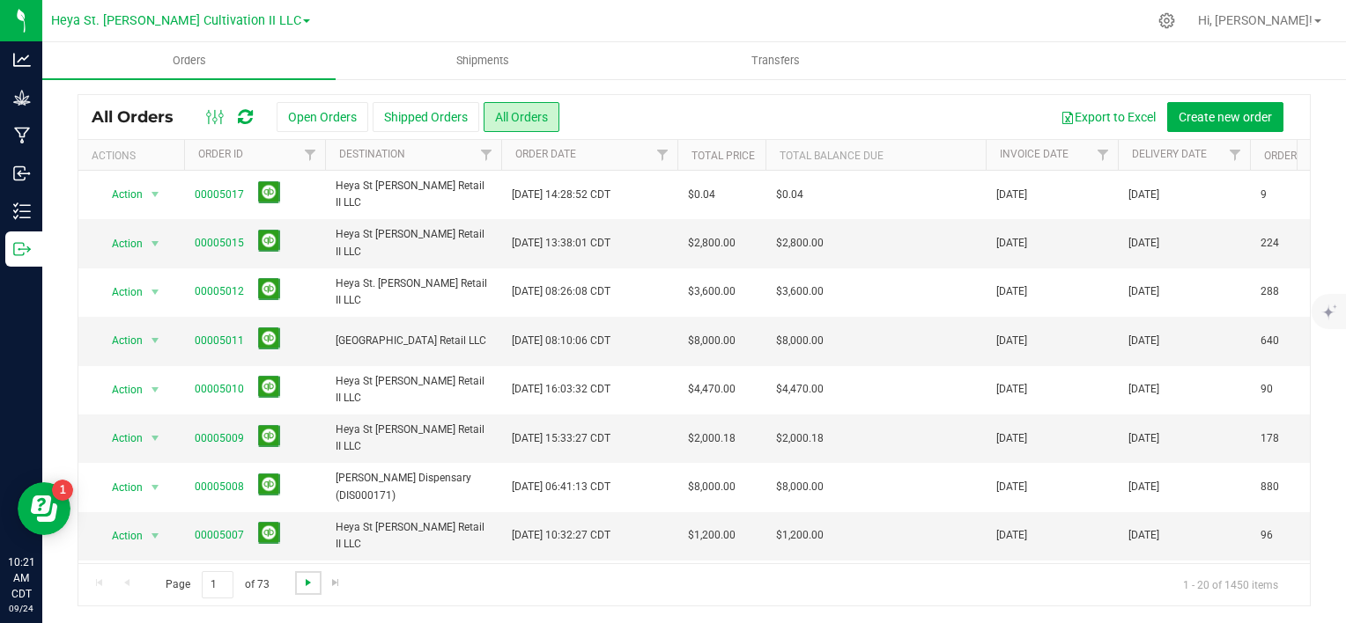
click at [306, 582] on span "Go to the next page" at bounding box center [308, 583] width 14 height 14
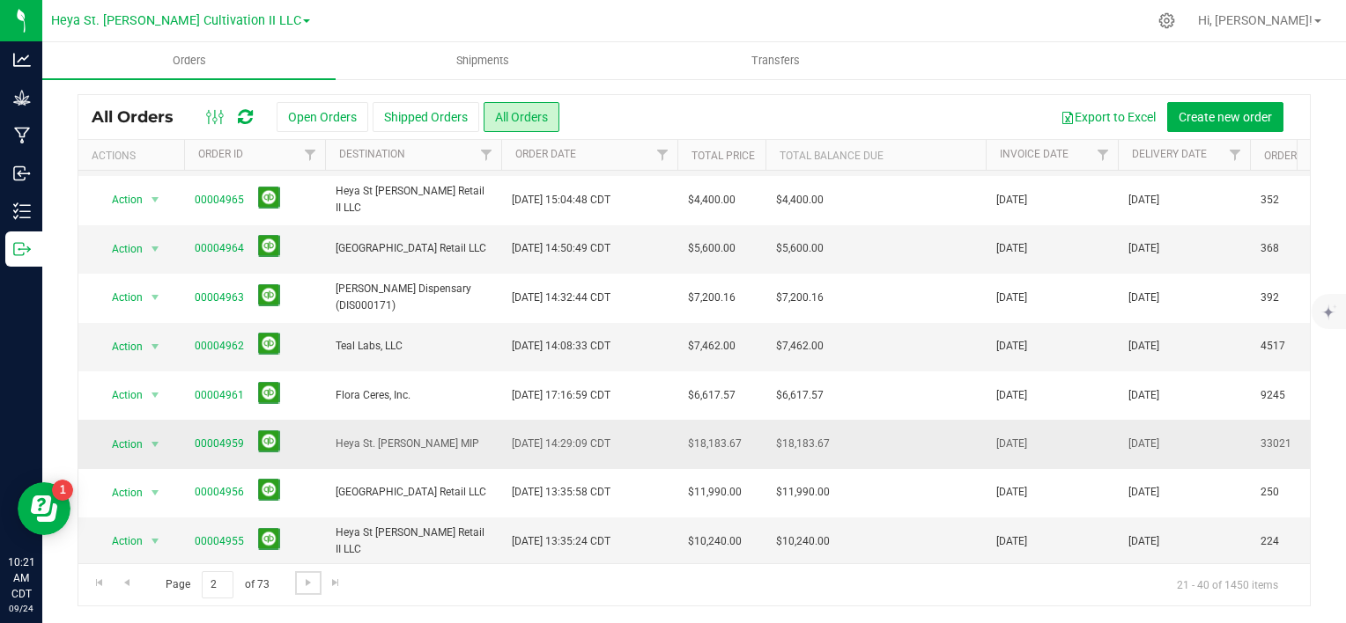
scroll to position [528, 0]
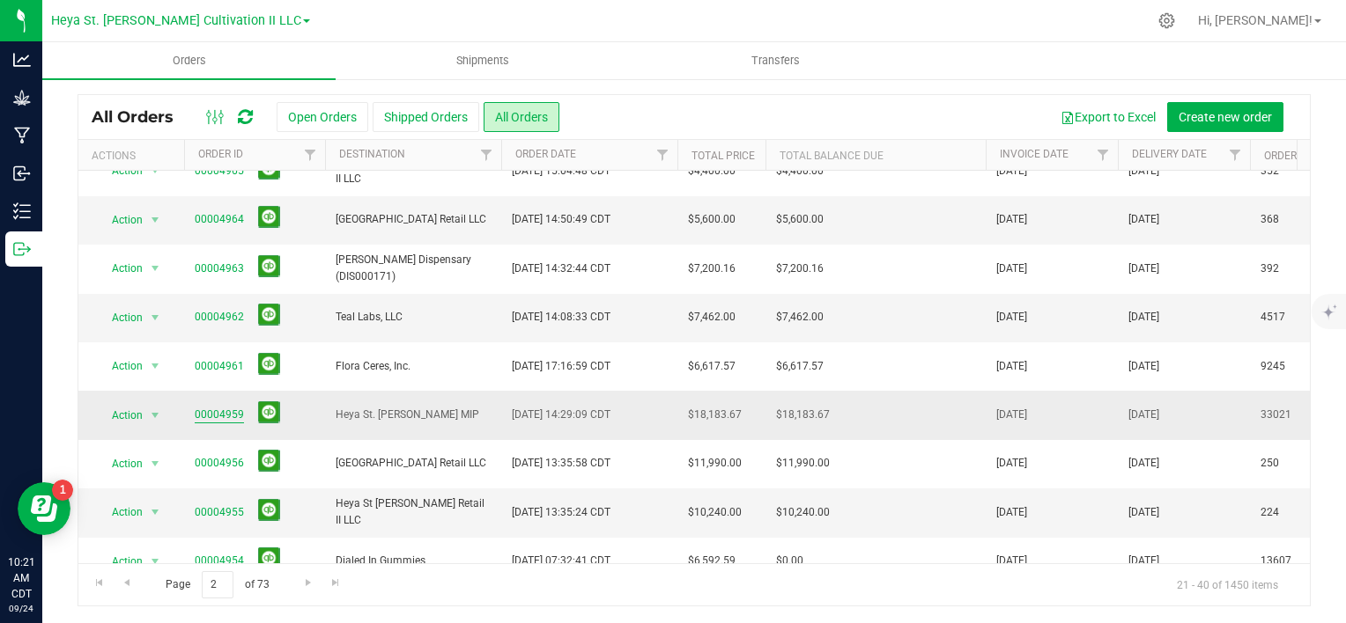
click at [211, 407] on link "00004959" at bounding box center [219, 415] width 49 height 17
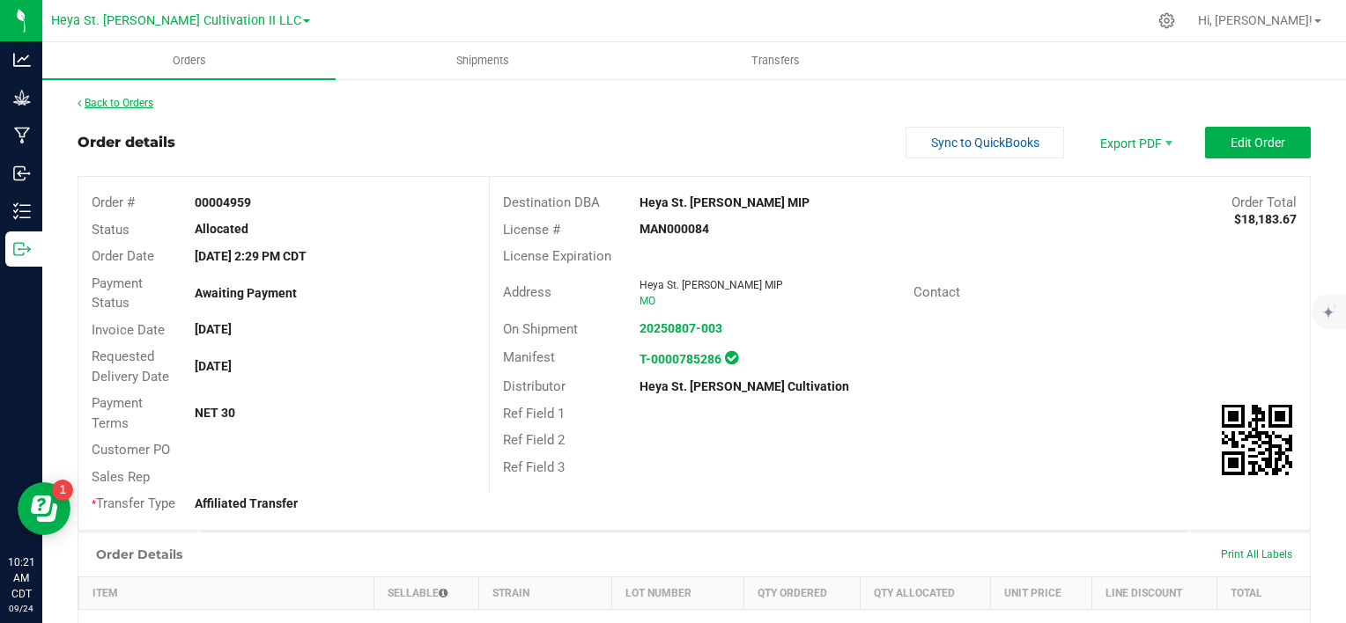
click at [109, 104] on link "Back to Orders" at bounding box center [115, 103] width 76 height 12
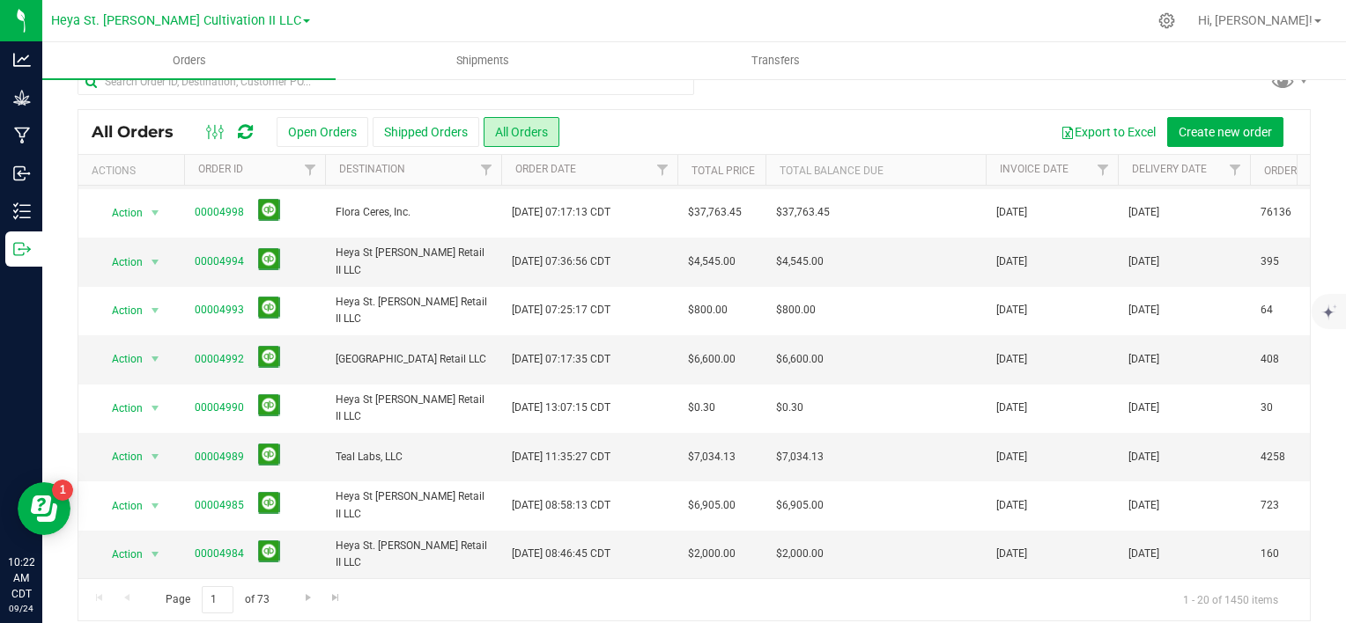
scroll to position [42, 0]
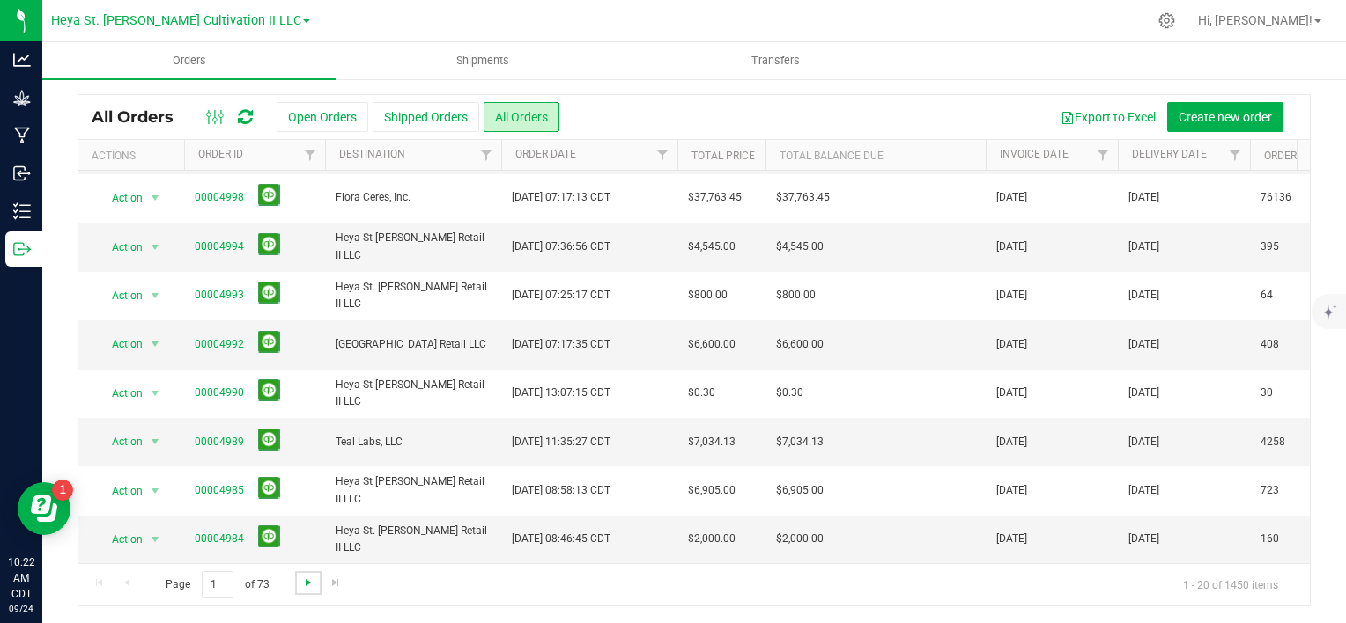
click at [304, 586] on span "Go to the next page" at bounding box center [308, 583] width 14 height 14
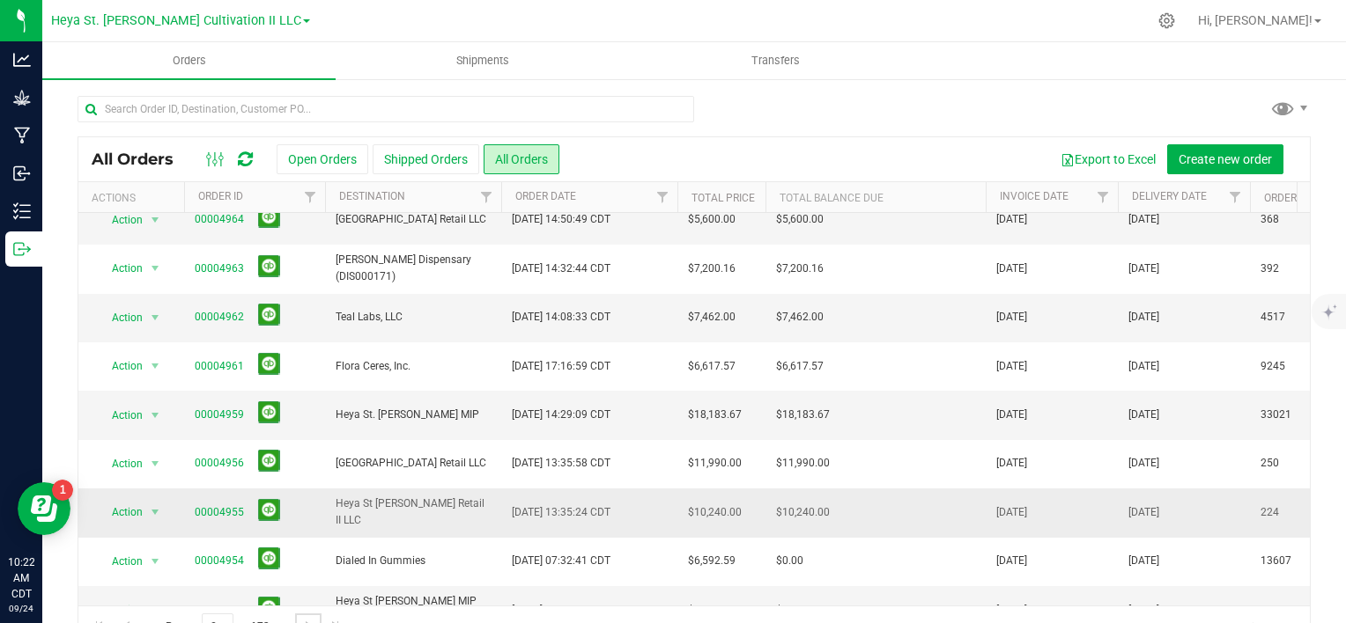
scroll to position [592, 0]
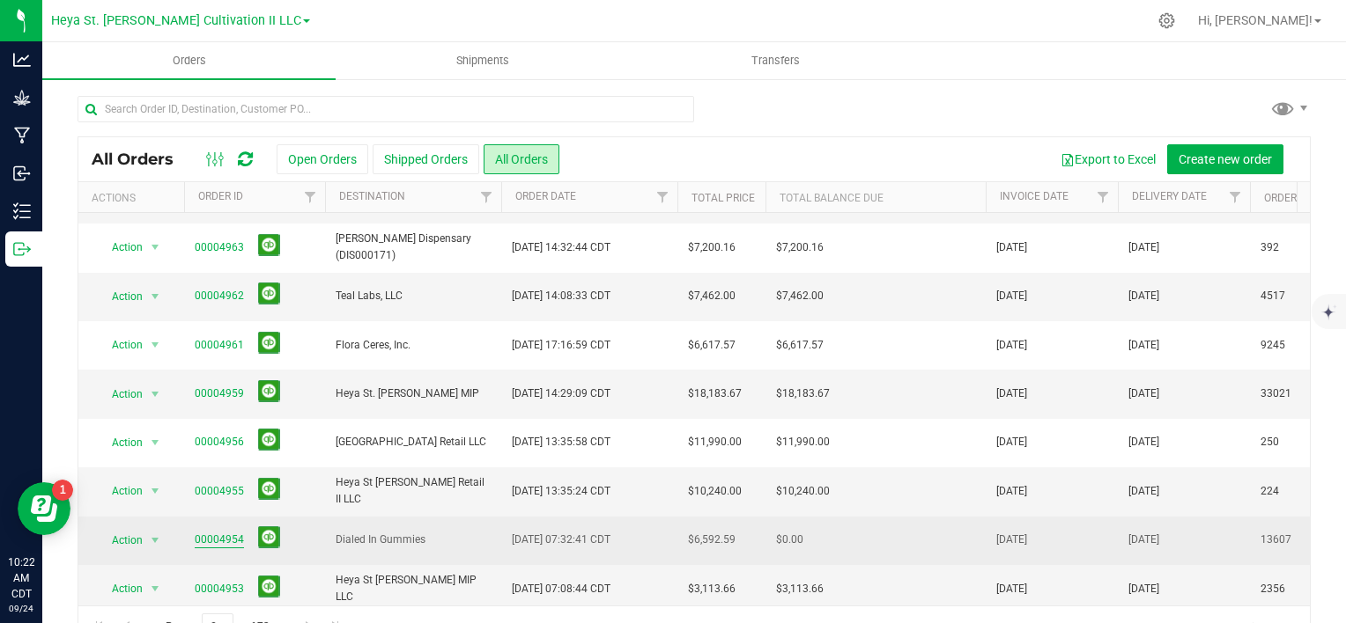
click at [219, 532] on link "00004954" at bounding box center [219, 540] width 49 height 17
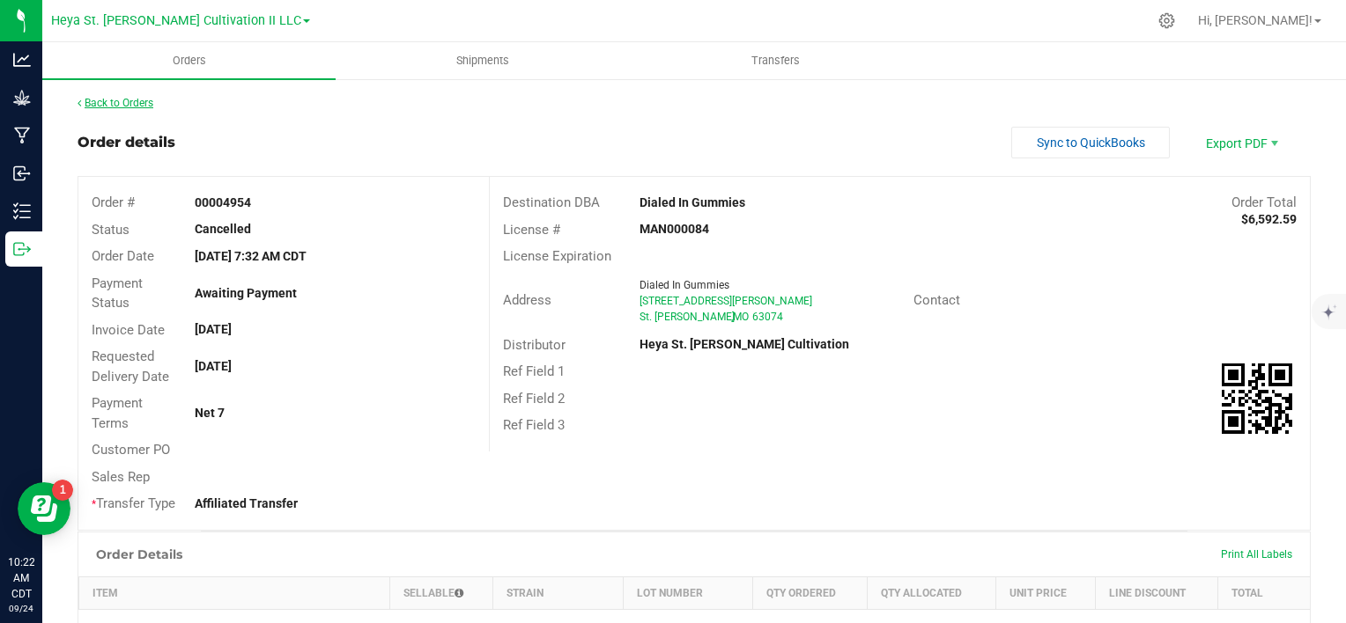
click at [122, 102] on link "Back to Orders" at bounding box center [115, 103] width 76 height 12
